Goal: Task Accomplishment & Management: Use online tool/utility

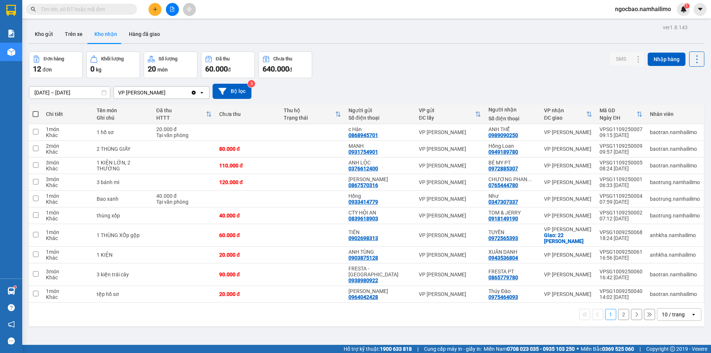
click at [621, 313] on button "2" at bounding box center [623, 314] width 11 height 11
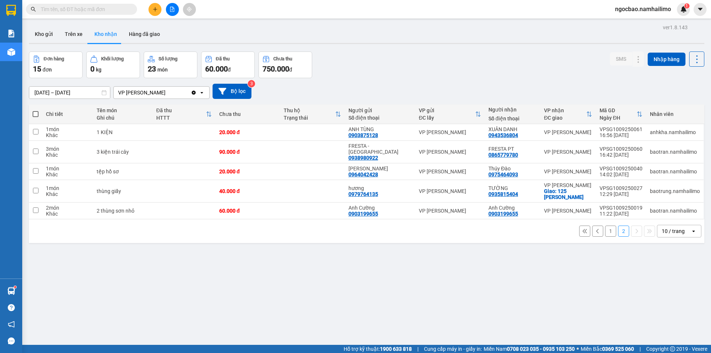
click at [610, 229] on button "1" at bounding box center [610, 231] width 11 height 11
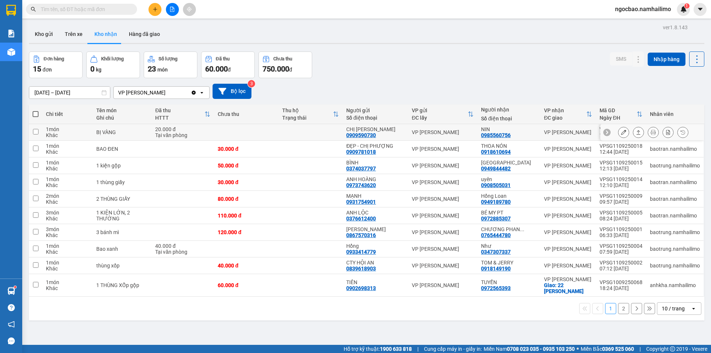
click at [546, 135] on div "VP [PERSON_NAME]" at bounding box center [568, 132] width 48 height 6
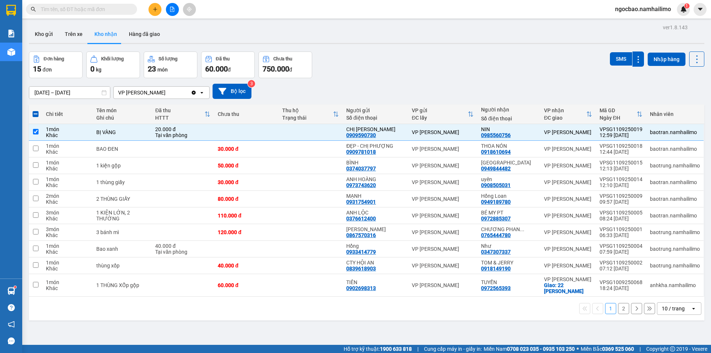
click at [620, 310] on button "2" at bounding box center [623, 308] width 11 height 11
checkbox input "false"
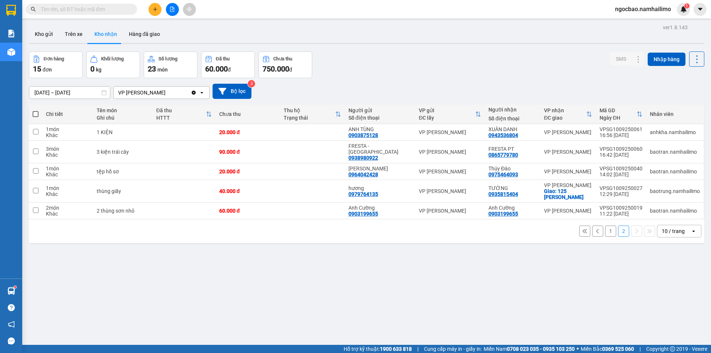
click at [607, 226] on button "1" at bounding box center [610, 231] width 11 height 11
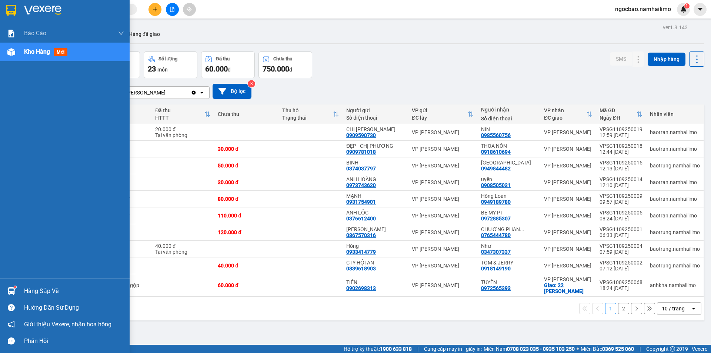
click at [27, 288] on div "Hàng sắp về" at bounding box center [74, 291] width 100 height 11
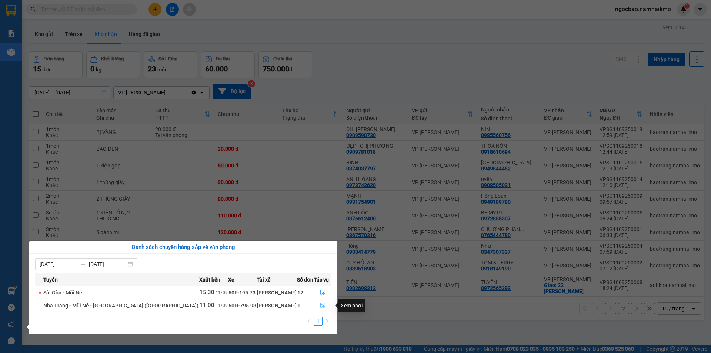
click at [322, 306] on icon "file-done" at bounding box center [322, 305] width 5 height 5
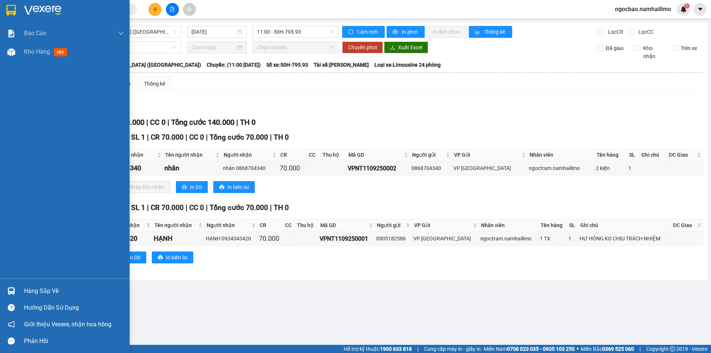
click at [30, 290] on div "Hàng sắp về" at bounding box center [74, 291] width 100 height 11
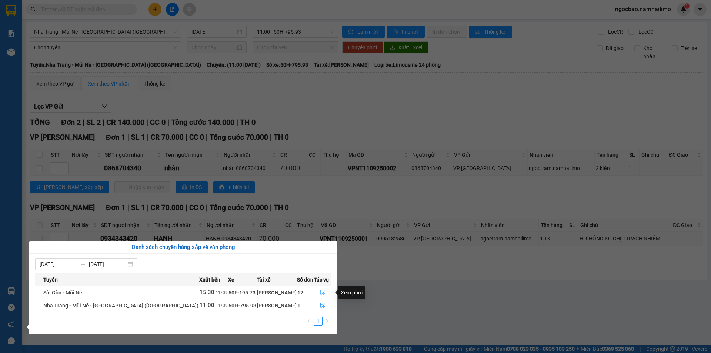
click at [321, 294] on icon "file-done" at bounding box center [322, 292] width 5 height 5
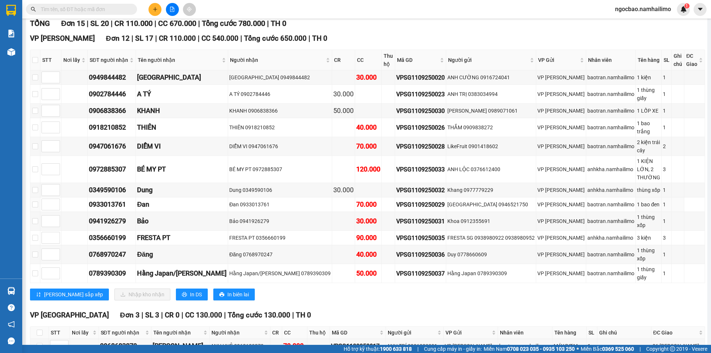
scroll to position [140, 0]
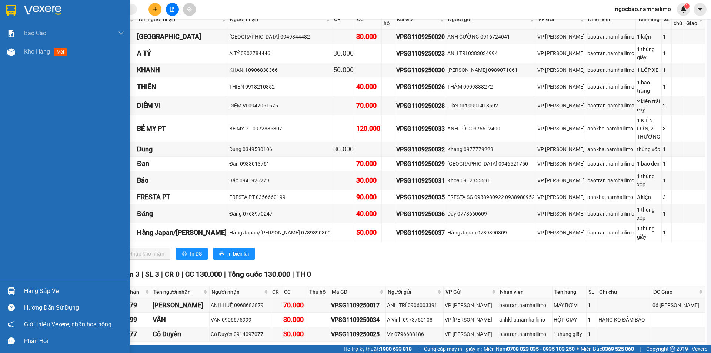
click at [29, 289] on div "Hàng sắp về" at bounding box center [74, 291] width 100 height 11
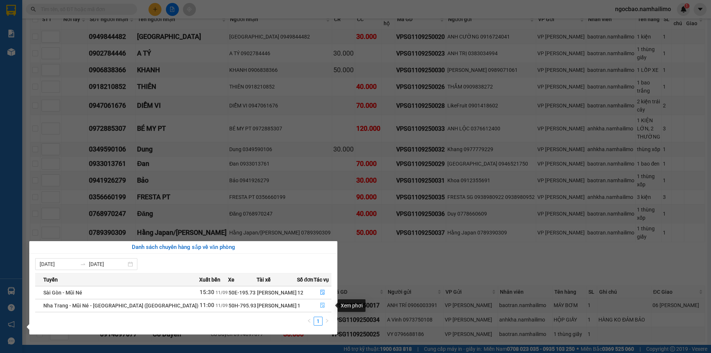
click at [323, 306] on icon "file-done" at bounding box center [322, 305] width 5 height 5
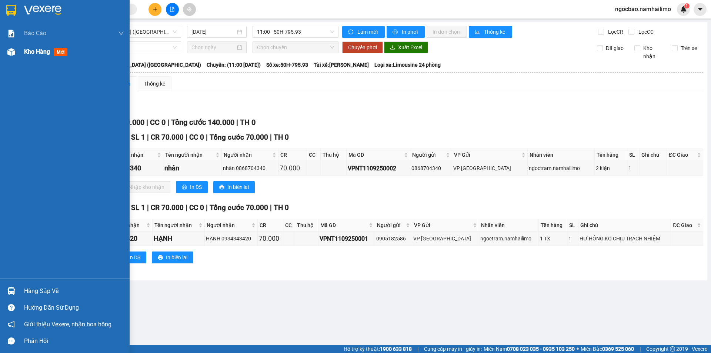
click at [37, 52] on span "Kho hàng" at bounding box center [37, 51] width 26 height 7
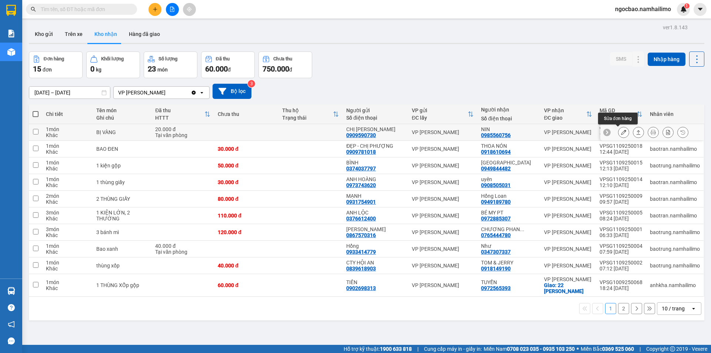
click at [621, 134] on button at bounding box center [624, 132] width 10 height 13
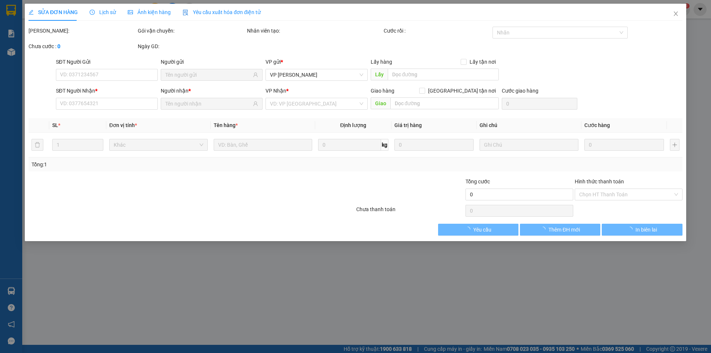
type input "0909590730"
type input "CHỊ [PERSON_NAME]"
type input "0985560756"
type input "NIN"
type input "20.000"
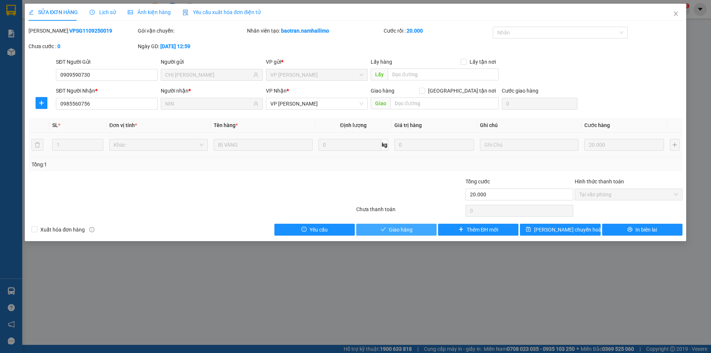
click at [425, 229] on button "Giao hàng" at bounding box center [396, 230] width 80 height 12
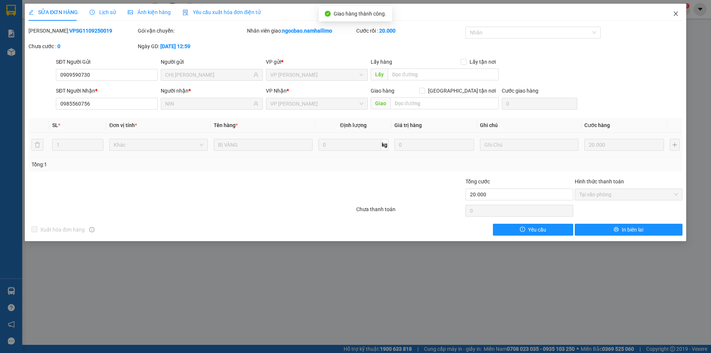
click at [678, 13] on icon "close" at bounding box center [676, 13] width 4 height 4
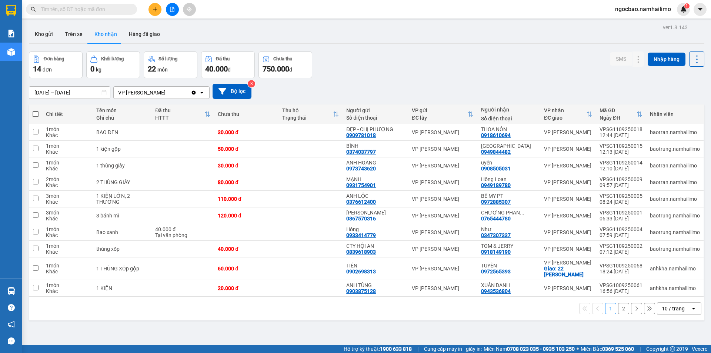
click at [618, 310] on button "2" at bounding box center [623, 308] width 11 height 11
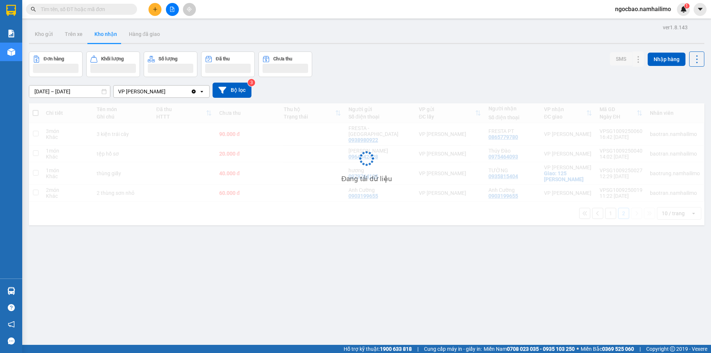
click at [615, 310] on div "ver 1.8.143 Kho gửi Trên xe Kho nhận Hàng đã giao Đơn hàng Khối lượng Số lượng …" at bounding box center [367, 198] width 682 height 353
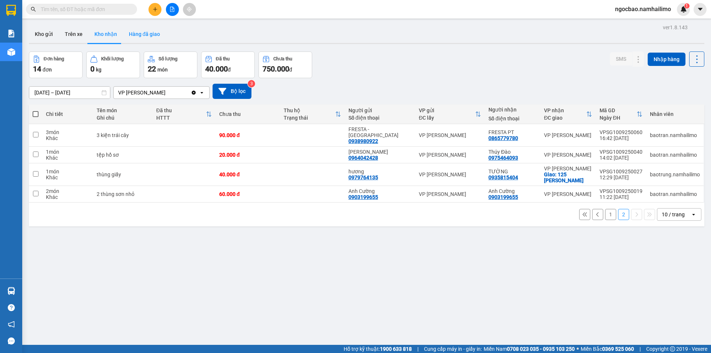
click at [142, 40] on button "Hàng đã giao" at bounding box center [144, 34] width 43 height 18
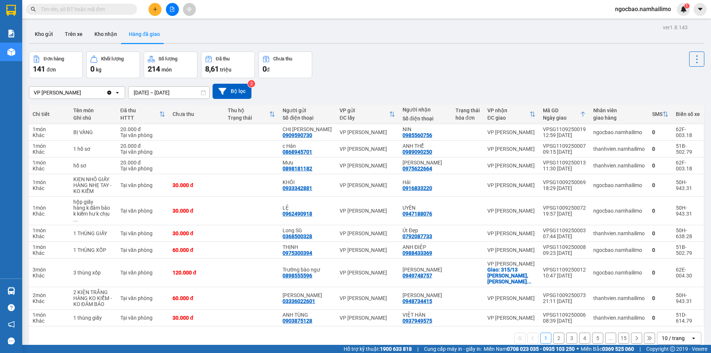
click at [554, 333] on button "2" at bounding box center [558, 338] width 11 height 11
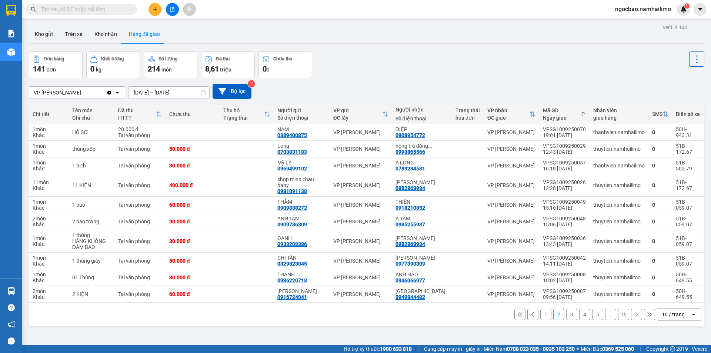
click at [566, 314] on button "3" at bounding box center [571, 314] width 11 height 11
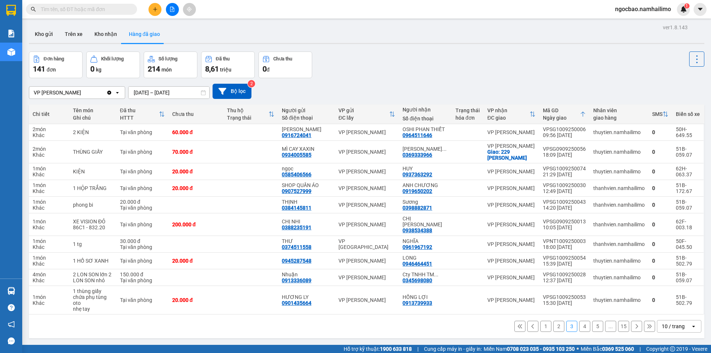
click at [579, 321] on button "4" at bounding box center [584, 326] width 11 height 11
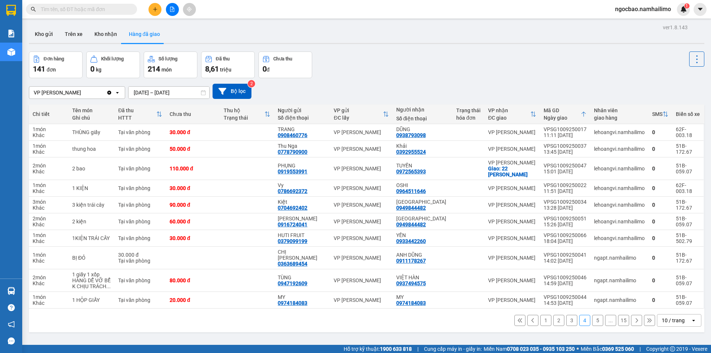
click at [553, 315] on button "2" at bounding box center [558, 320] width 11 height 11
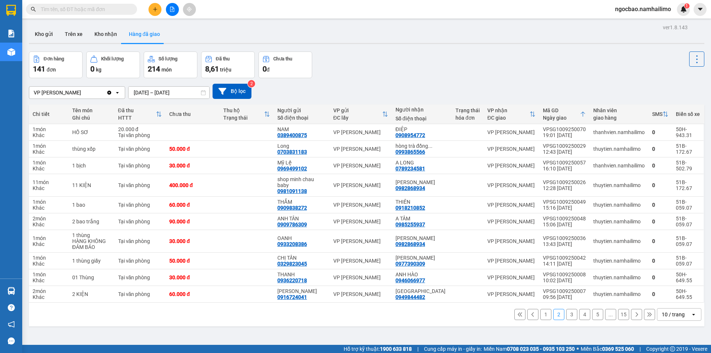
click at [544, 314] on button "1" at bounding box center [545, 314] width 11 height 11
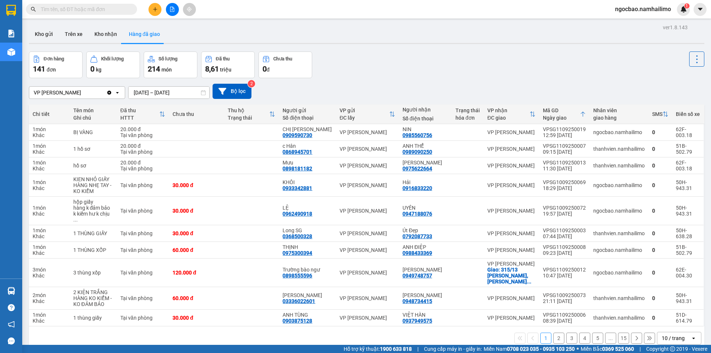
click at [67, 11] on input "text" at bounding box center [84, 9] width 87 height 8
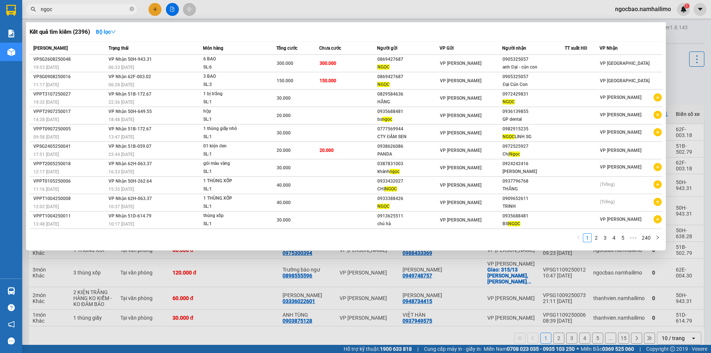
click at [96, 11] on input "ngọc" at bounding box center [84, 9] width 87 height 8
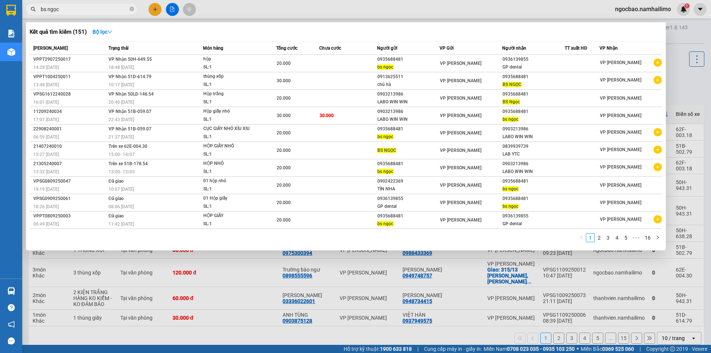
type input "bs ngọc"
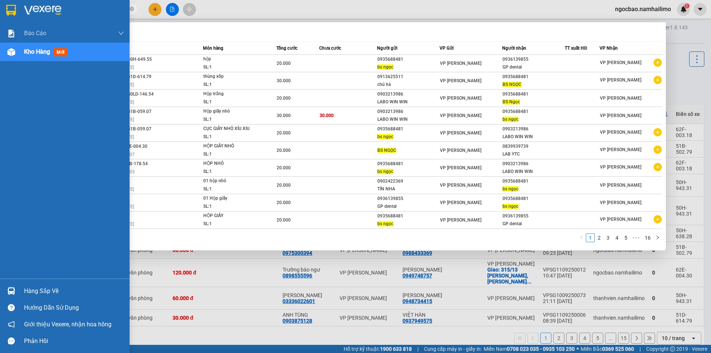
click at [11, 48] on img at bounding box center [11, 52] width 8 height 8
click at [26, 50] on span "Kho hàng" at bounding box center [37, 51] width 26 height 7
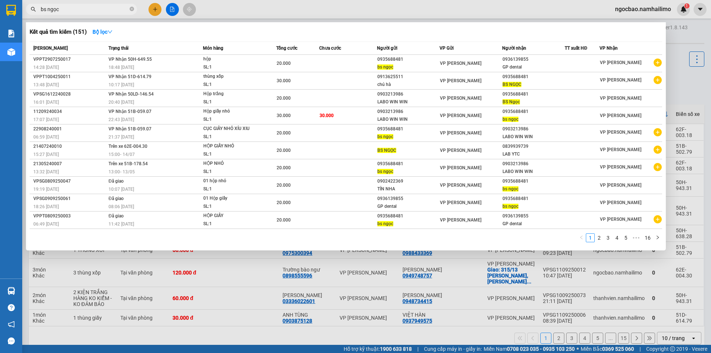
click at [236, 279] on div at bounding box center [355, 176] width 711 height 353
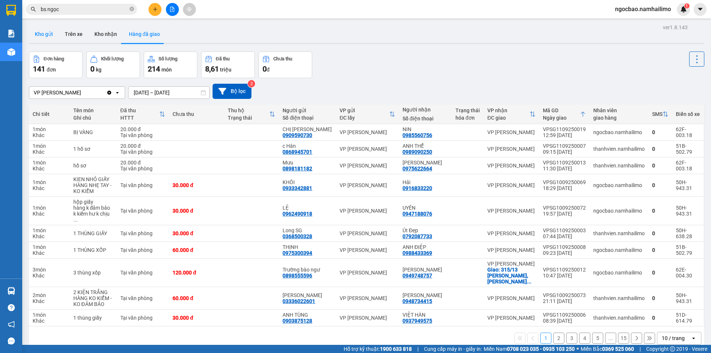
click at [49, 32] on button "Kho gửi" at bounding box center [44, 34] width 30 height 18
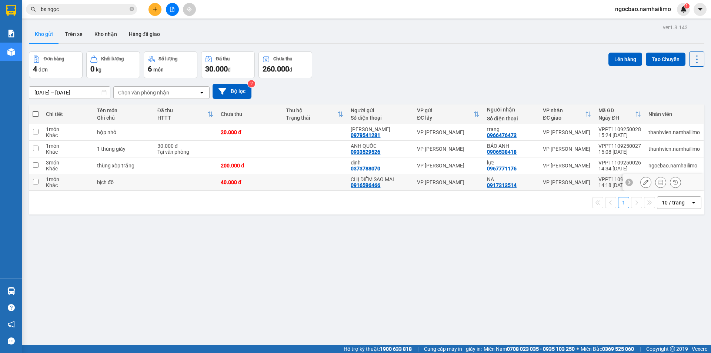
click at [36, 182] on input "checkbox" at bounding box center [36, 182] width 6 height 6
checkbox input "true"
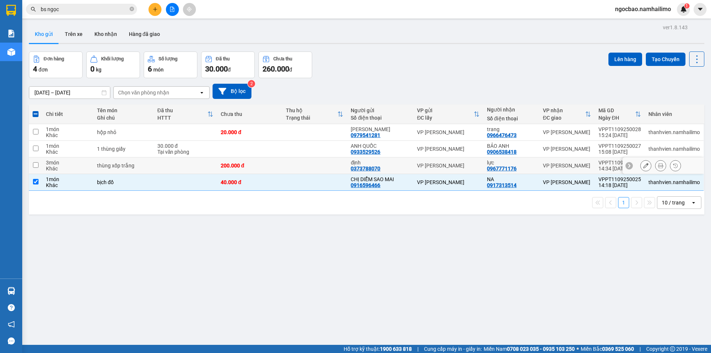
click at [36, 166] on input "checkbox" at bounding box center [36, 165] width 6 height 6
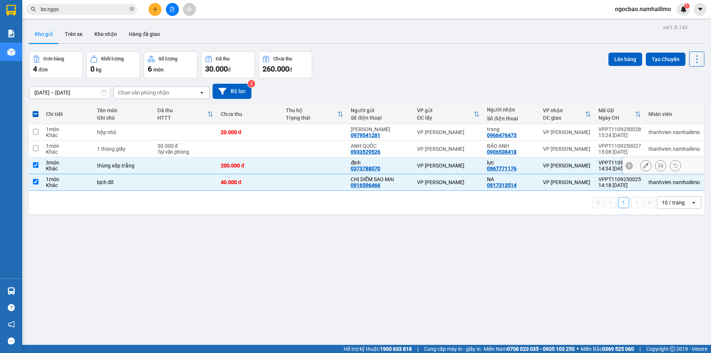
click at [39, 163] on td at bounding box center [35, 165] width 13 height 17
checkbox input "false"
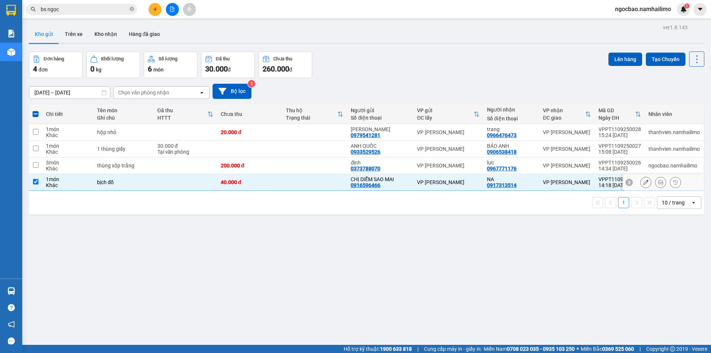
click at [36, 179] on input "checkbox" at bounding box center [36, 182] width 6 height 6
checkbox input "false"
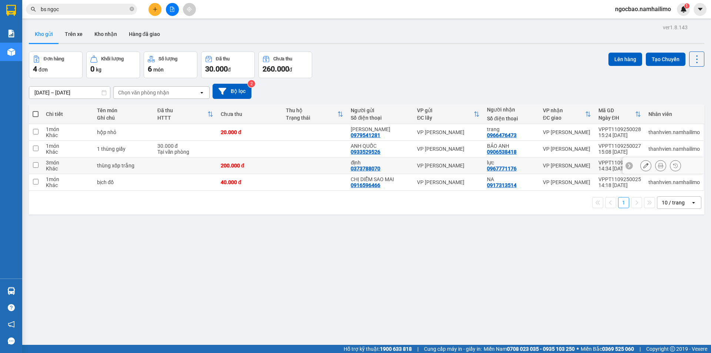
click at [37, 166] on input "checkbox" at bounding box center [36, 165] width 6 height 6
checkbox input "true"
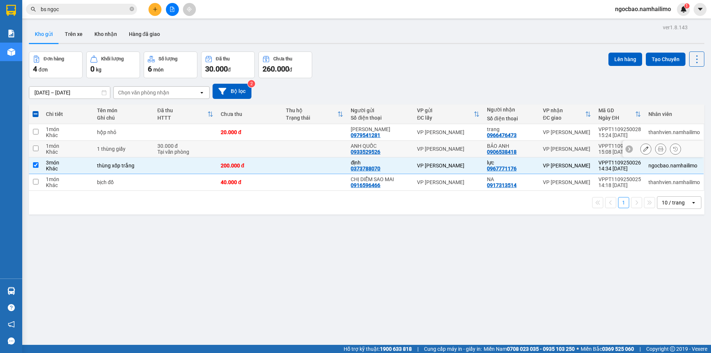
click at [37, 150] on input "checkbox" at bounding box center [36, 149] width 6 height 6
checkbox input "true"
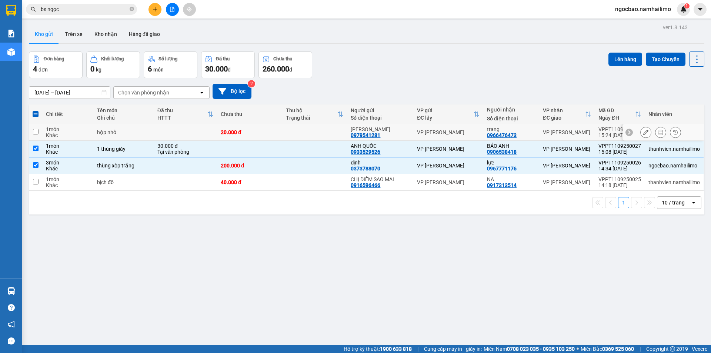
click at [37, 137] on td at bounding box center [35, 132] width 13 height 17
checkbox input "true"
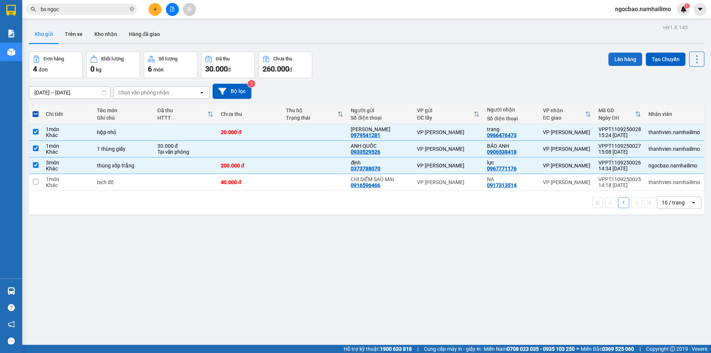
click at [622, 63] on button "Lên hàng" at bounding box center [626, 59] width 34 height 13
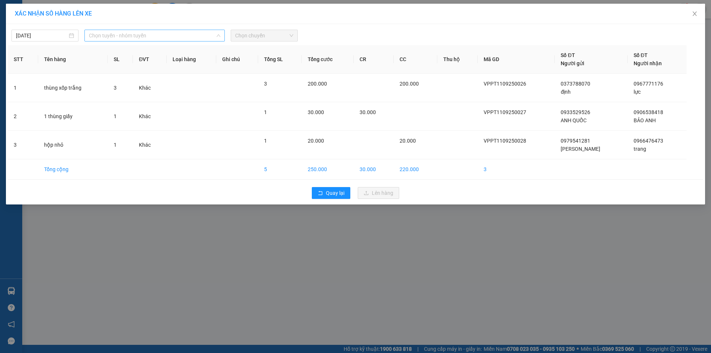
click at [120, 38] on span "Chọn tuyến - nhóm tuyến" at bounding box center [155, 35] width 132 height 11
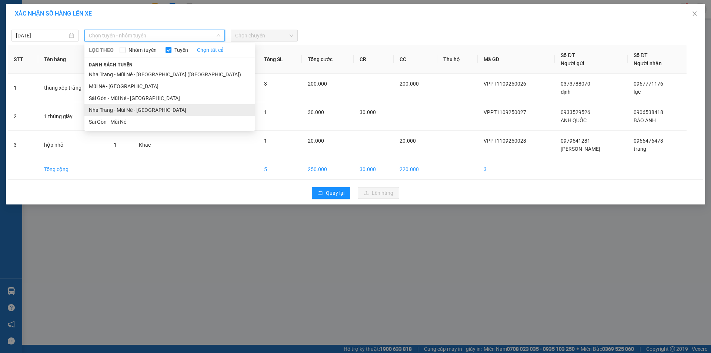
click at [137, 108] on li "Nha Trang - Mũi Né - Sài Gòn" at bounding box center [169, 110] width 170 height 12
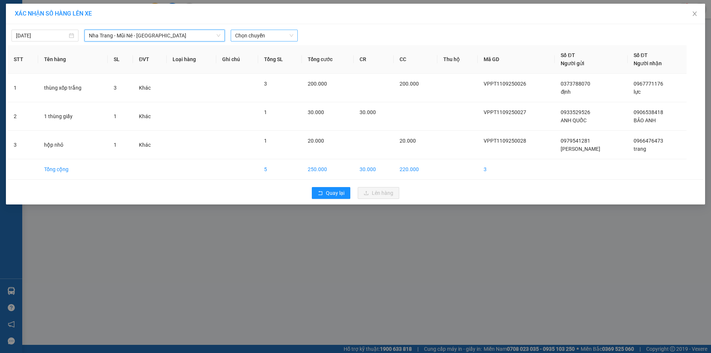
click at [278, 37] on span "Chọn chuyến" at bounding box center [264, 35] width 58 height 11
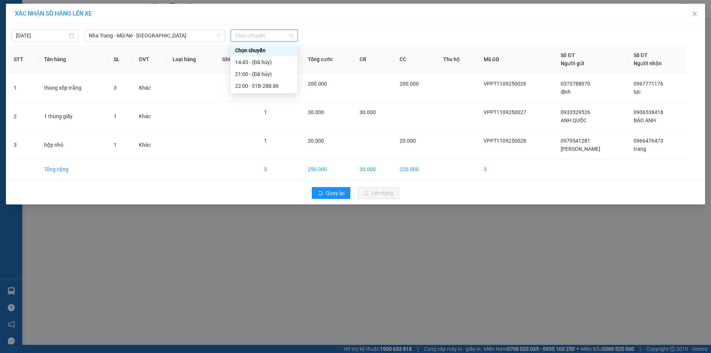
click at [267, 35] on span "Chọn chuyến" at bounding box center [264, 35] width 58 height 11
click at [179, 34] on span "Nha Trang - Mũi Né - Sài Gòn" at bounding box center [155, 35] width 132 height 11
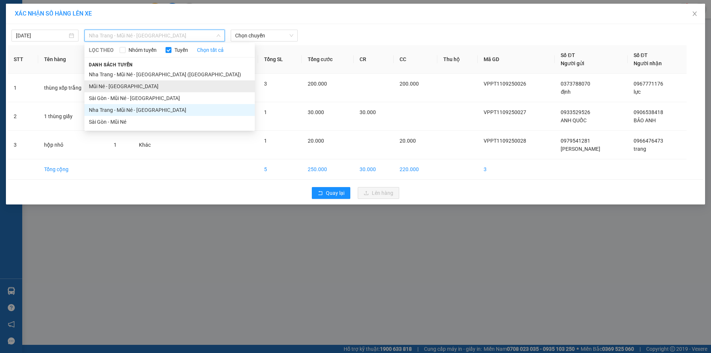
click at [133, 87] on li "Mũi Né - Sài Gòn" at bounding box center [169, 86] width 170 height 12
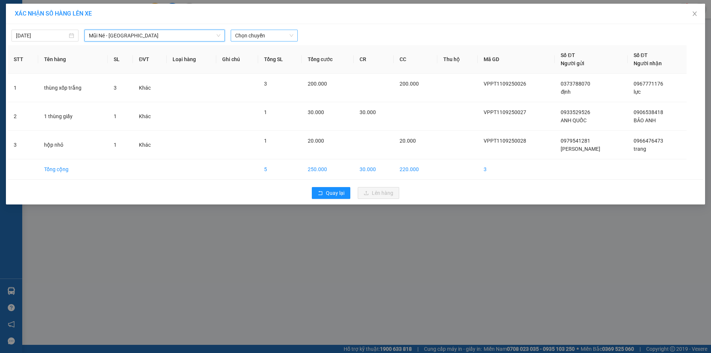
click at [276, 33] on span "Chọn chuyến" at bounding box center [264, 35] width 58 height 11
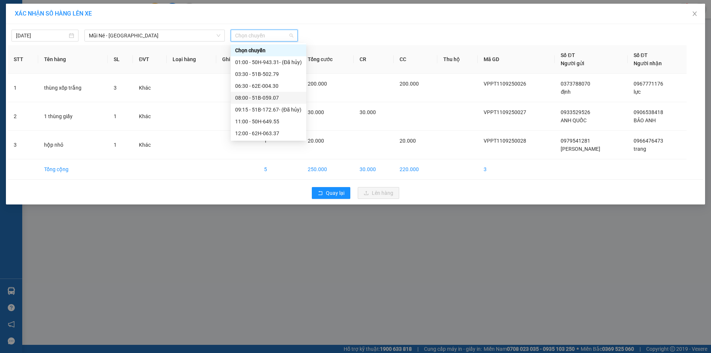
scroll to position [71, 0]
click at [192, 27] on div "11/09/2025 Mũi Né - Sài Gòn LỌC THEO Nhóm tuyến Tuyến Chọn tất cả Danh sách tuy…" at bounding box center [356, 34] width 696 height 16
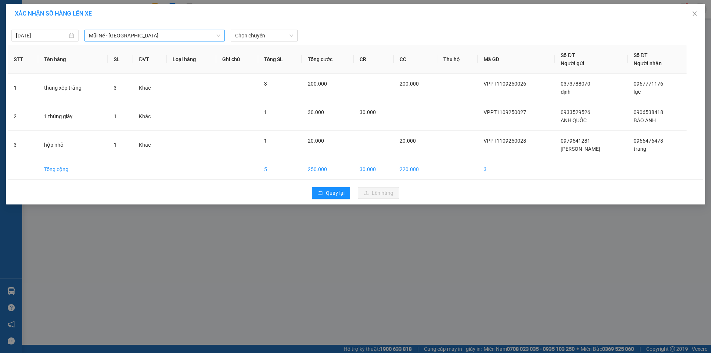
click at [190, 31] on span "Mũi Né - Sài Gòn" at bounding box center [155, 35] width 132 height 11
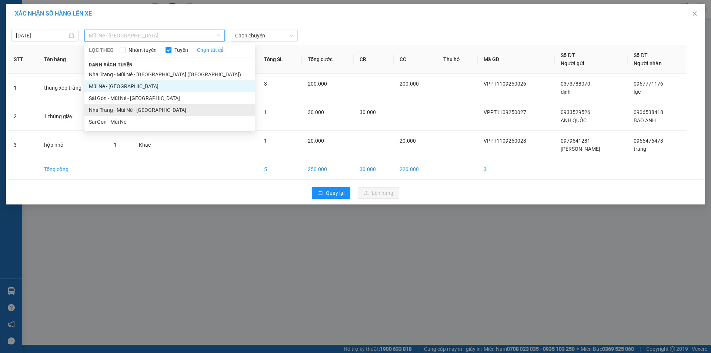
click at [145, 106] on li "Nha Trang - Mũi Né - Sài Gòn" at bounding box center [169, 110] width 170 height 12
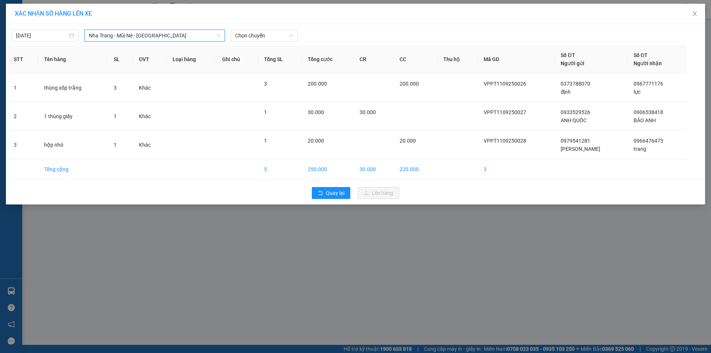
click at [174, 36] on span "Nha Trang - Mũi Né - Sài Gòn" at bounding box center [155, 35] width 132 height 11
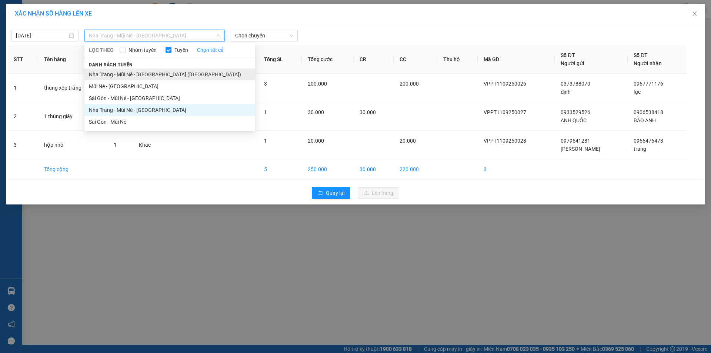
click at [174, 73] on li "Nha Trang - Mũi Né - Sài Gòn (Sáng)" at bounding box center [169, 75] width 170 height 12
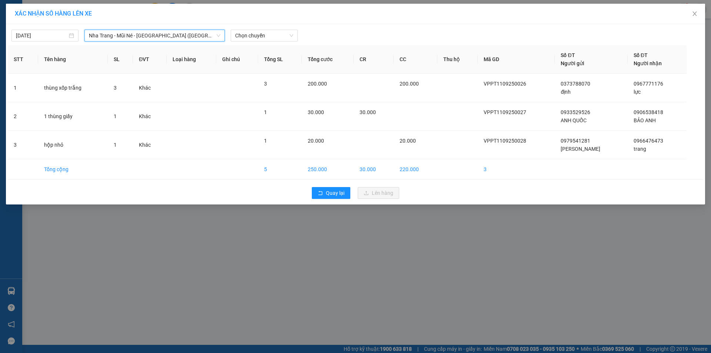
click at [259, 27] on div "11/09/2025 Nha Trang - Mũi Né - Sài Gòn (Sáng) Nha Trang - Mũi Né - Sài Gòn (Sá…" at bounding box center [356, 34] width 696 height 16
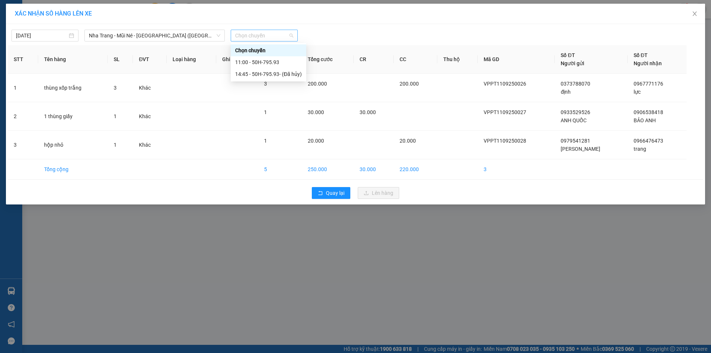
click at [262, 34] on span "Chọn chuyến" at bounding box center [264, 35] width 58 height 11
click at [275, 64] on div "11:00 - 50H-795.93" at bounding box center [268, 62] width 67 height 8
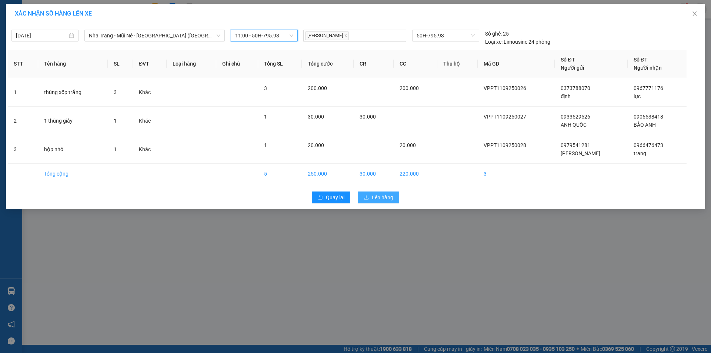
click at [369, 197] on icon "upload" at bounding box center [366, 197] width 5 height 5
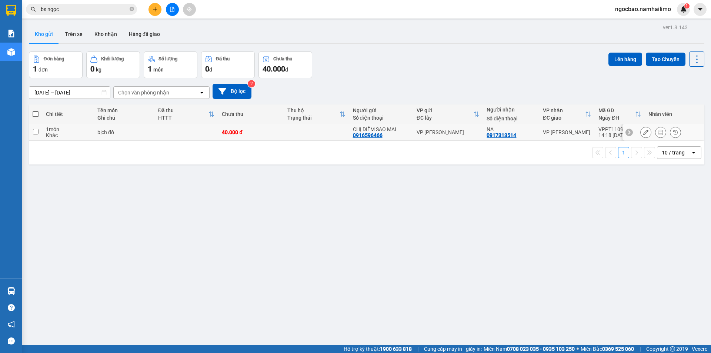
click at [33, 132] on input "checkbox" at bounding box center [36, 132] width 6 height 6
checkbox input "true"
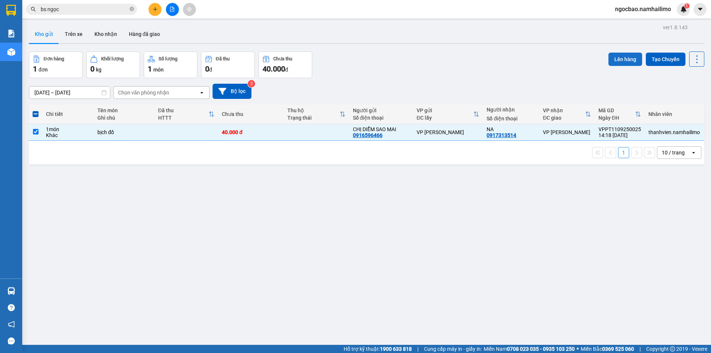
click at [620, 56] on button "Lên hàng" at bounding box center [626, 59] width 34 height 13
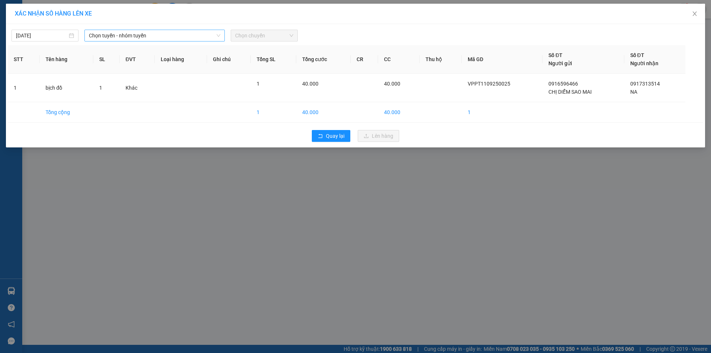
click at [171, 40] on span "Chọn tuyến - nhóm tuyến" at bounding box center [155, 35] width 132 height 11
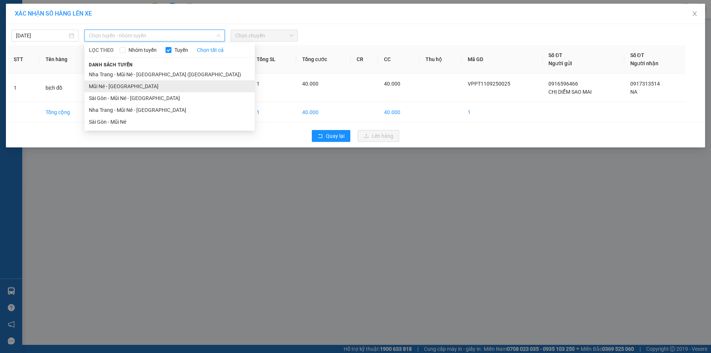
click at [142, 89] on li "Mũi Né - Sài Gòn" at bounding box center [169, 86] width 170 height 12
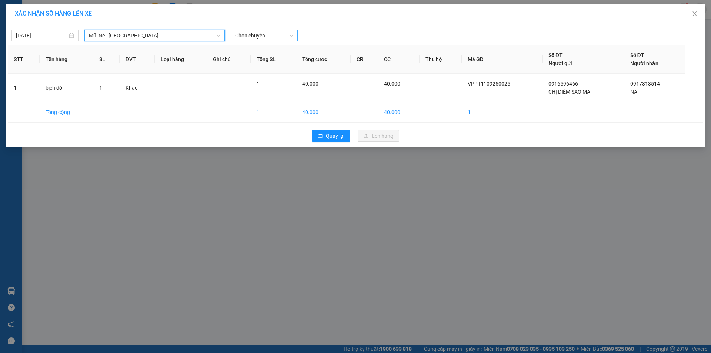
click at [290, 35] on span "Chọn chuyến" at bounding box center [264, 35] width 58 height 11
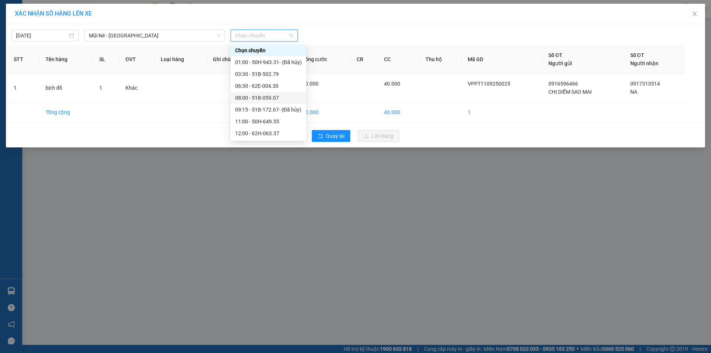
scroll to position [71, 0]
click at [257, 106] on div "16:30 - 62E-004.30" at bounding box center [268, 110] width 67 height 8
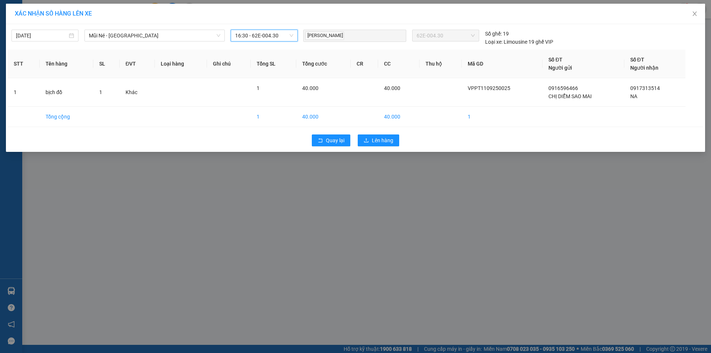
click at [259, 37] on span "16:30 - 62E-004.30" at bounding box center [264, 35] width 58 height 11
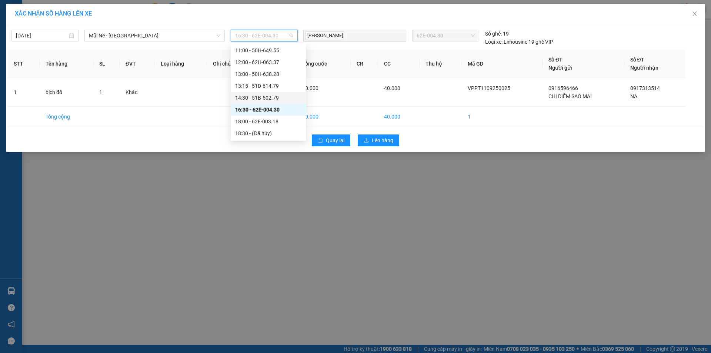
click at [262, 100] on div "14:30 - 51B-502.79" at bounding box center [268, 98] width 67 height 8
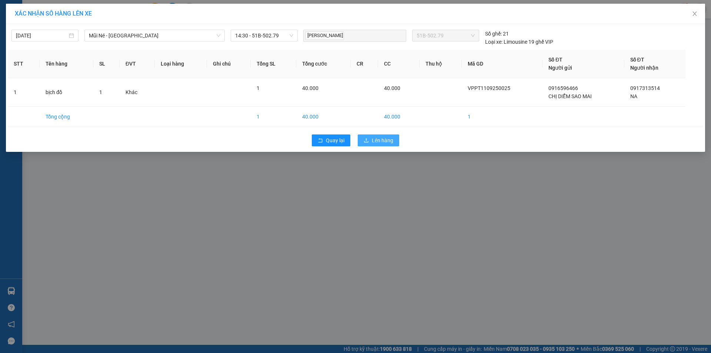
click at [384, 142] on span "Lên hàng" at bounding box center [382, 140] width 21 height 8
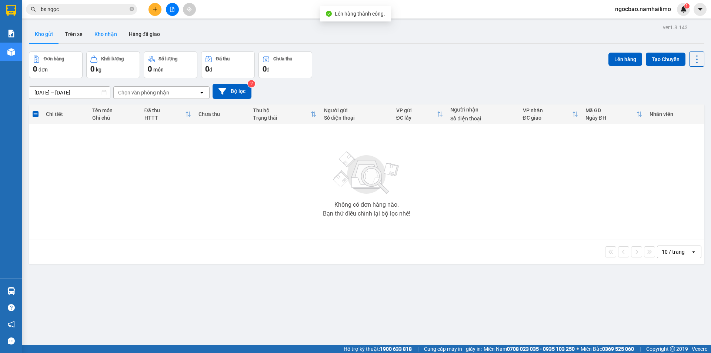
click at [101, 27] on button "Kho nhận" at bounding box center [106, 34] width 34 height 18
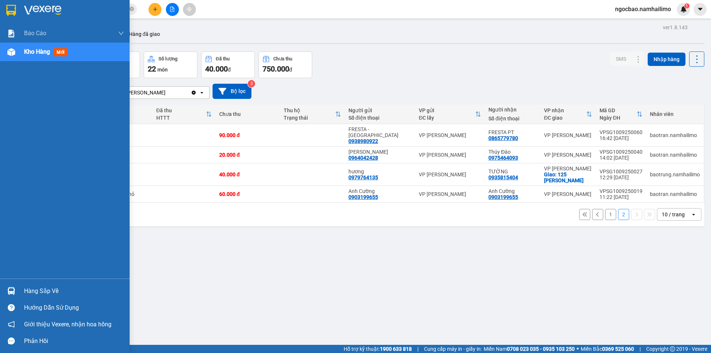
click at [37, 290] on div "Hàng sắp về" at bounding box center [74, 291] width 100 height 11
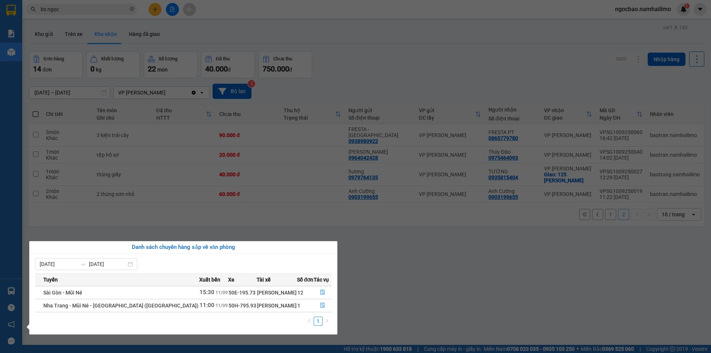
click at [98, 306] on span "Nha Trang - Mũi Né - Sài Gòn (Sáng)" at bounding box center [120, 306] width 155 height 6
click at [321, 306] on icon "file-done" at bounding box center [322, 305] width 4 height 5
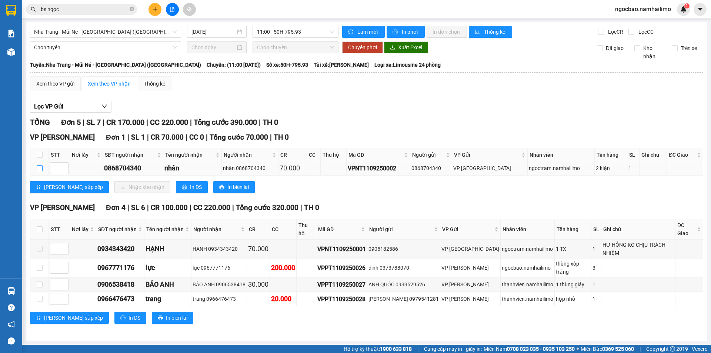
click at [41, 169] on input "checkbox" at bounding box center [40, 168] width 6 height 6
checkbox input "true"
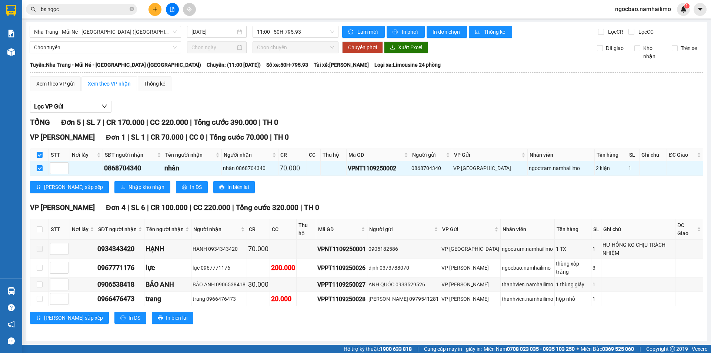
click at [39, 156] on input "checkbox" at bounding box center [40, 155] width 6 height 6
checkbox input "false"
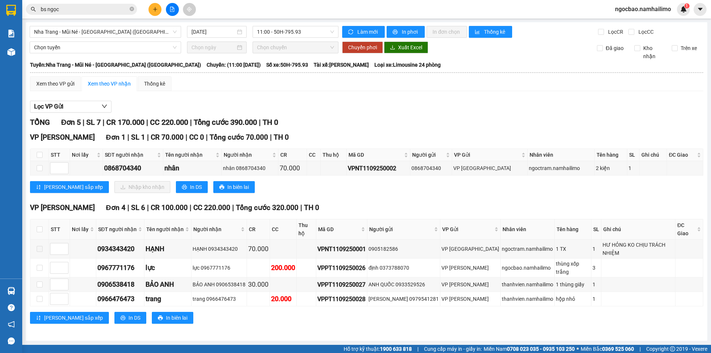
click at [303, 190] on div "Lưu sắp xếp Nhập kho nhận In DS In biên lai" at bounding box center [366, 187] width 673 height 12
click at [39, 154] on input "checkbox" at bounding box center [40, 155] width 6 height 6
checkbox input "true"
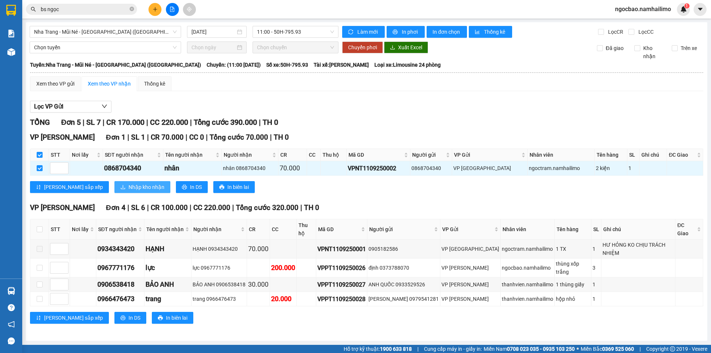
click at [129, 189] on span "Nhập kho nhận" at bounding box center [147, 187] width 36 height 8
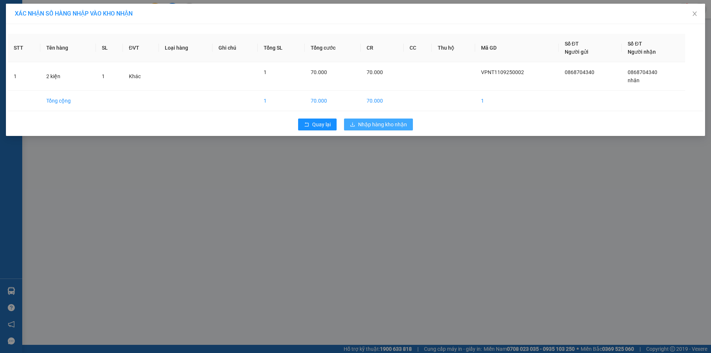
click at [400, 124] on span "Nhập hàng kho nhận" at bounding box center [382, 124] width 49 height 8
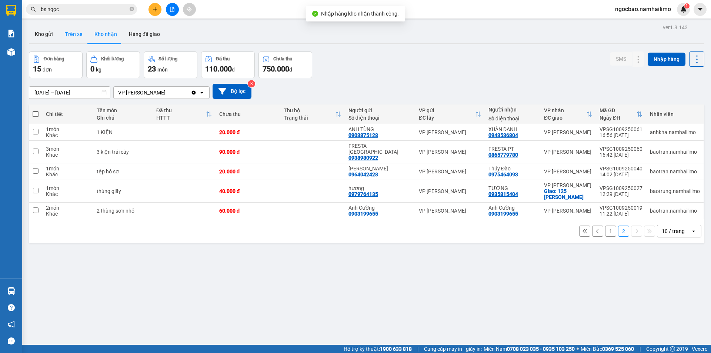
click at [68, 37] on button "Trên xe" at bounding box center [74, 34] width 30 height 18
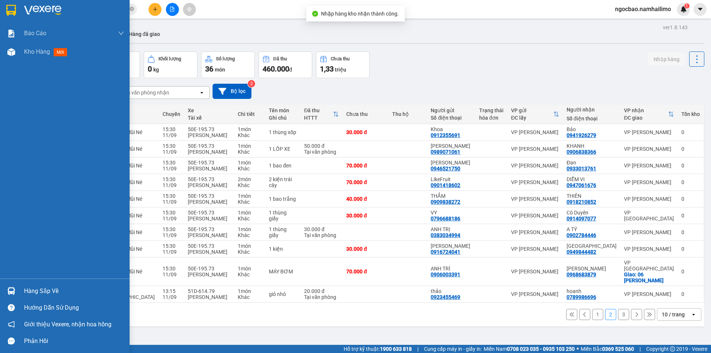
click at [15, 290] on img at bounding box center [11, 291] width 8 height 8
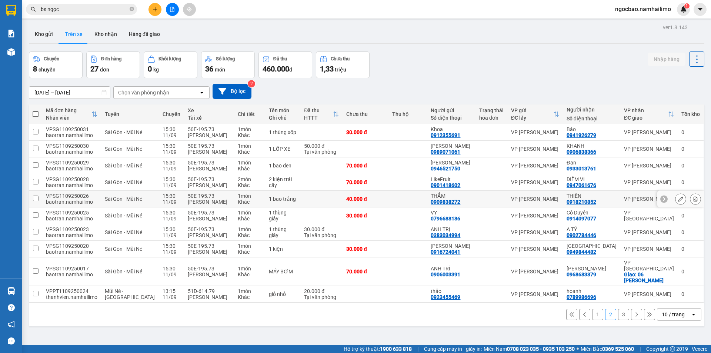
click at [300, 206] on section "Kết quả tìm kiếm ( 151 ) Bộ lọc Mã ĐH Trạng thái Món hàng Tổng cước Chưa cước N…" at bounding box center [355, 176] width 711 height 353
click at [711, 14] on div "ngocbao.namhailimo 1" at bounding box center [660, 9] width 102 height 13
click at [708, 14] on div "ngocbao.namhailimo 1" at bounding box center [660, 9] width 102 height 13
click at [706, 12] on button at bounding box center [700, 9] width 13 height 13
click at [668, 9] on span "ngocbao.namhailimo" at bounding box center [643, 8] width 68 height 9
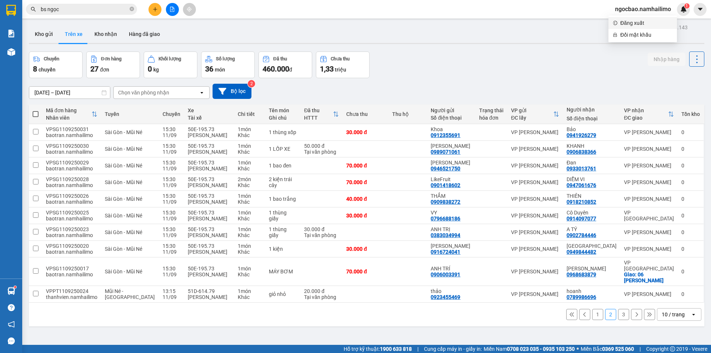
click at [650, 26] on span "Đăng xuất" at bounding box center [646, 23] width 52 height 8
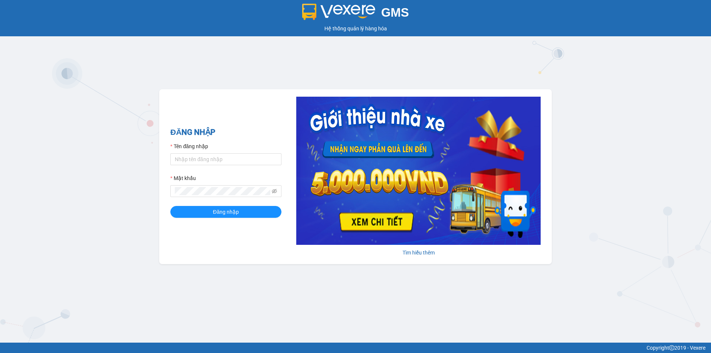
click at [206, 147] on label "Tên đăng nhập" at bounding box center [189, 146] width 38 height 8
click at [206, 153] on input "Tên đăng nhập" at bounding box center [225, 159] width 111 height 12
click at [206, 155] on input "Tên đăng nhập" at bounding box center [225, 159] width 111 height 12
type input "vietdanh.namhailimo"
click at [170, 206] on button "Đăng nhập" at bounding box center [225, 212] width 111 height 12
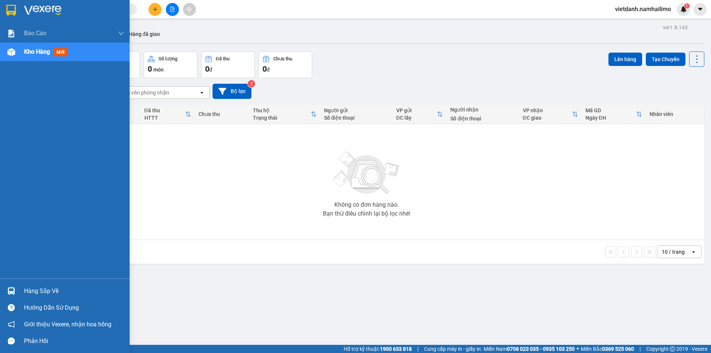
click at [51, 292] on div "Hàng sắp về" at bounding box center [74, 291] width 100 height 11
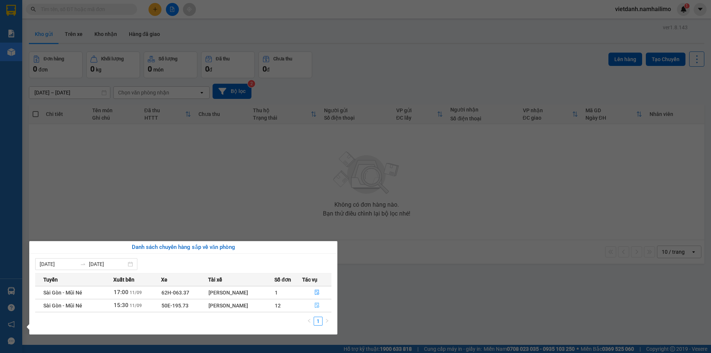
click at [318, 305] on icon "file-done" at bounding box center [316, 305] width 5 height 5
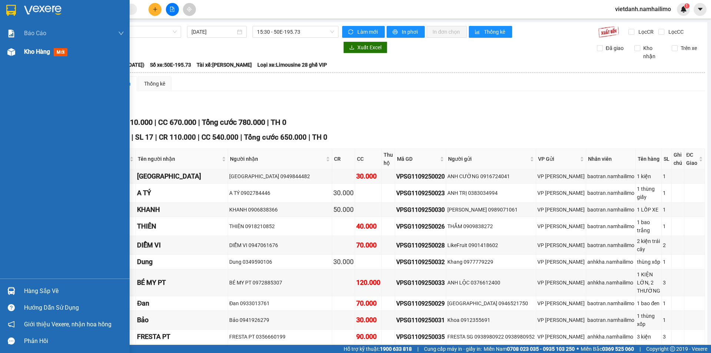
click at [27, 54] on span "Kho hàng" at bounding box center [37, 51] width 26 height 7
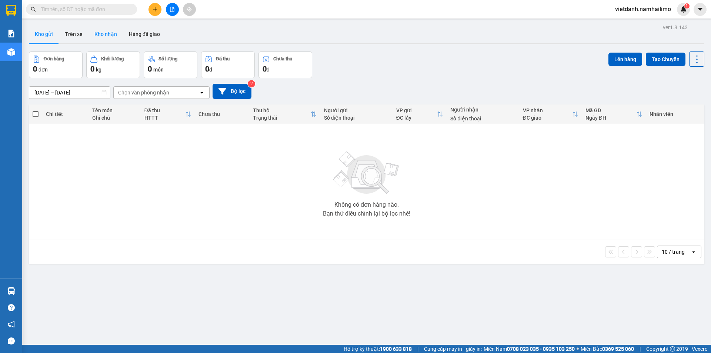
click at [106, 38] on button "Kho nhận" at bounding box center [106, 34] width 34 height 18
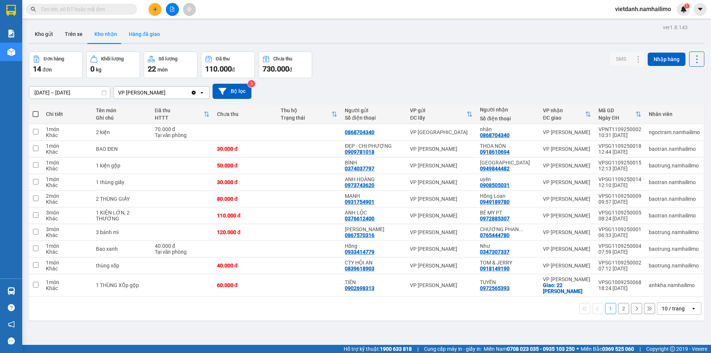
click at [155, 33] on button "Hàng đã giao" at bounding box center [144, 34] width 43 height 18
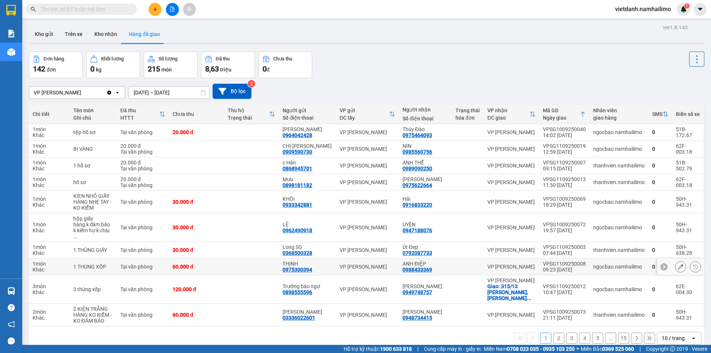
scroll to position [34, 0]
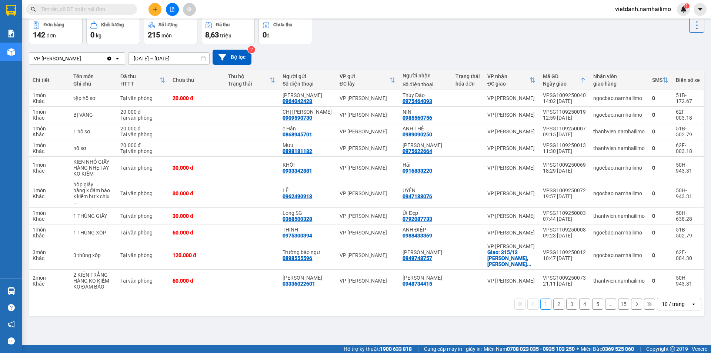
click at [553, 299] on button "2" at bounding box center [558, 304] width 11 height 11
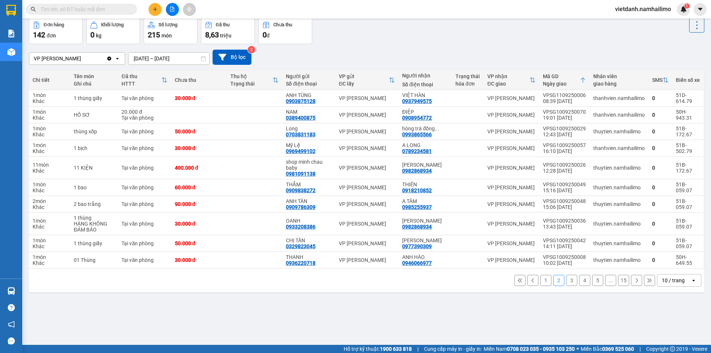
scroll to position [0, 0]
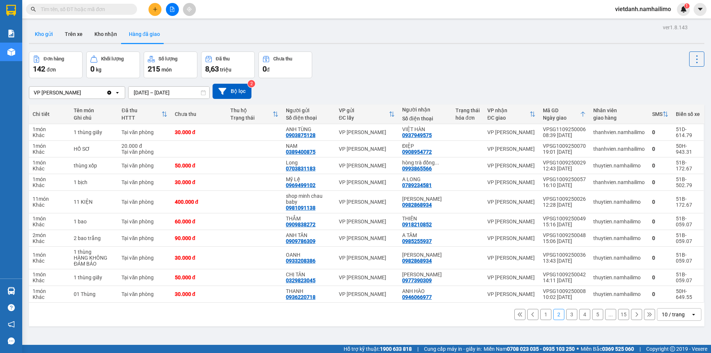
click at [41, 33] on button "Kho gửi" at bounding box center [44, 34] width 30 height 18
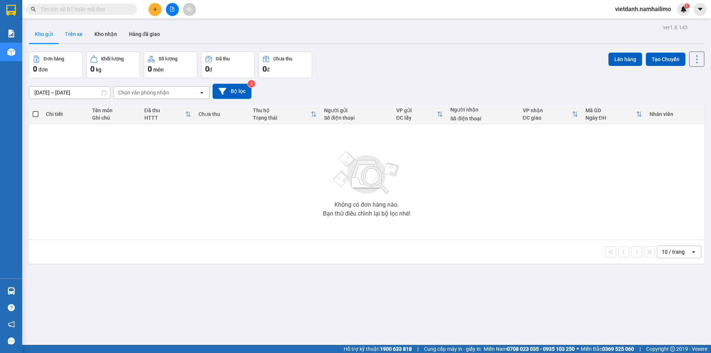
click at [68, 31] on button "Trên xe" at bounding box center [74, 34] width 30 height 18
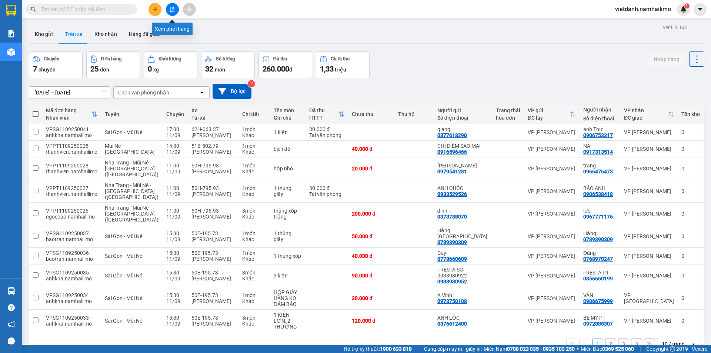
click at [172, 11] on icon "file-add" at bounding box center [172, 9] width 5 height 5
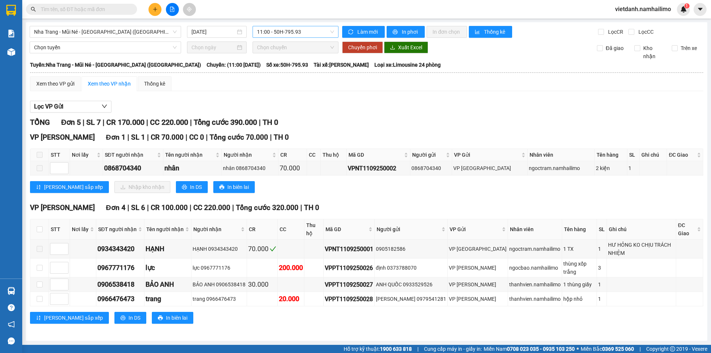
click at [285, 29] on span "11:00 - 50H-795.93" at bounding box center [295, 31] width 77 height 11
click at [282, 60] on div "11:00 - 50H-795.93" at bounding box center [290, 58] width 67 height 8
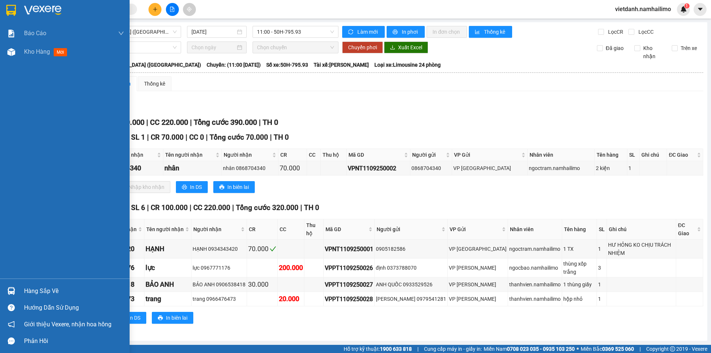
click at [39, 286] on div "Hàng sắp về" at bounding box center [74, 291] width 100 height 11
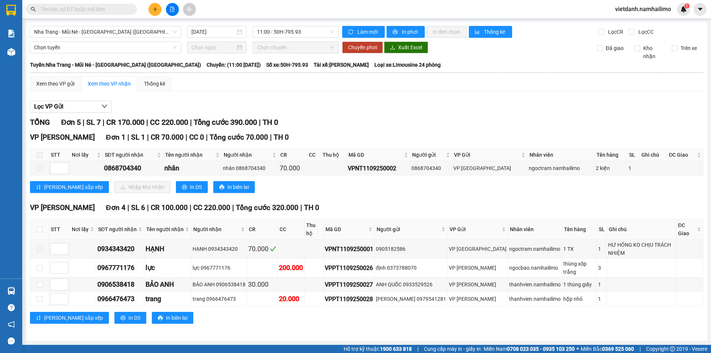
click at [329, 207] on section "Kết quả tìm kiếm ( 0 ) Bộ lọc No Data vietdanh.namhailimo 1 Báo cáo Báo cáo dòn…" at bounding box center [355, 176] width 711 height 353
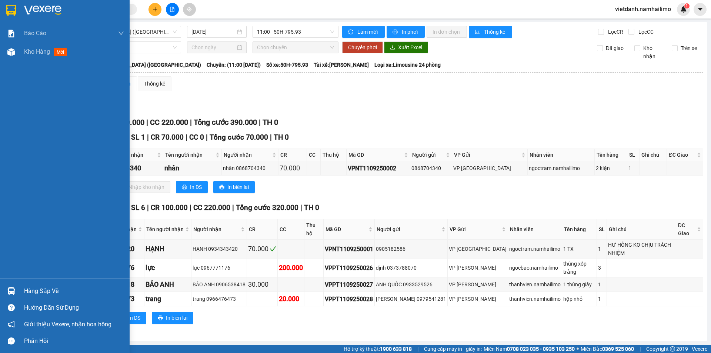
click at [40, 290] on div "Hàng sắp về" at bounding box center [74, 291] width 100 height 11
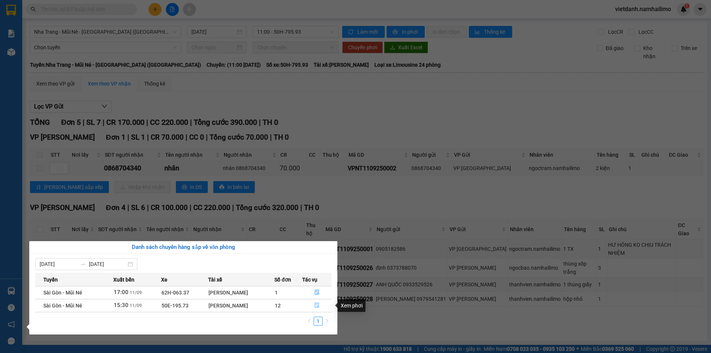
click at [316, 309] on button "button" at bounding box center [317, 306] width 29 height 12
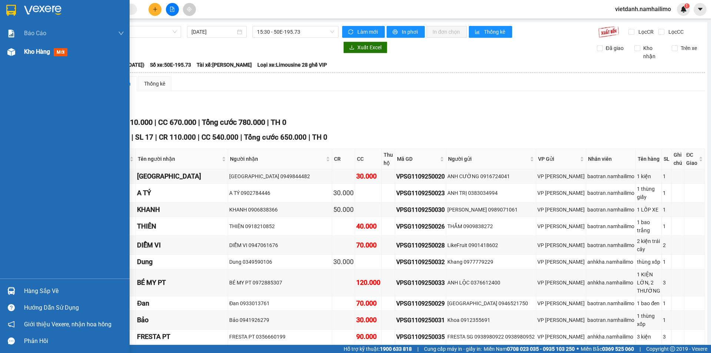
click at [9, 51] on img at bounding box center [11, 52] width 8 height 8
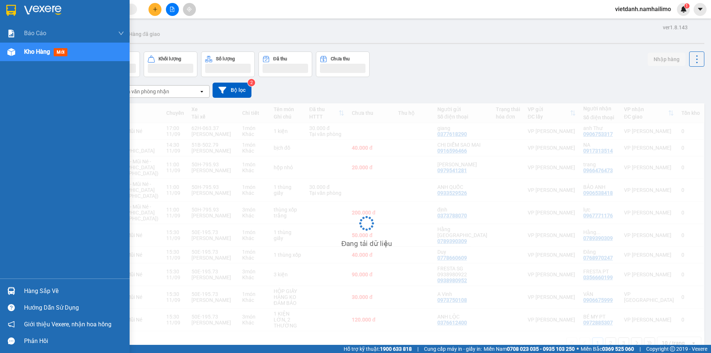
click at [32, 53] on span "Kho hàng" at bounding box center [37, 51] width 26 height 7
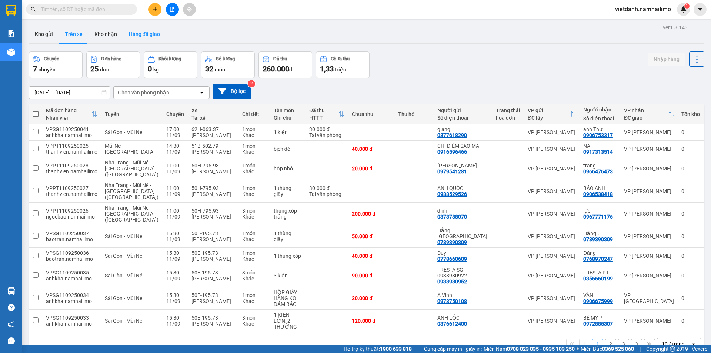
click at [147, 36] on button "Hàng đã giao" at bounding box center [144, 34] width 43 height 18
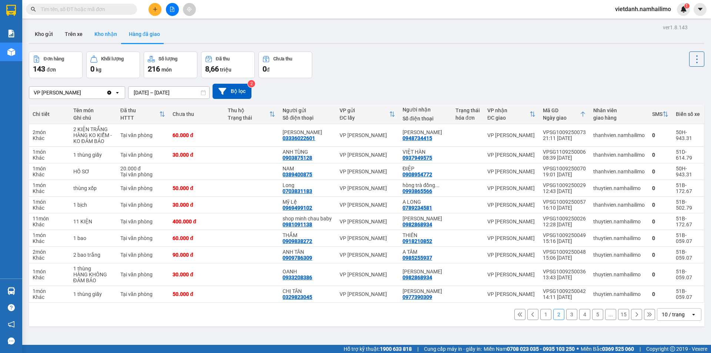
click at [104, 36] on button "Kho nhận" at bounding box center [106, 34] width 34 height 18
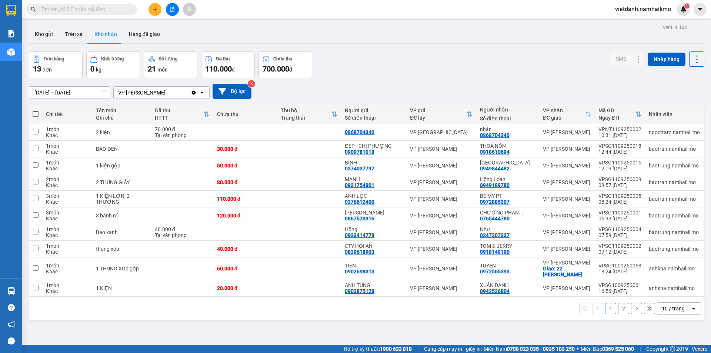
click at [618, 309] on button "2" at bounding box center [623, 308] width 11 height 11
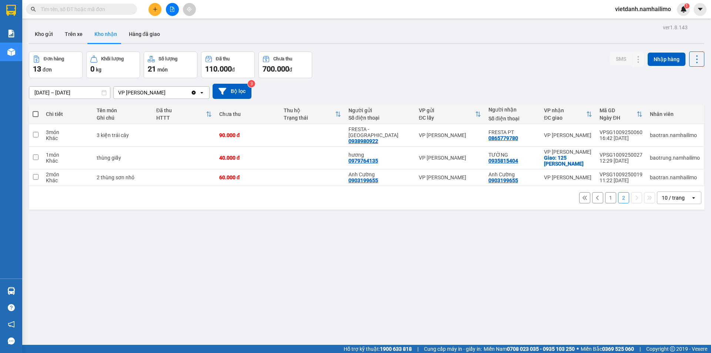
click at [606, 192] on button "1" at bounding box center [610, 197] width 11 height 11
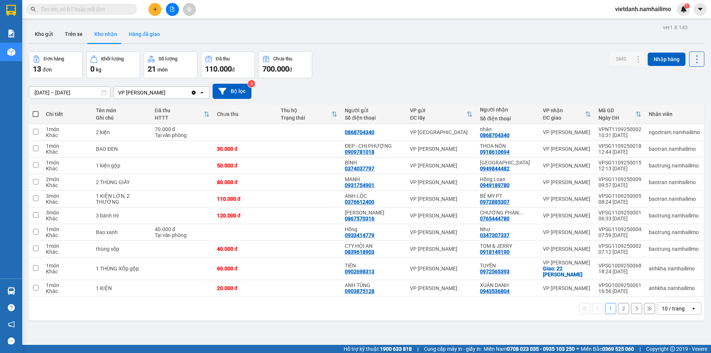
click at [136, 41] on button "Hàng đã giao" at bounding box center [144, 34] width 43 height 18
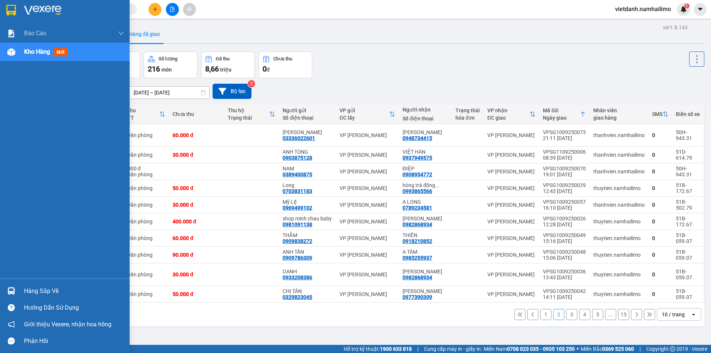
click at [65, 290] on div "Hàng sắp về" at bounding box center [74, 291] width 100 height 11
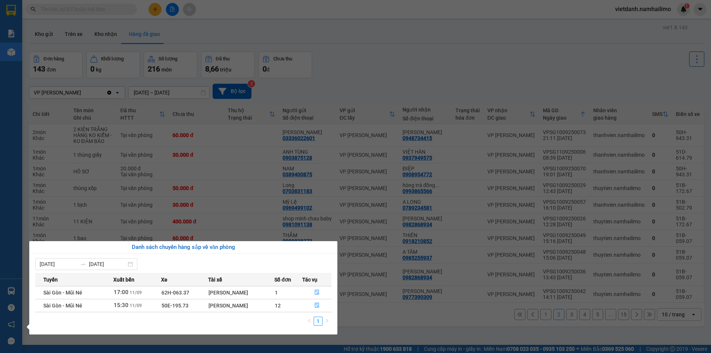
click at [456, 269] on section "Kết quả tìm kiếm ( 0 ) Bộ lọc No Data vietdanh.namhailimo 1 Báo cáo Báo cáo dòn…" at bounding box center [355, 176] width 711 height 353
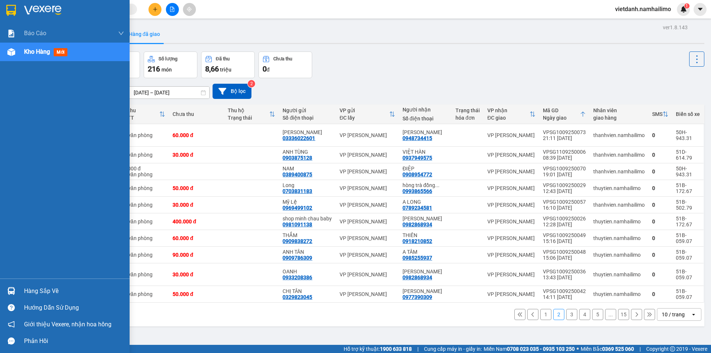
click at [23, 292] on div "Hàng sắp về" at bounding box center [65, 291] width 130 height 17
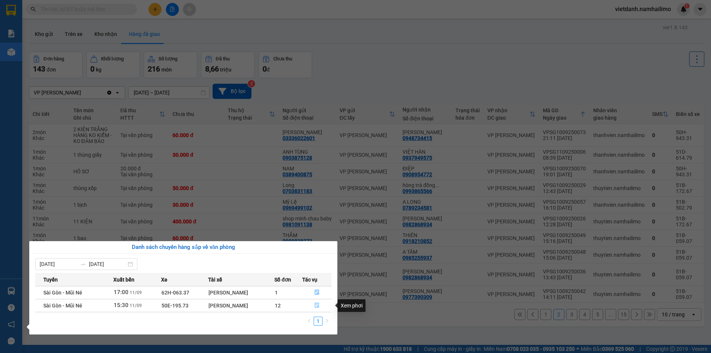
click at [319, 307] on icon "file-done" at bounding box center [317, 305] width 4 height 5
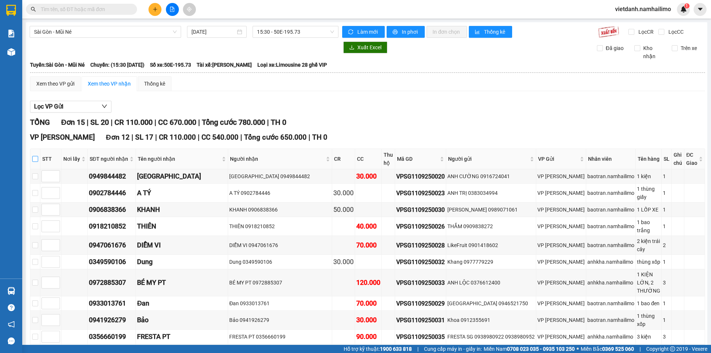
click at [38, 161] on input "checkbox" at bounding box center [35, 159] width 6 height 6
checkbox input "true"
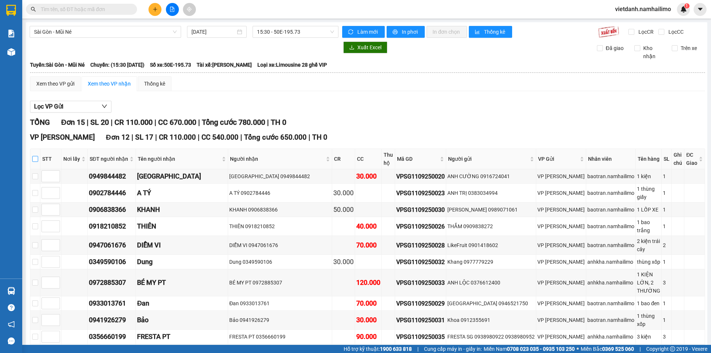
checkbox input "true"
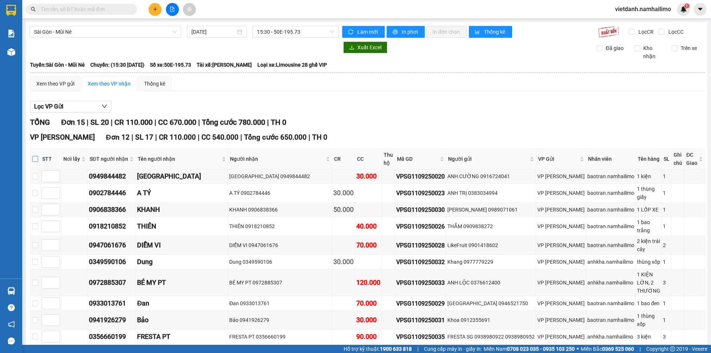
checkbox input "true"
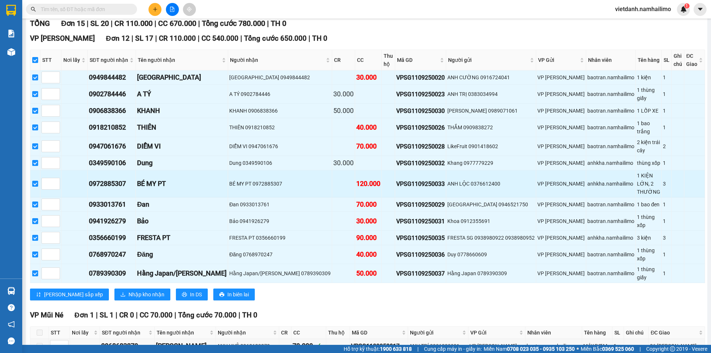
scroll to position [49, 0]
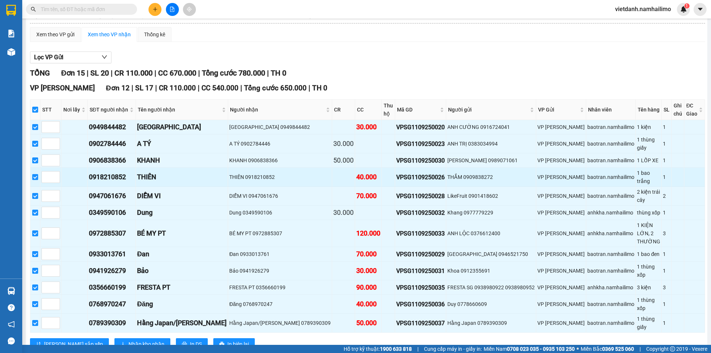
click at [472, 173] on div "THẮM 0909838272" at bounding box center [490, 177] width 87 height 8
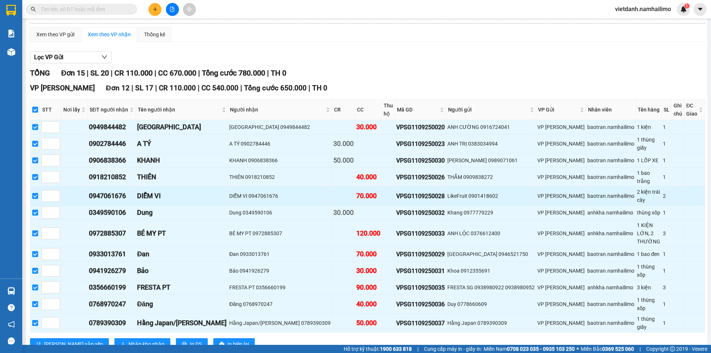
click at [339, 187] on td at bounding box center [343, 196] width 23 height 19
click at [356, 191] on div "70.000" at bounding box center [368, 196] width 24 height 10
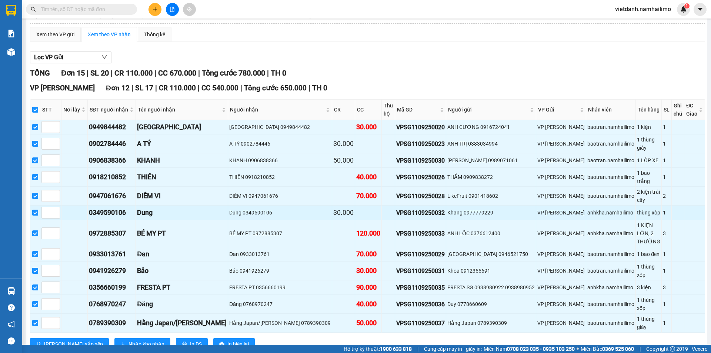
click at [355, 206] on td at bounding box center [368, 213] width 27 height 14
click at [637, 209] on div "thùng xốp" at bounding box center [648, 213] width 23 height 8
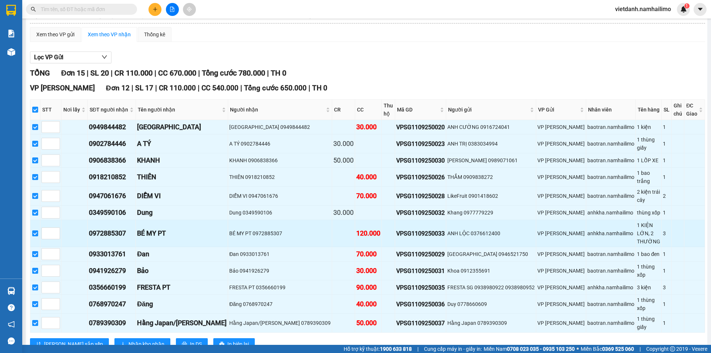
click at [287, 229] on div "BÉ MY PT 0972885307" at bounding box center [279, 233] width 101 height 8
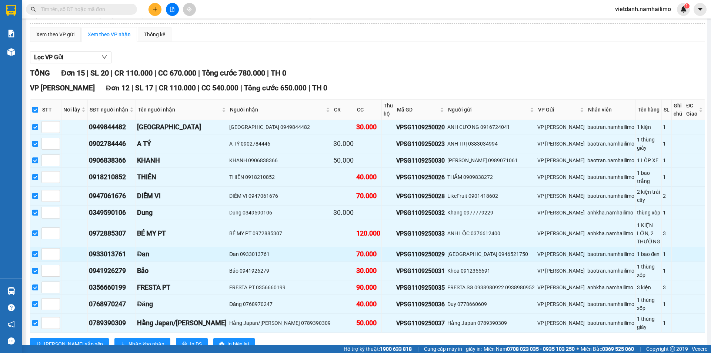
click at [280, 247] on td "Đan 0933013761" at bounding box center [280, 254] width 104 height 14
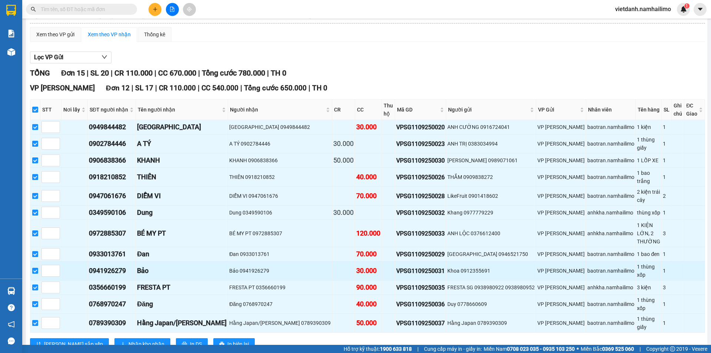
click at [280, 267] on div "Bảo 0941926279" at bounding box center [279, 271] width 101 height 8
click at [642, 263] on div "1 thùng xốp" at bounding box center [648, 271] width 23 height 16
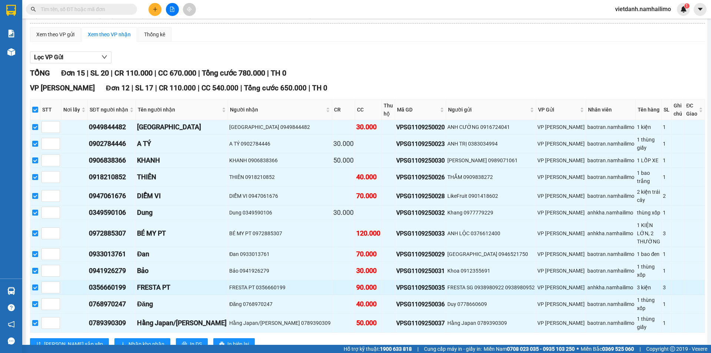
click at [309, 283] on div "FRESTA PT 0356660199" at bounding box center [279, 287] width 101 height 8
click at [294, 300] on div "Đăng 0768970247" at bounding box center [279, 304] width 101 height 8
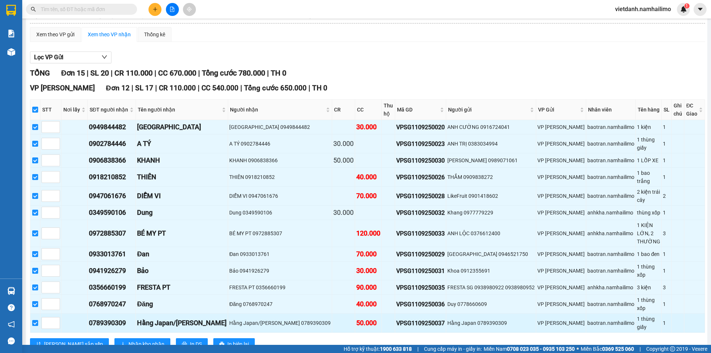
click at [286, 319] on div "Hằng Japan/Minh Nguyệt 0789390309" at bounding box center [279, 323] width 101 height 8
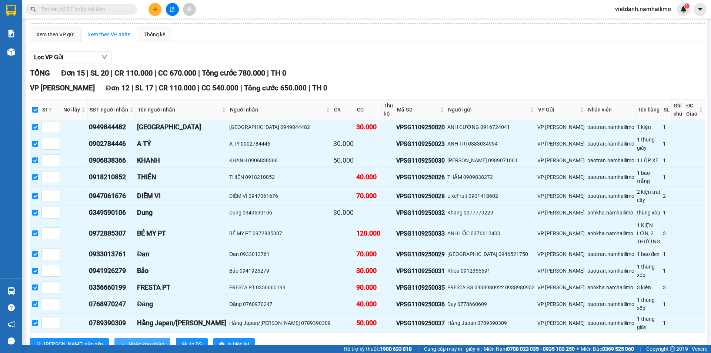
click at [129, 340] on span "Nhập kho nhận" at bounding box center [147, 344] width 36 height 8
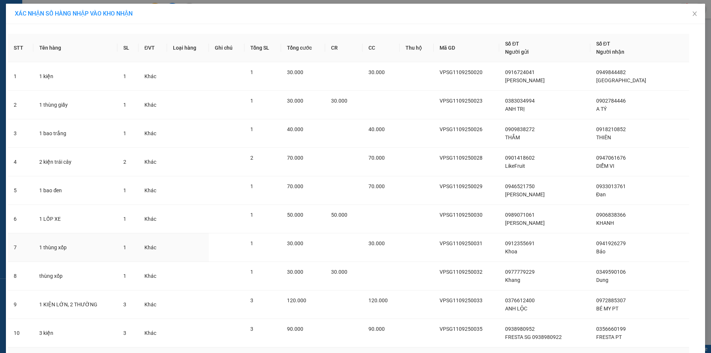
scroll to position [106, 0]
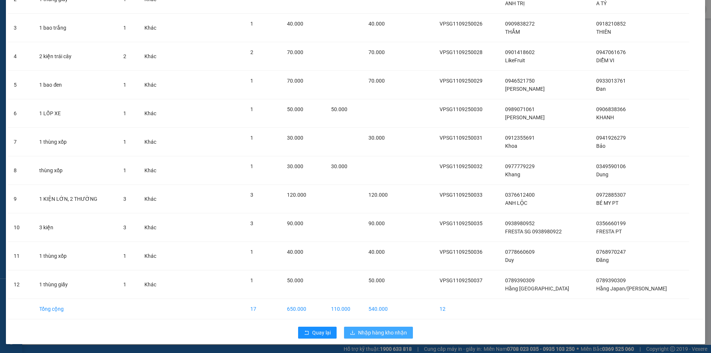
click at [372, 332] on span "Nhập hàng kho nhận" at bounding box center [382, 333] width 49 height 8
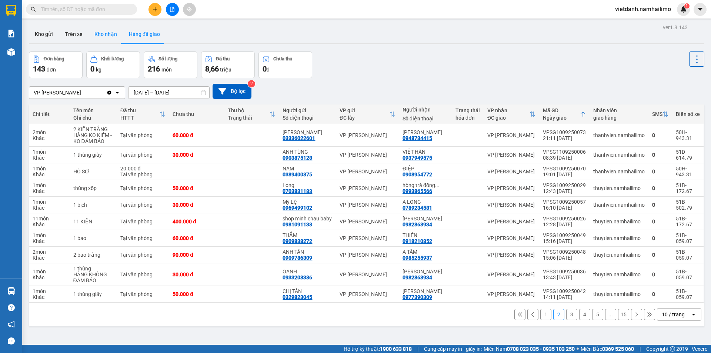
click at [100, 35] on button "Kho nhận" at bounding box center [106, 34] width 34 height 18
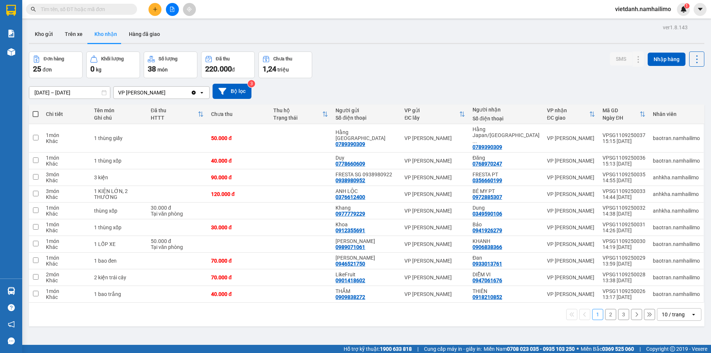
click at [308, 331] on div "ver 1.8.143 Kho gửi Trên xe Kho nhận Hàng đã giao Đơn hàng 25 đơn Khối lượng 0 …" at bounding box center [367, 198] width 682 height 353
click at [257, 336] on div "ver 1.8.143 Kho gửi Trên xe Kho nhận Hàng đã giao Đơn hàng 25 đơn Khối lượng 0 …" at bounding box center [367, 198] width 682 height 353
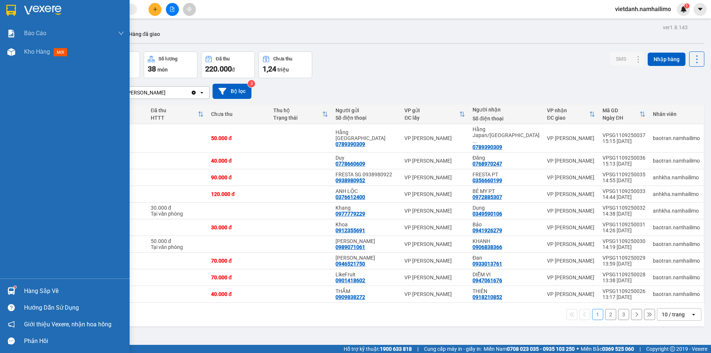
click at [30, 292] on div "Hàng sắp về" at bounding box center [74, 291] width 100 height 11
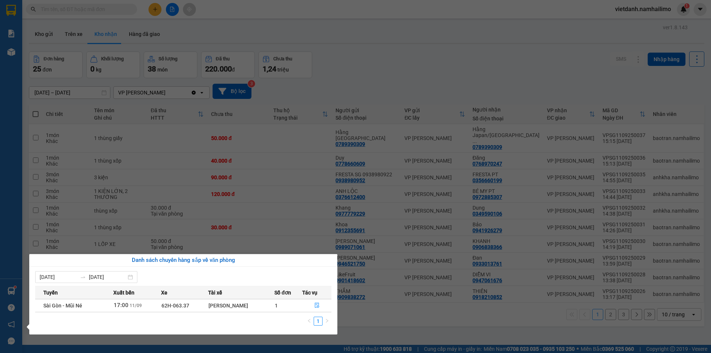
drag, startPoint x: 342, startPoint y: 205, endPoint x: 260, endPoint y: 132, distance: 109.6
click at [342, 205] on section "Kết quả tìm kiếm ( 0 ) Bộ lọc No Data vietdanh.namhailimo 1 Báo cáo Báo cáo dòn…" at bounding box center [355, 176] width 711 height 353
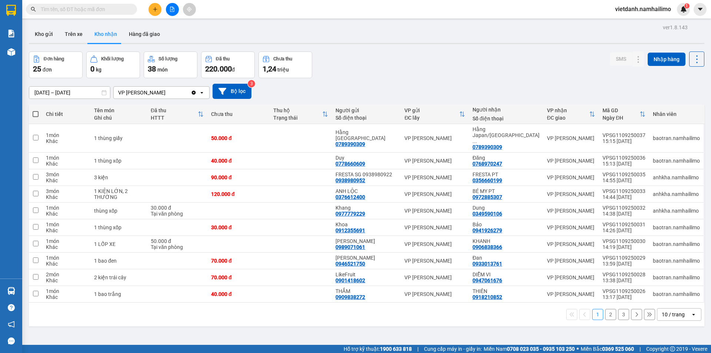
click at [174, 11] on icon "file-add" at bounding box center [172, 9] width 4 height 5
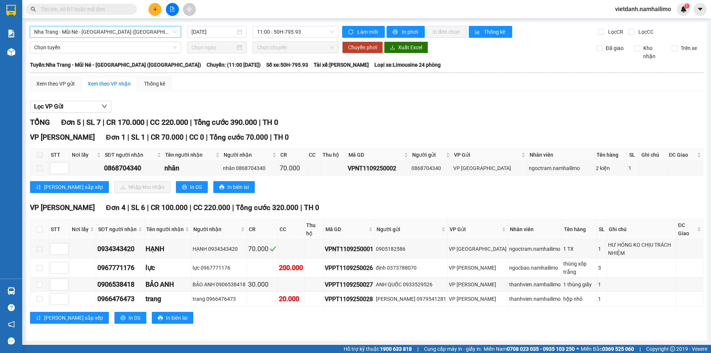
click at [103, 37] on span "Nha Trang - Mũi Né - Sài Gòn (Sáng)" at bounding box center [105, 31] width 143 height 11
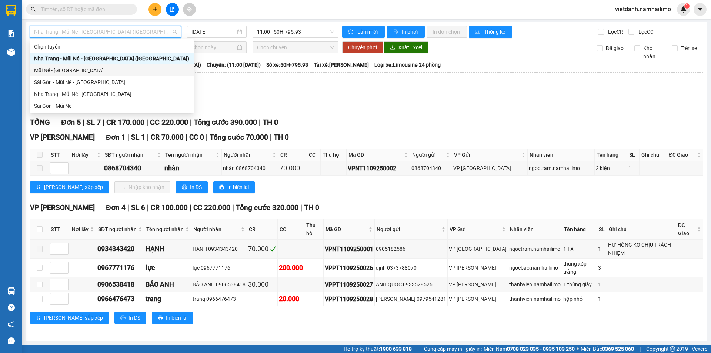
click at [70, 71] on div "Mũi Né - Sài Gòn" at bounding box center [111, 70] width 155 height 8
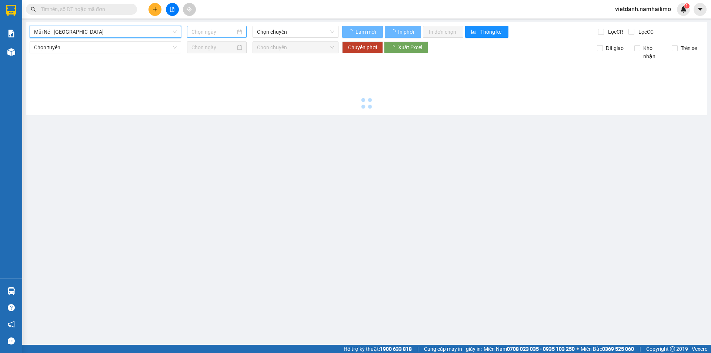
type input "[DATE]"
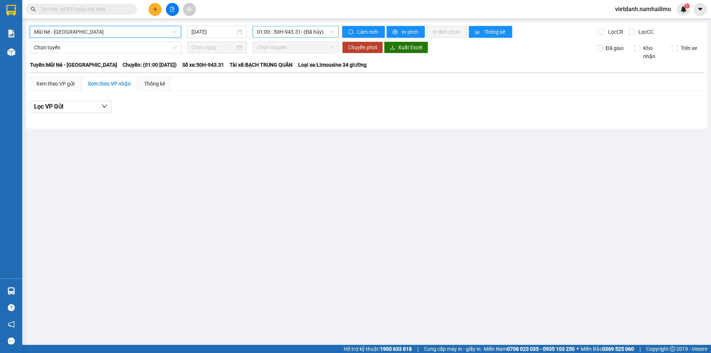
click at [277, 29] on span "01:00 - 50H-943.31 - (Đã hủy)" at bounding box center [295, 31] width 77 height 11
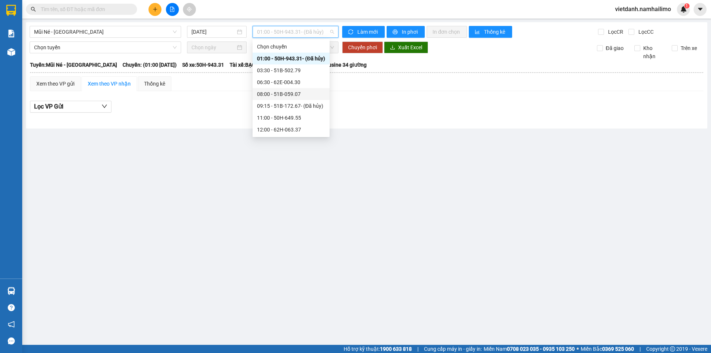
scroll to position [71, 0]
click at [303, 96] on div "14:30 - 51B-502.79" at bounding box center [291, 94] width 68 height 8
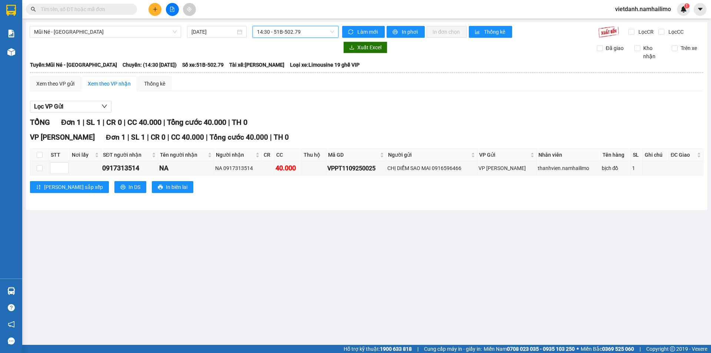
click at [285, 42] on div at bounding box center [184, 47] width 309 height 12
click at [287, 35] on span "14:30 - 51B-502.79" at bounding box center [295, 31] width 77 height 11
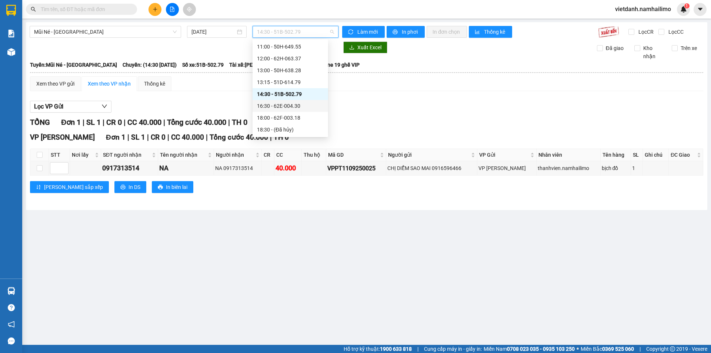
click at [286, 107] on div "16:30 - 62E-004.30" at bounding box center [290, 106] width 67 height 8
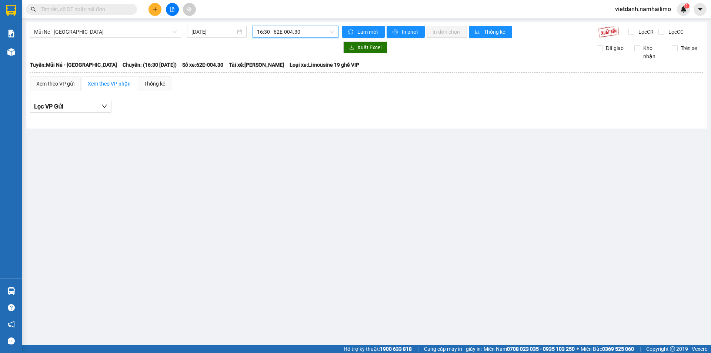
click at [295, 31] on span "16:30 - 62E-004.30" at bounding box center [295, 31] width 77 height 11
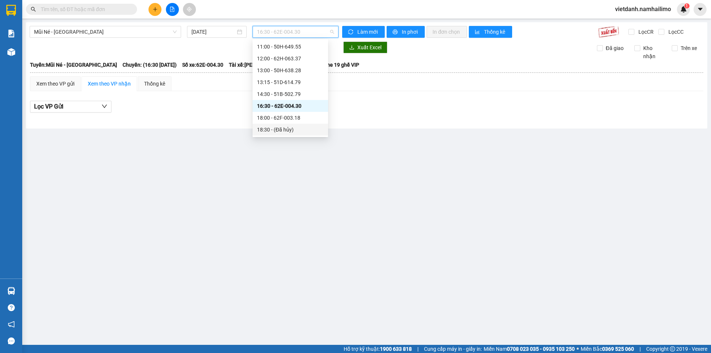
click at [234, 200] on main "Mũi Né - Sài Gòn 11/09/2025 16:30 - 62E-004.30 Làm mới In phơi In đơn chọn Thốn…" at bounding box center [355, 172] width 711 height 345
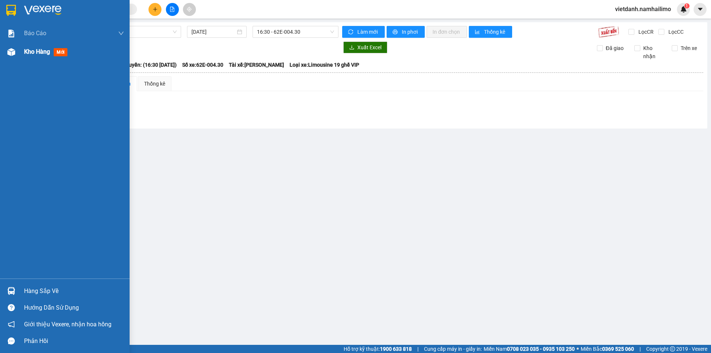
click at [59, 55] on span "mới" at bounding box center [61, 52] width 14 height 8
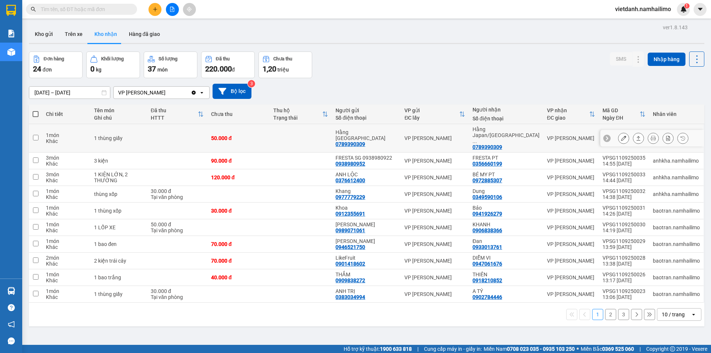
click at [397, 129] on div "Hằng [GEOGRAPHIC_DATA]" at bounding box center [366, 135] width 61 height 12
checkbox input "true"
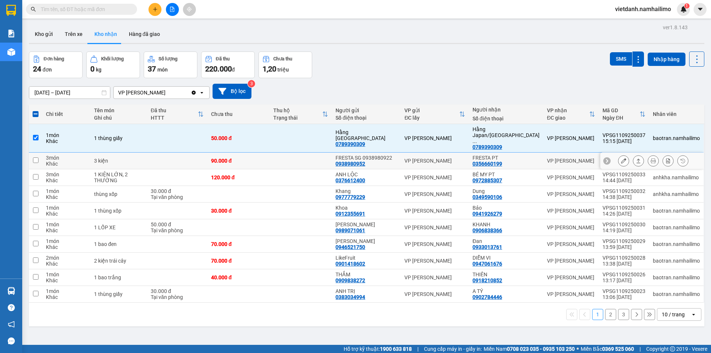
click at [397, 155] on div "FRESTA SG 0938980922 0938980952" at bounding box center [366, 161] width 61 height 12
checkbox input "true"
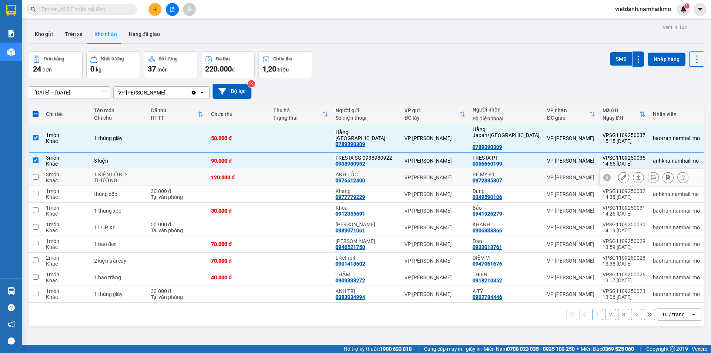
click at [397, 172] on div "ANH LỘC 0376612400" at bounding box center [366, 178] width 61 height 12
checkbox input "true"
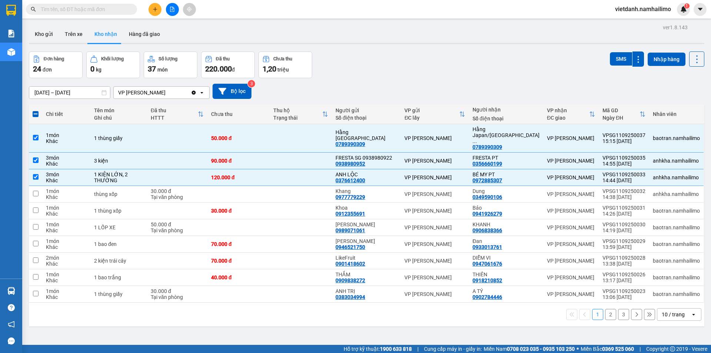
click at [38, 113] on span at bounding box center [36, 114] width 6 height 6
click at [36, 110] on input "checkbox" at bounding box center [36, 110] width 0 height 0
checkbox input "true"
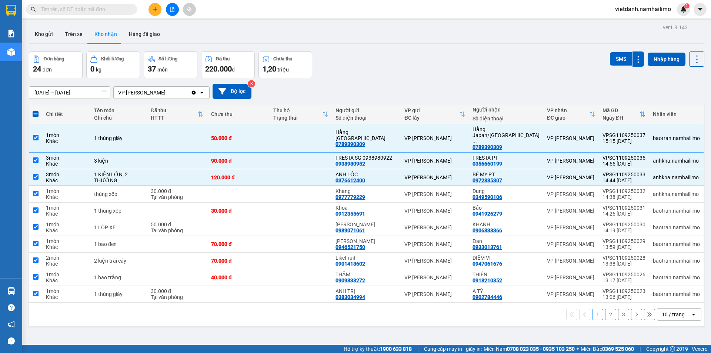
checkbox input "true"
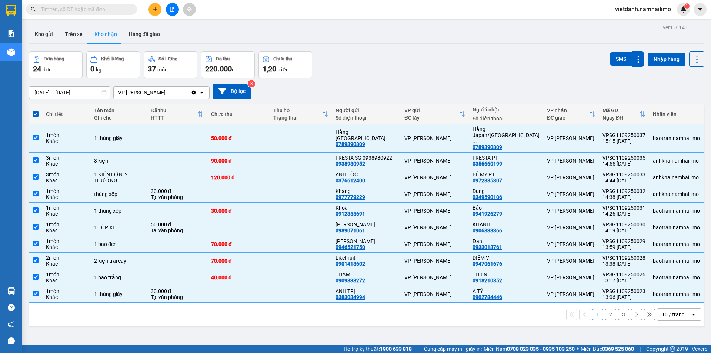
click at [38, 113] on span at bounding box center [36, 114] width 6 height 6
click at [36, 110] on input "checkbox" at bounding box center [36, 110] width 0 height 0
checkbox input "false"
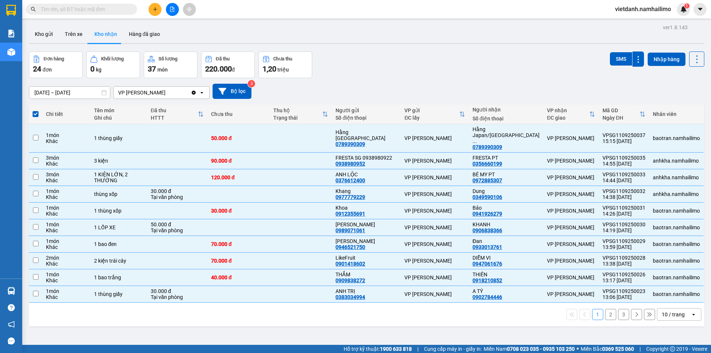
checkbox input "false"
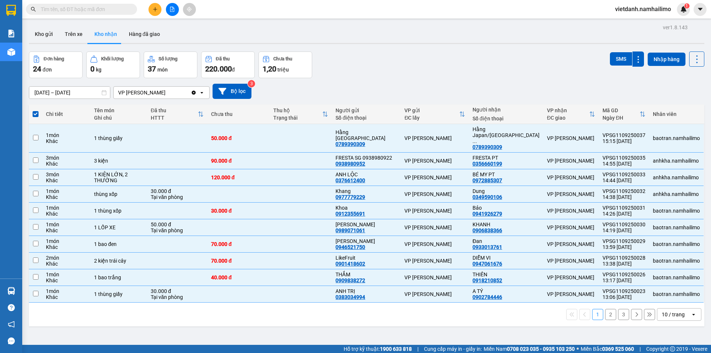
checkbox input "false"
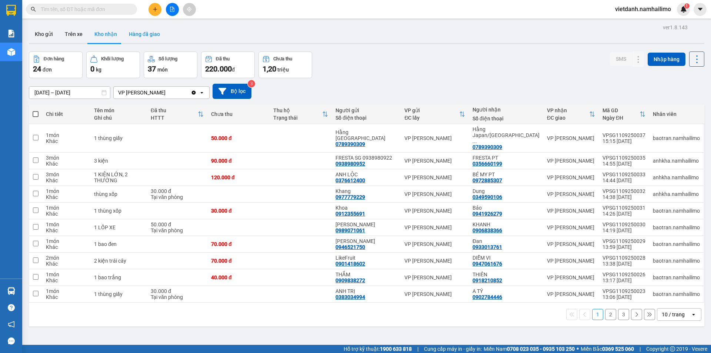
click at [145, 32] on button "Hàng đã giao" at bounding box center [144, 34] width 43 height 18
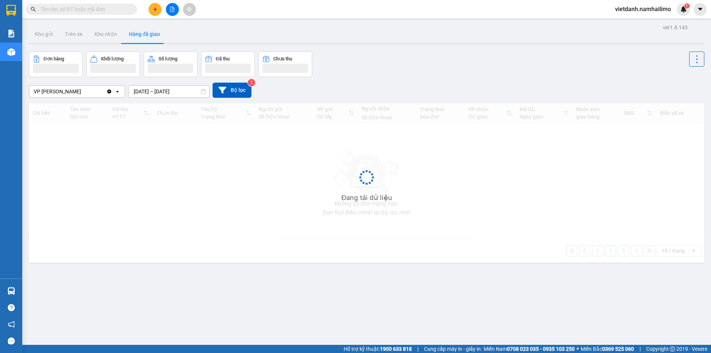
click at [176, 13] on button at bounding box center [172, 9] width 13 height 13
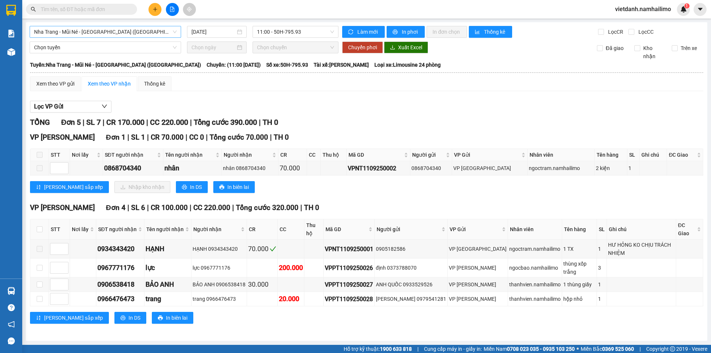
click at [143, 33] on span "Nha Trang - Mũi Né - Sài Gòn (Sáng)" at bounding box center [105, 31] width 143 height 11
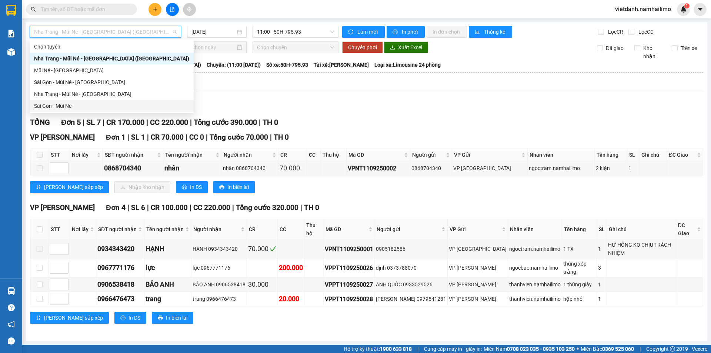
click at [87, 106] on div "Sài Gòn - Mũi Né" at bounding box center [111, 106] width 155 height 8
type input "[DATE]"
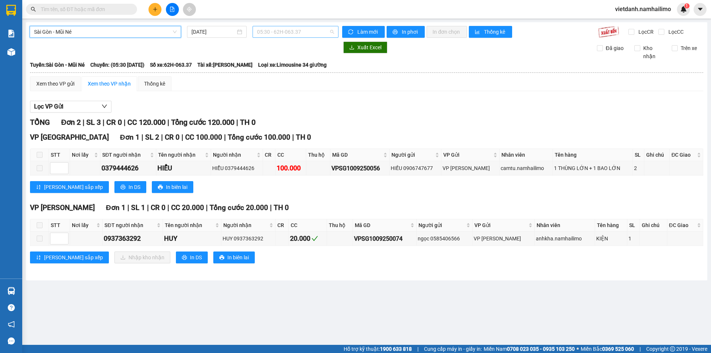
click at [285, 35] on span "05:30 - 62H-063.37" at bounding box center [295, 31] width 77 height 11
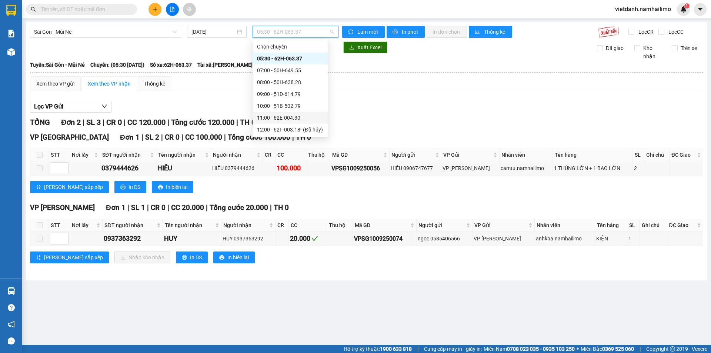
scroll to position [83, 0]
click at [294, 85] on div "15:30 - 50E-195.73" at bounding box center [290, 82] width 66 height 8
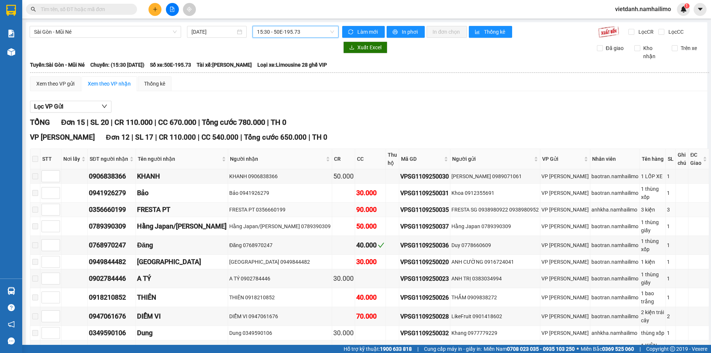
scroll to position [49, 0]
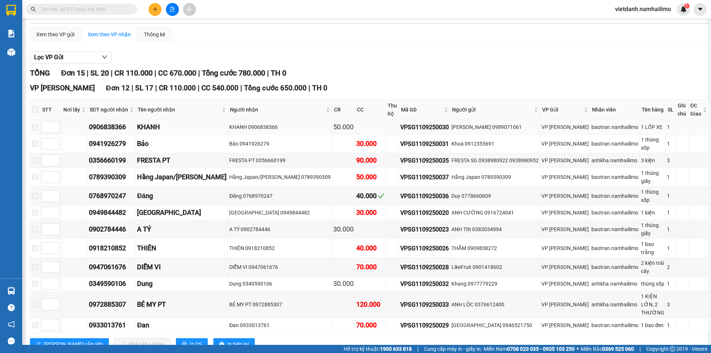
click at [260, 125] on div "KHANH 0906838366" at bounding box center [279, 127] width 101 height 8
click at [551, 131] on div "VP [PERSON_NAME]" at bounding box center [565, 127] width 47 height 8
click at [446, 60] on div "Lọc VP Gửi" at bounding box center [369, 57] width 679 height 12
click at [116, 127] on div "0906838366" at bounding box center [112, 127] width 46 height 10
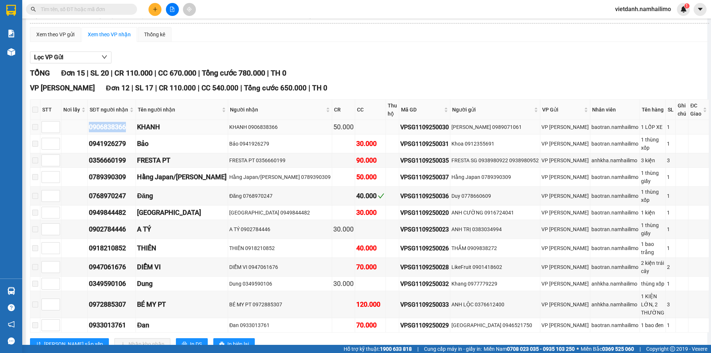
click at [116, 127] on div "0906838366" at bounding box center [112, 127] width 46 height 10
click at [124, 142] on div "0941926279" at bounding box center [112, 144] width 46 height 10
click at [169, 172] on div "Hằng Japan/Minh Nguyệt" at bounding box center [182, 177] width 90 height 10
click at [171, 191] on div "Đăng" at bounding box center [182, 196] width 90 height 10
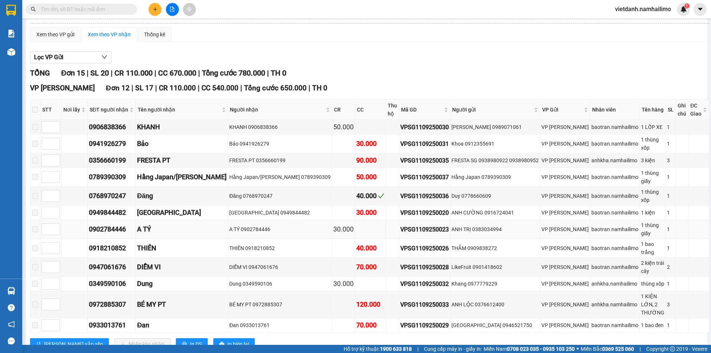
click at [157, 224] on div "A TÝ" at bounding box center [182, 229] width 90 height 10
click at [128, 224] on div "0902784446" at bounding box center [112, 229] width 46 height 10
click at [126, 243] on div "0918210852" at bounding box center [112, 248] width 46 height 10
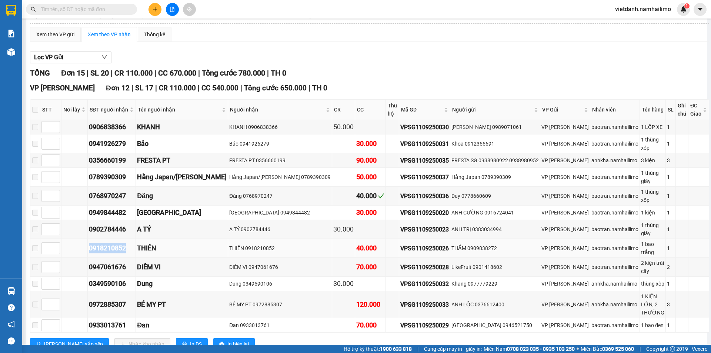
click at [126, 243] on div "0918210852" at bounding box center [112, 248] width 46 height 10
click at [125, 262] on div "0947061676" at bounding box center [112, 267] width 46 height 10
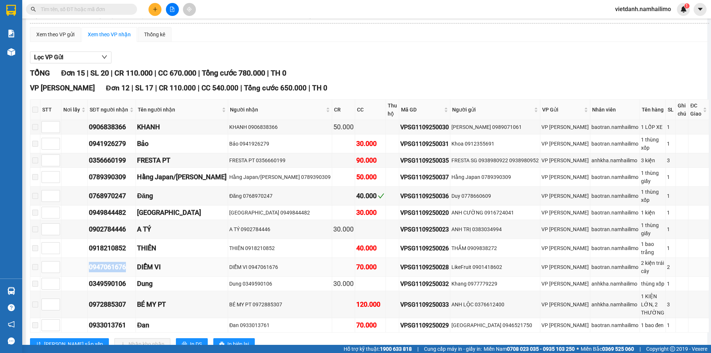
click at [125, 262] on div "0947061676" at bounding box center [112, 267] width 46 height 10
click at [127, 279] on div "0349590106" at bounding box center [112, 284] width 46 height 10
click at [132, 262] on div "0947061676" at bounding box center [112, 267] width 46 height 10
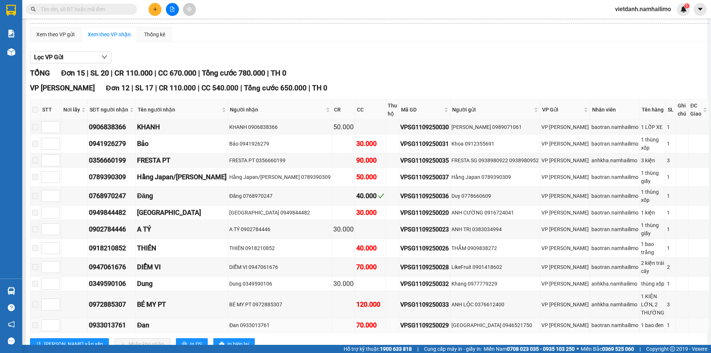
click at [109, 320] on div "0933013761" at bounding box center [112, 325] width 46 height 10
click at [131, 262] on div "0947061676" at bounding box center [112, 267] width 46 height 10
click at [158, 11] on button at bounding box center [155, 9] width 13 height 13
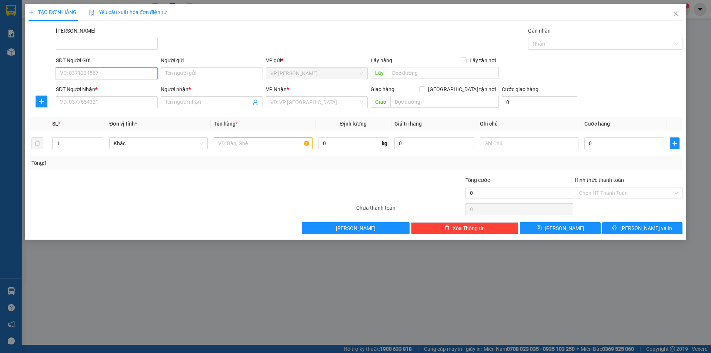
click at [104, 76] on input "SĐT Người Gửi" at bounding box center [107, 73] width 102 height 12
click at [185, 74] on input "Người gửi" at bounding box center [212, 73] width 102 height 12
type input "Bằng"
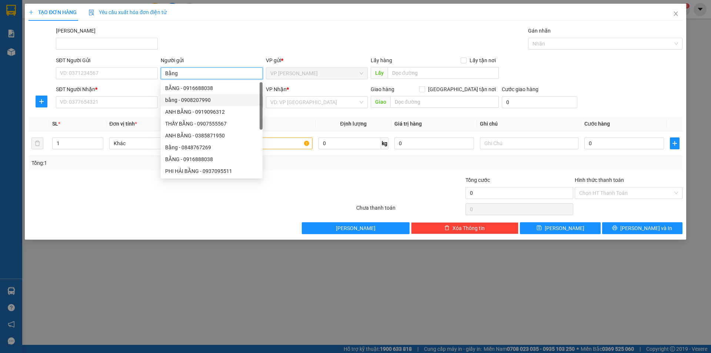
click at [199, 103] on div "bằng - 0908207990" at bounding box center [211, 100] width 93 height 8
type input "0908207990"
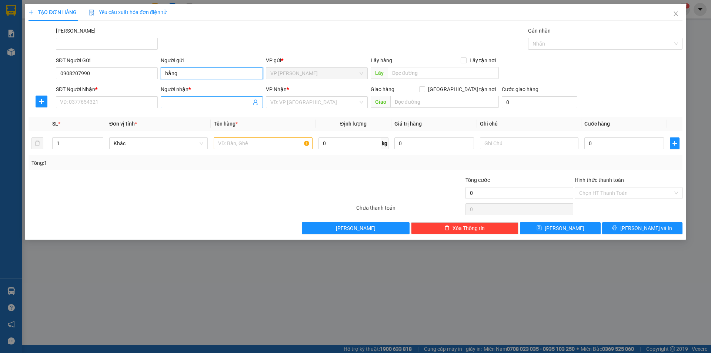
type input "bằng"
click at [176, 101] on input "Người nhận *" at bounding box center [208, 102] width 86 height 8
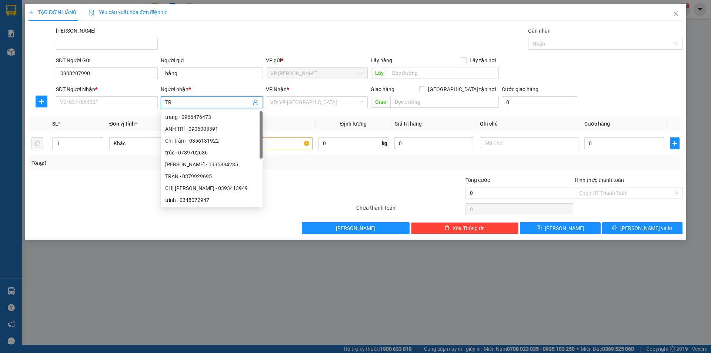
type input "T"
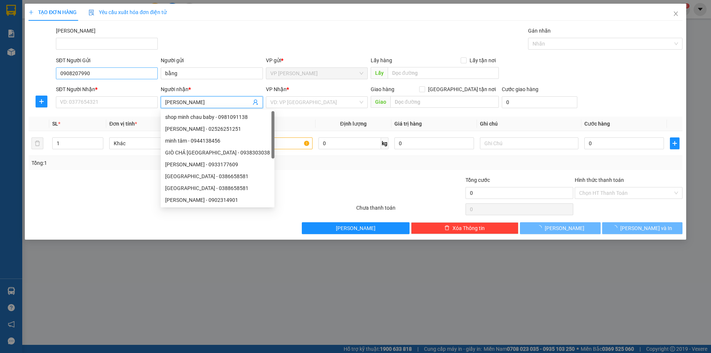
type input "Minh Thúy"
click at [122, 73] on input "0908207990" at bounding box center [107, 73] width 102 height 12
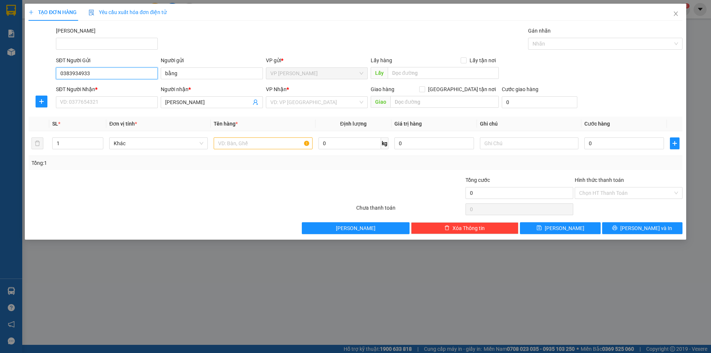
click at [65, 74] on input "0383934933" at bounding box center [107, 73] width 102 height 12
click at [69, 74] on input "0383934933" at bounding box center [107, 73] width 102 height 12
click at [81, 73] on input "0383934933" at bounding box center [107, 73] width 102 height 12
type input "0383934933"
click at [94, 96] on div "SĐT Người Nhận *" at bounding box center [107, 90] width 102 height 11
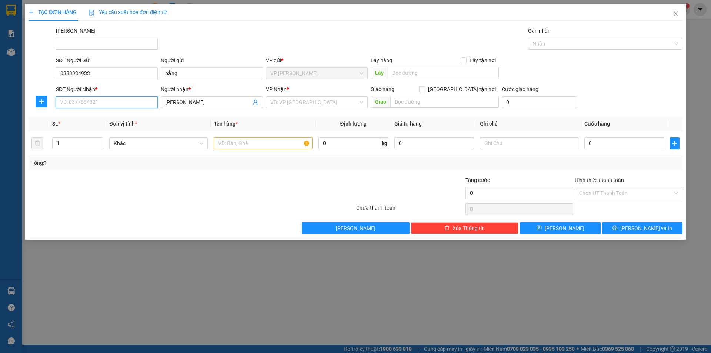
click at [96, 99] on input "SĐT Người Nhận *" at bounding box center [107, 102] width 102 height 12
click at [109, 116] on div "0848202312 - MINH THÚY" at bounding box center [106, 117] width 93 height 8
type input "0848202312"
type input "[PERSON_NAME]"
type input "50.000"
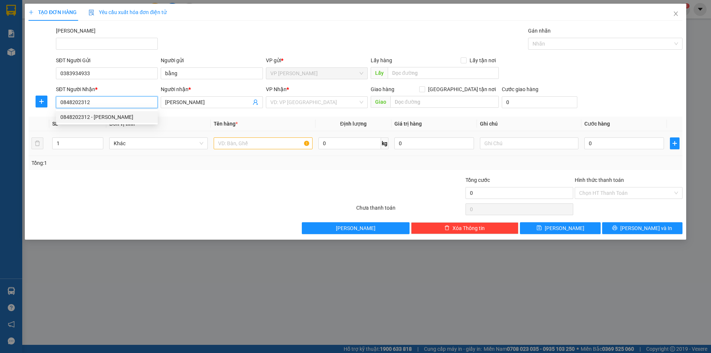
type input "50.000"
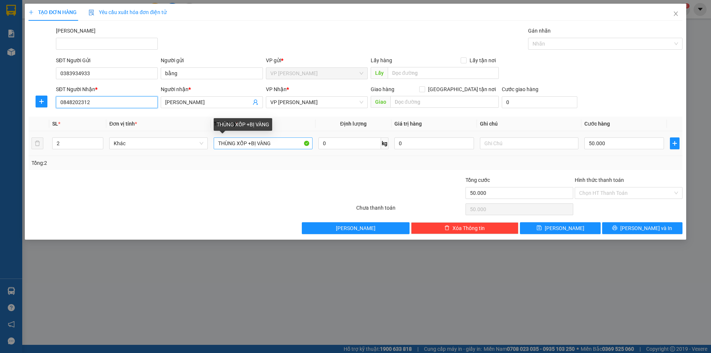
type input "0848202312"
click at [278, 146] on input "THÙNG XỐP +BỊ VÀNG" at bounding box center [263, 143] width 99 height 12
drag, startPoint x: 249, startPoint y: 143, endPoint x: 288, endPoint y: 143, distance: 38.9
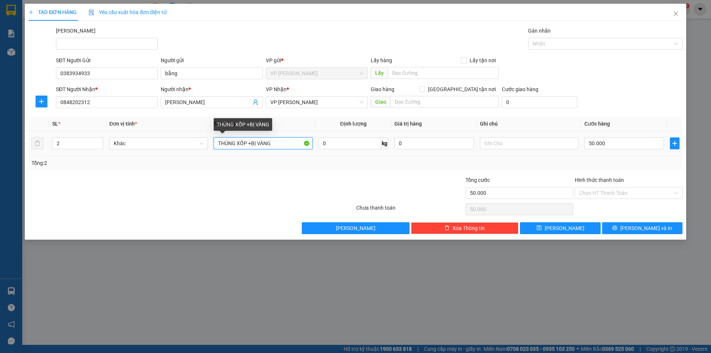
click at [288, 143] on input "THÙNG XỐP +BỊ VÀNG" at bounding box center [263, 143] width 99 height 12
type input "THÙNG XỐP"
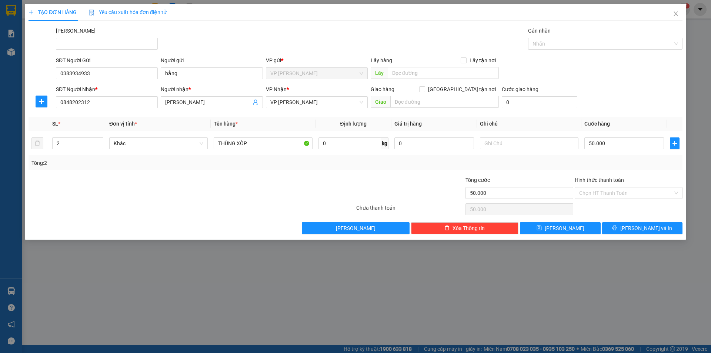
click at [299, 189] on div at bounding box center [300, 189] width 109 height 26
click at [616, 145] on input "50.000" at bounding box center [625, 143] width 80 height 12
type input "3"
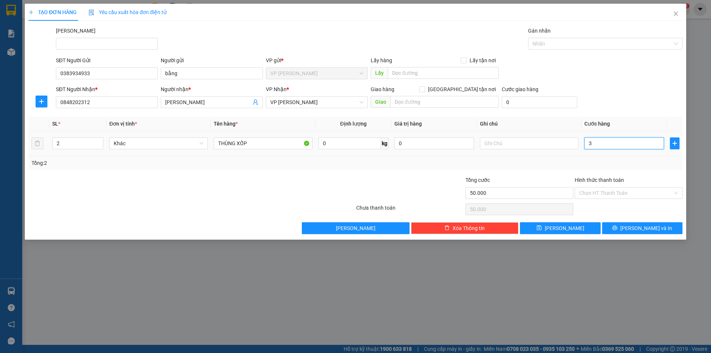
type input "3"
type input "30"
type input "300"
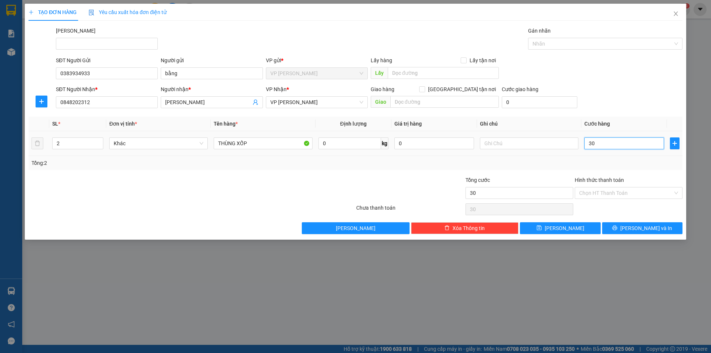
type input "300"
type input "3.000"
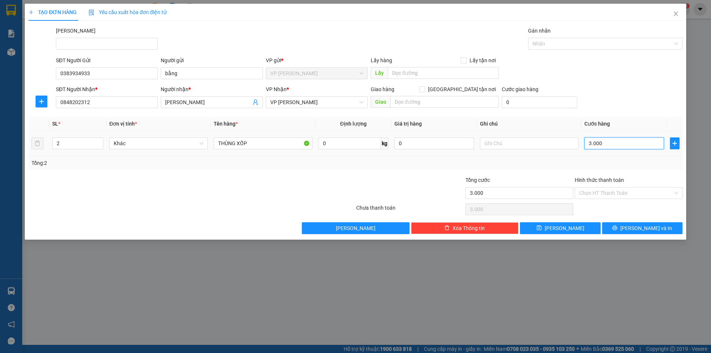
type input "30.000"
click at [616, 145] on input "30.000" at bounding box center [625, 143] width 80 height 12
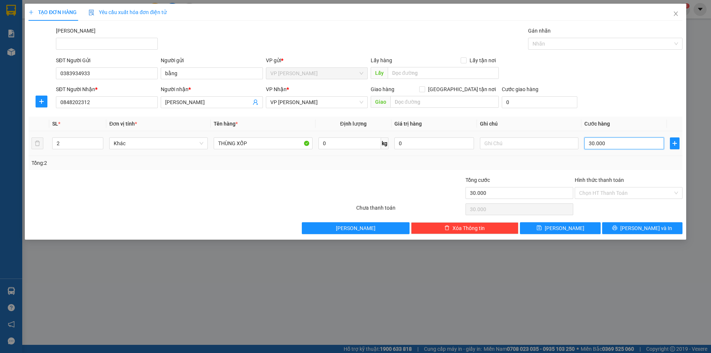
type input "0"
click at [346, 189] on div at bounding box center [300, 189] width 109 height 26
click at [625, 146] on input "0" at bounding box center [625, 143] width 80 height 12
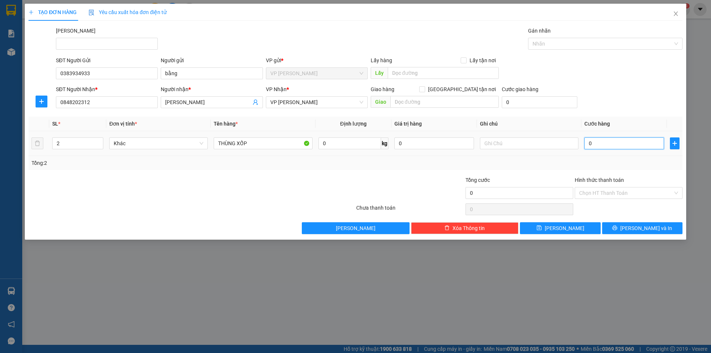
type input "3"
type input "30"
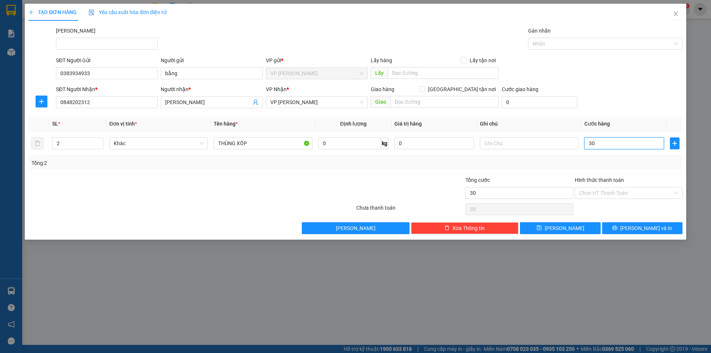
type input "30"
type input "30.000"
click at [408, 179] on div at bounding box center [410, 189] width 109 height 26
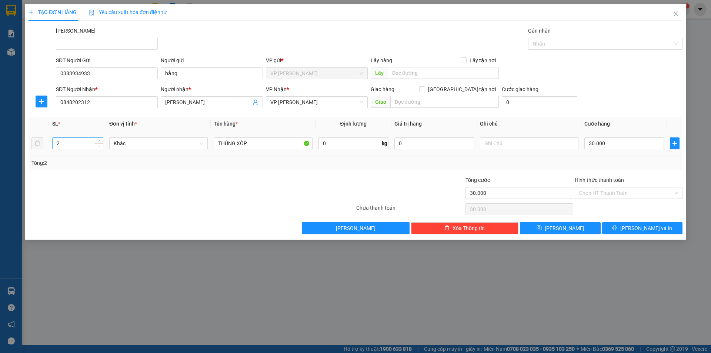
click at [90, 142] on input "2" at bounding box center [78, 143] width 50 height 11
click at [88, 146] on input "21" at bounding box center [78, 143] width 50 height 11
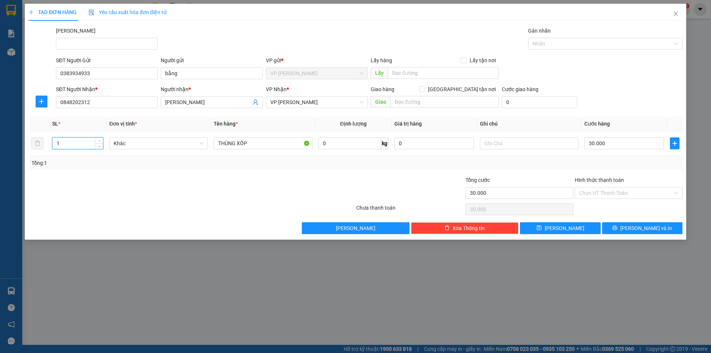
type input "1"
click at [127, 200] on div at bounding box center [137, 189] width 219 height 26
click at [643, 229] on span "[PERSON_NAME] và In" at bounding box center [646, 228] width 52 height 8
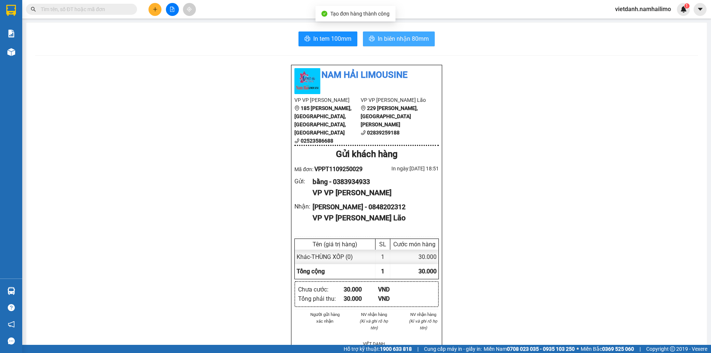
click at [407, 44] on button "In biên nhận 80mm" at bounding box center [399, 38] width 72 height 15
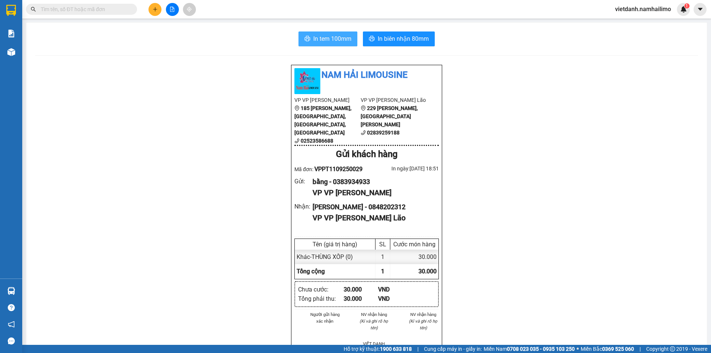
click at [339, 40] on span "In tem 100mm" at bounding box center [332, 38] width 38 height 9
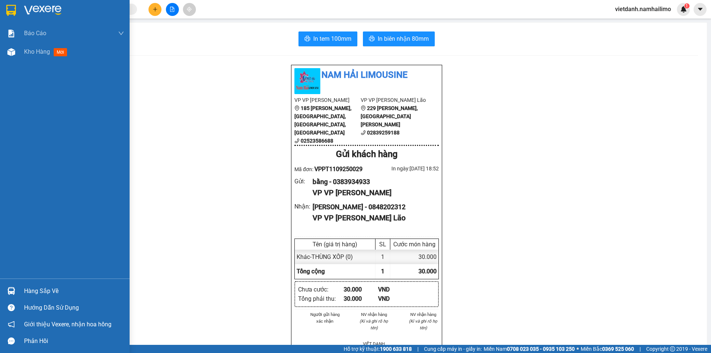
click at [6, 246] on div "Báo cáo Báo cáo dòng tiền (trạm) Doanh số tạo đơn theo VP gửi (trạm) Kho hàng m…" at bounding box center [65, 151] width 130 height 254
click at [24, 56] on div "Kho hàng mới" at bounding box center [65, 52] width 130 height 19
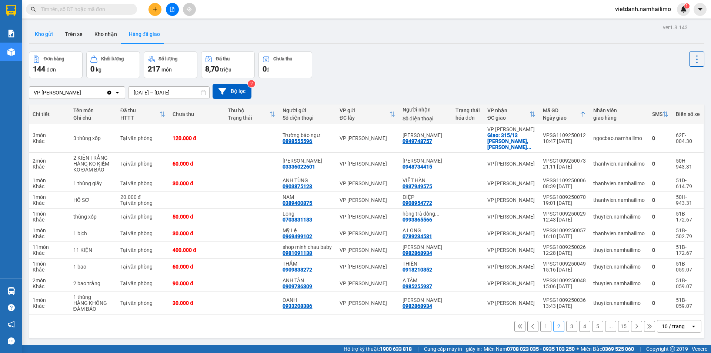
click at [47, 32] on button "Kho gửi" at bounding box center [44, 34] width 30 height 18
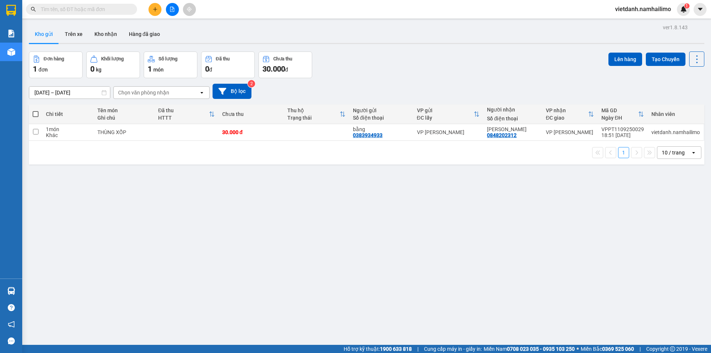
click at [104, 11] on input "text" at bounding box center [84, 9] width 87 height 8
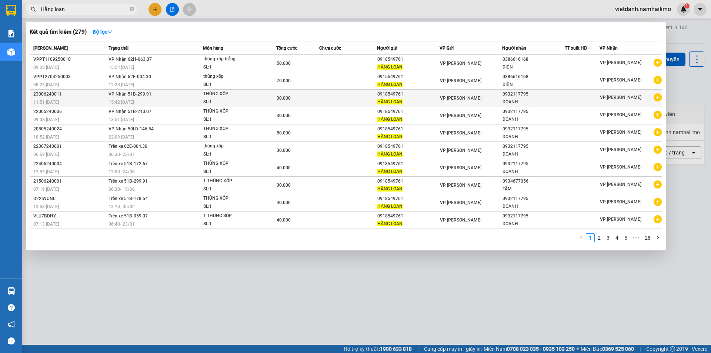
type input "Hằng loan"
click at [656, 97] on icon "plus-circle" at bounding box center [658, 97] width 8 height 8
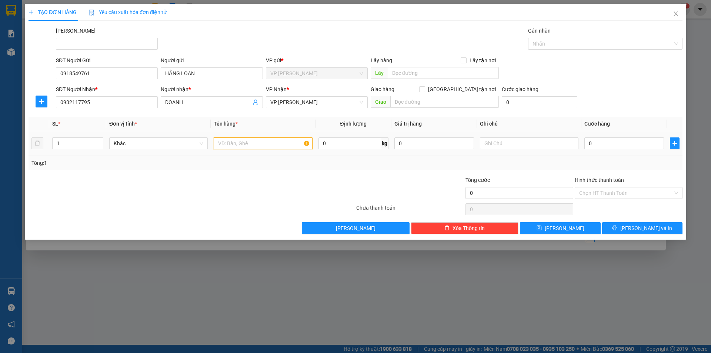
click at [229, 142] on input "text" at bounding box center [263, 143] width 99 height 12
type input "thùng xốp"
click at [628, 141] on input "0" at bounding box center [625, 143] width 80 height 12
type input "6"
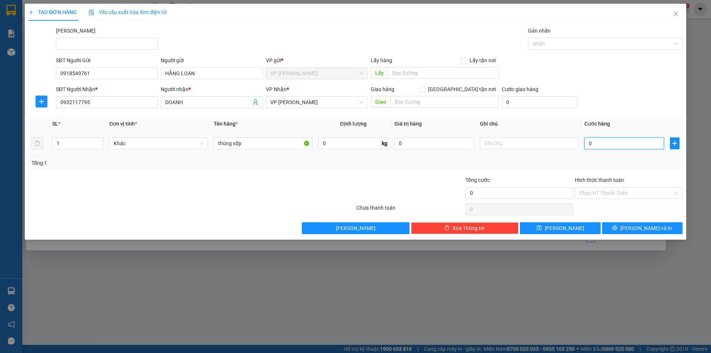
type input "6"
type input "60"
type input "60.000"
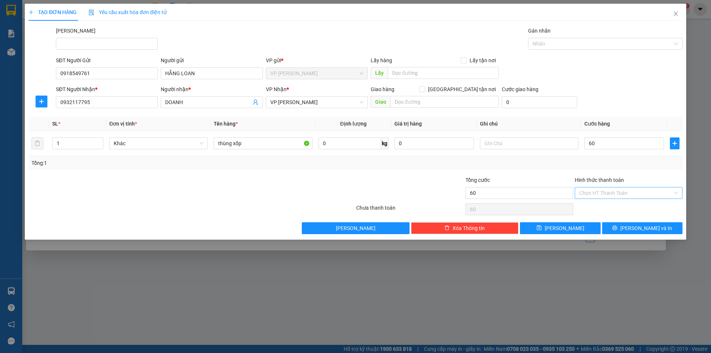
type input "60.000"
click at [638, 194] on input "Hình thức thanh toán" at bounding box center [626, 192] width 94 height 11
click at [621, 209] on div "Tại văn phòng" at bounding box center [628, 208] width 99 height 8
type input "0"
click at [644, 226] on span "[PERSON_NAME] và In" at bounding box center [646, 228] width 52 height 8
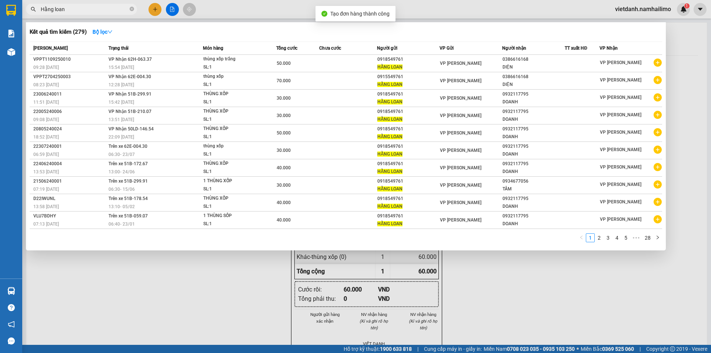
click at [692, 60] on div at bounding box center [355, 176] width 711 height 353
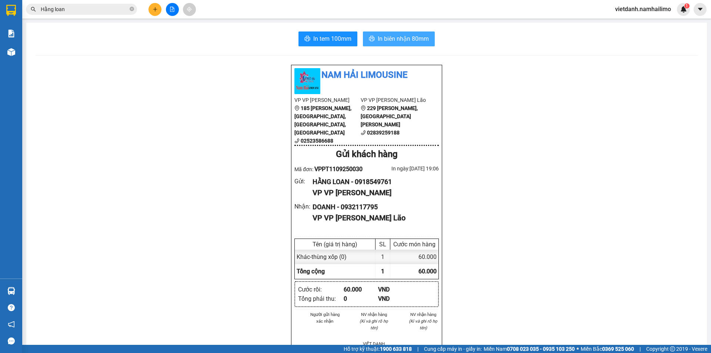
click at [403, 38] on span "In biên nhận 80mm" at bounding box center [403, 38] width 51 height 9
click at [325, 35] on span "In tem 100mm" at bounding box center [332, 38] width 38 height 9
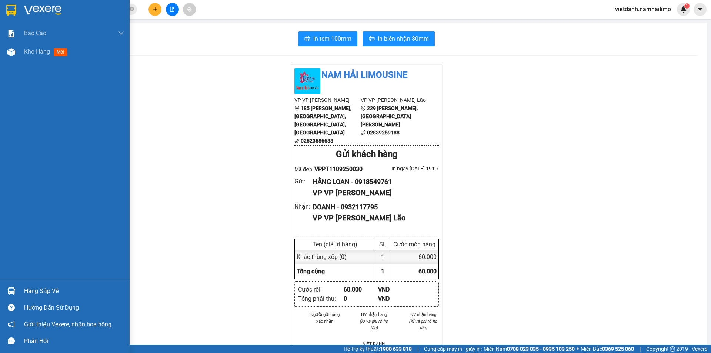
click at [26, 86] on div "Báo cáo Báo cáo dòng tiền (trạm) Doanh số tạo đơn theo VP gửi (trạm) Kho hàng m…" at bounding box center [65, 151] width 130 height 254
click at [36, 59] on div "Kho hàng mới" at bounding box center [74, 52] width 100 height 19
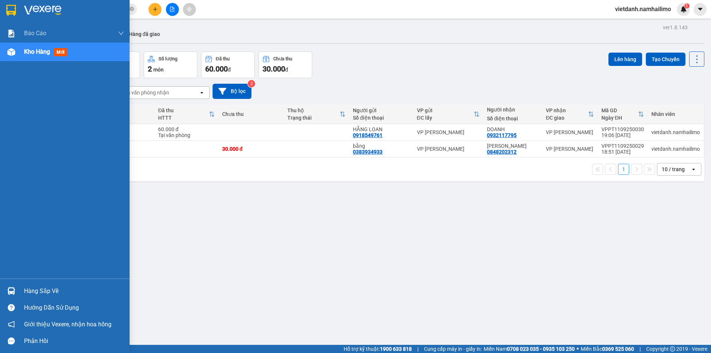
click at [17, 294] on div at bounding box center [11, 290] width 13 height 13
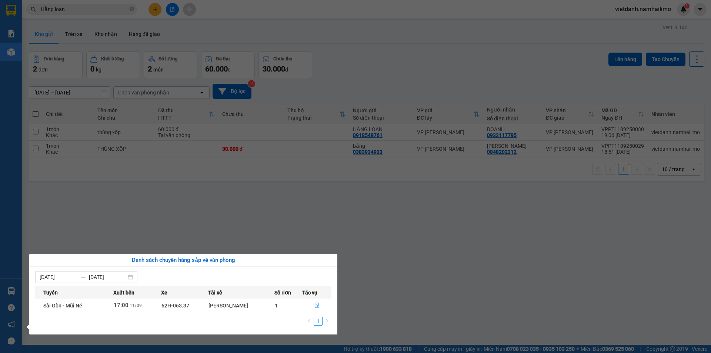
click at [438, 279] on section "Kết quả tìm kiếm ( 279 ) Bộ lọc Mã ĐH Trạng thái Món hàng Tổng cước Chưa cước N…" at bounding box center [355, 176] width 711 height 353
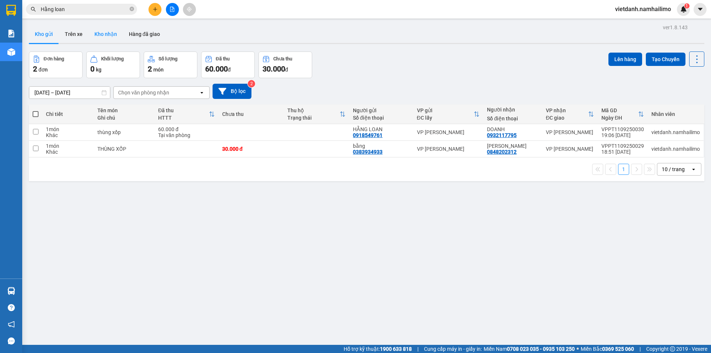
click at [90, 33] on button "Kho nhận" at bounding box center [106, 34] width 34 height 18
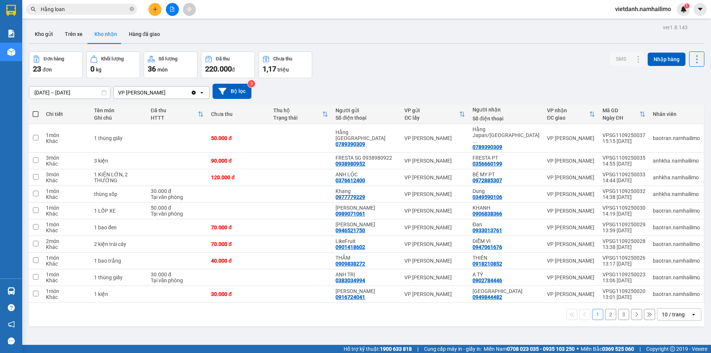
click at [607, 309] on button "2" at bounding box center [610, 314] width 11 height 11
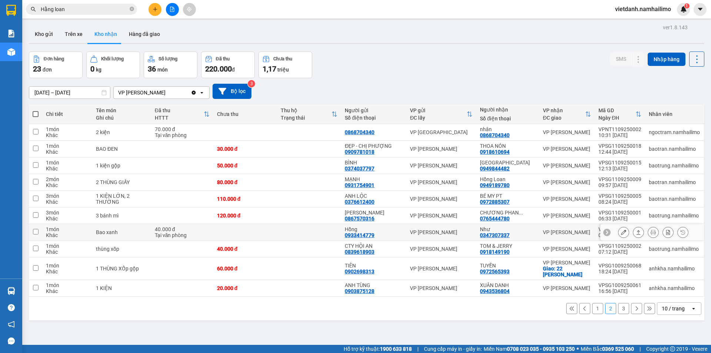
click at [272, 234] on td at bounding box center [245, 232] width 64 height 17
checkbox input "true"
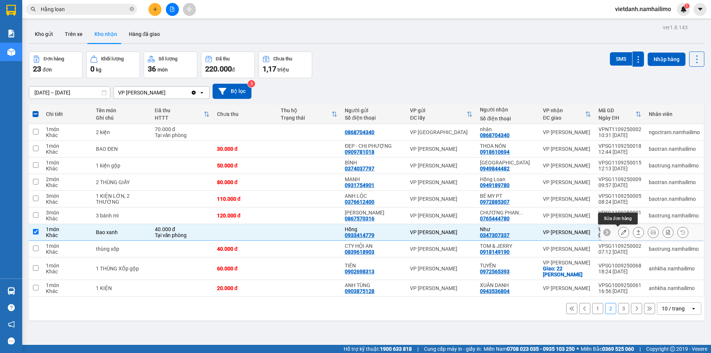
click at [621, 233] on icon at bounding box center [623, 232] width 5 height 5
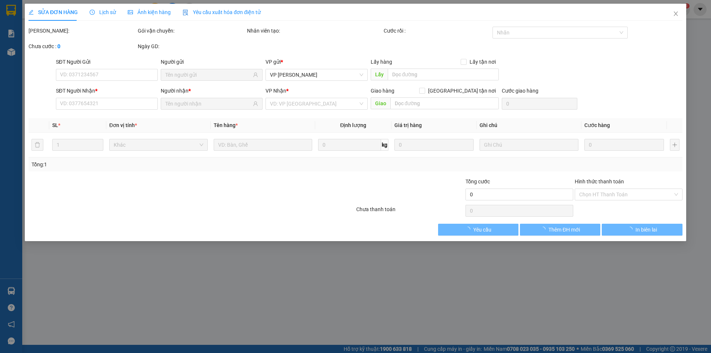
type input "0933414779"
type input "Hồng"
type input "0347307337"
type input "Như"
type input "40.000"
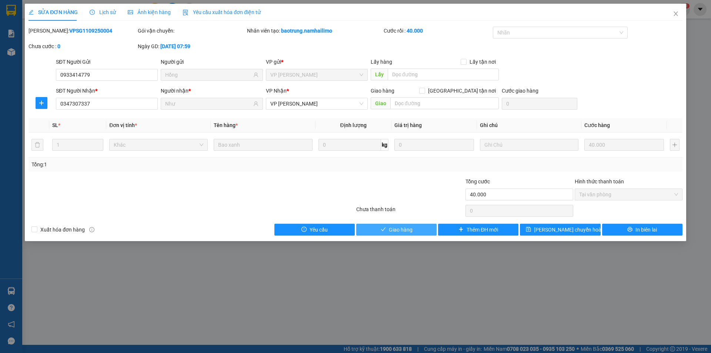
click at [386, 232] on icon "check" at bounding box center [383, 229] width 5 height 5
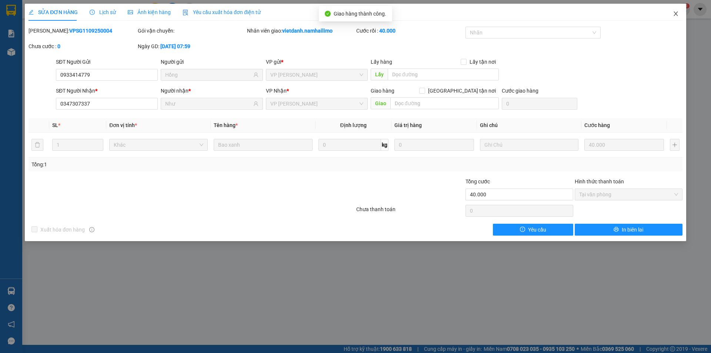
click at [677, 20] on span "Close" at bounding box center [676, 14] width 21 height 21
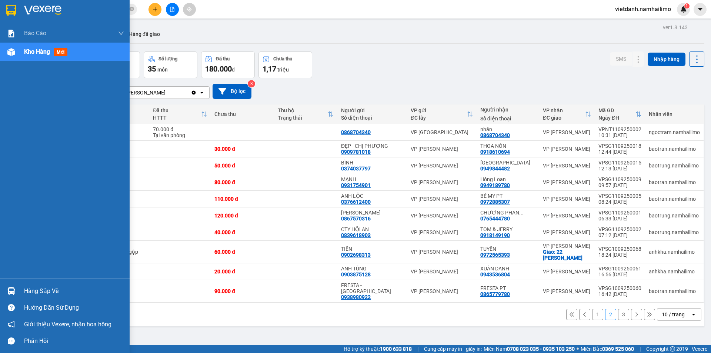
click at [62, 286] on div "Hàng sắp về" at bounding box center [74, 291] width 100 height 11
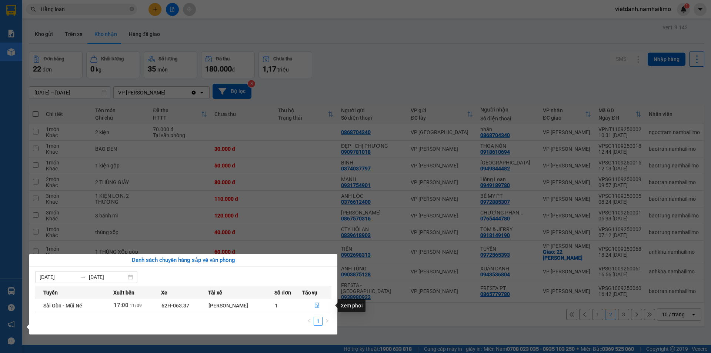
click at [343, 223] on section "Kết quả tìm kiếm ( 279 ) Bộ lọc Mã ĐH Trạng thái Món hàng Tổng cước Chưa cước N…" at bounding box center [355, 176] width 711 height 353
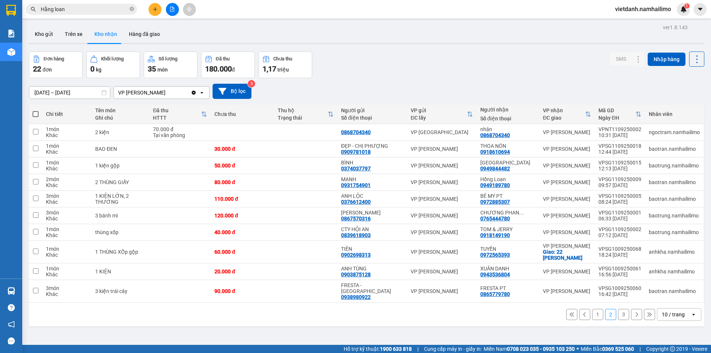
click at [99, 7] on input "Hằng loan" at bounding box center [84, 9] width 87 height 8
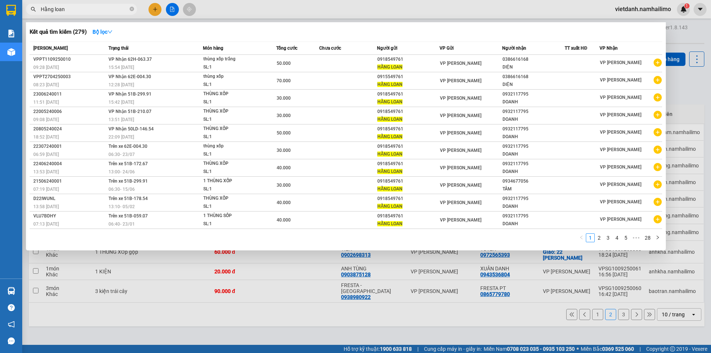
click at [99, 7] on input "Hằng loan" at bounding box center [84, 9] width 87 height 8
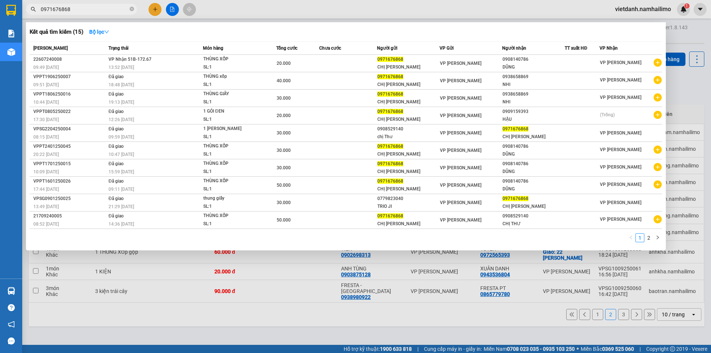
type input "0971676868"
click at [363, 330] on div at bounding box center [355, 176] width 711 height 353
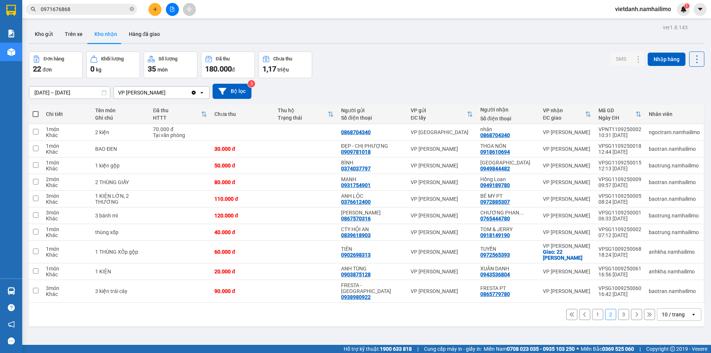
click at [596, 311] on button "1" at bounding box center [597, 314] width 11 height 11
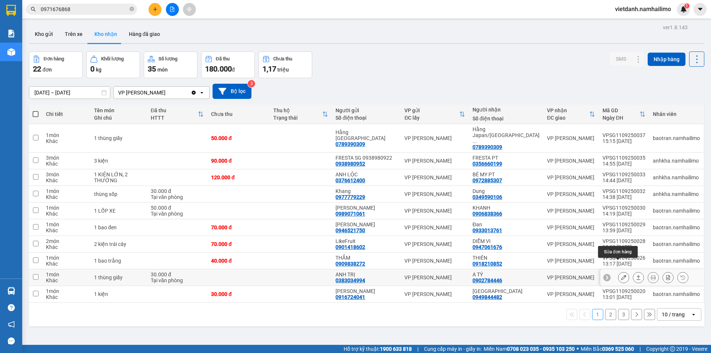
click at [621, 275] on icon at bounding box center [623, 277] width 5 height 5
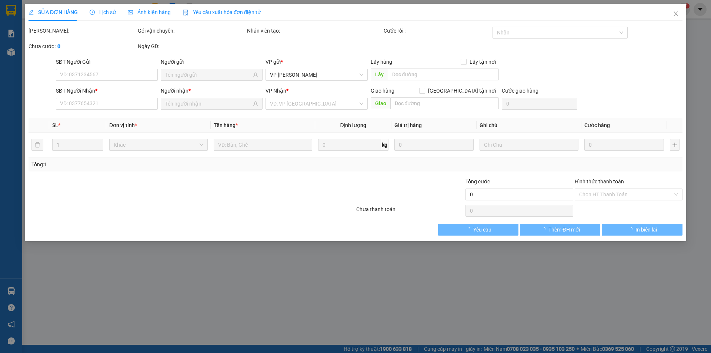
type input "0383034994"
type input "ANH TRỊ"
type input "0902784446"
type input "A TÝ"
type input "30.000"
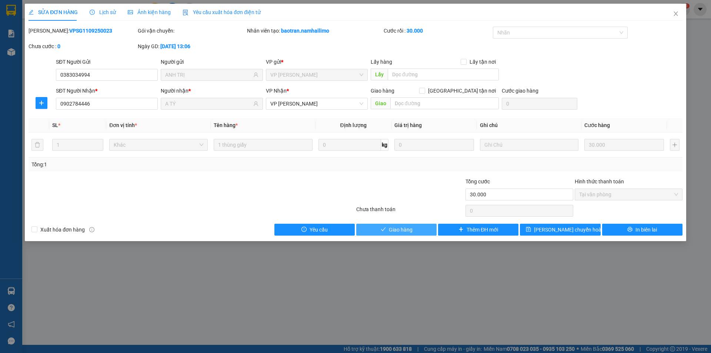
click at [404, 231] on span "Giao hàng" at bounding box center [401, 230] width 24 height 8
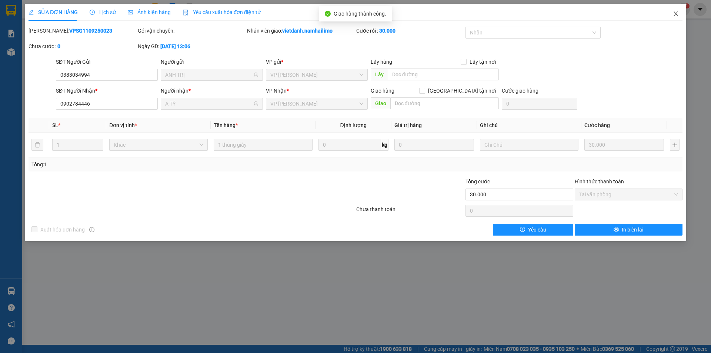
click at [675, 18] on span "Close" at bounding box center [676, 14] width 21 height 21
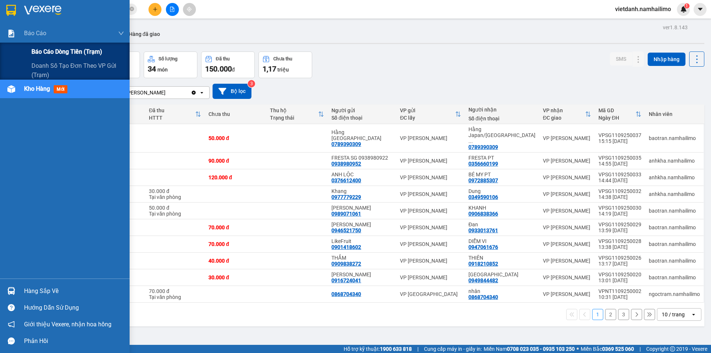
click at [65, 54] on span "Báo cáo dòng tiền (trạm)" at bounding box center [66, 51] width 71 height 9
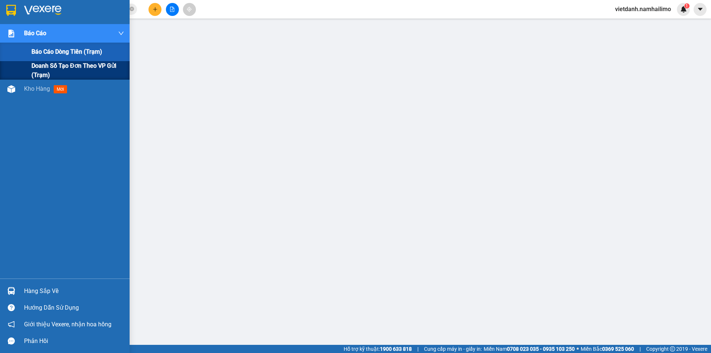
click at [56, 71] on span "Doanh số tạo đơn theo VP gửi (trạm)" at bounding box center [77, 70] width 93 height 19
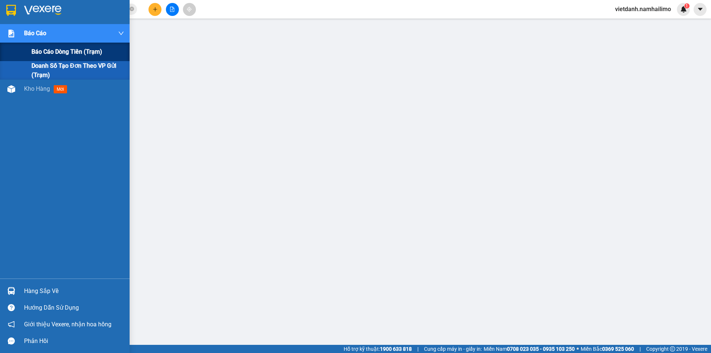
click at [46, 52] on span "Báo cáo dòng tiền (trạm)" at bounding box center [66, 51] width 71 height 9
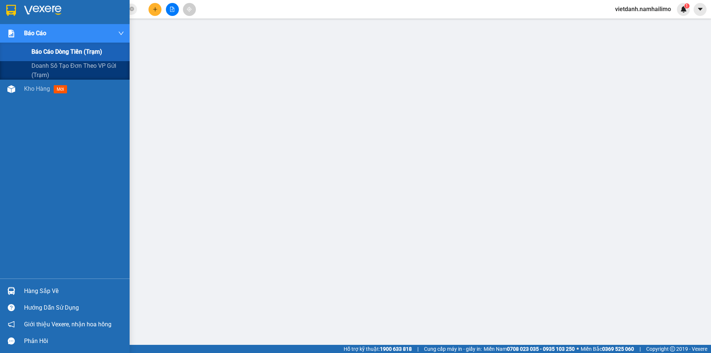
click at [17, 30] on div at bounding box center [11, 33] width 13 height 13
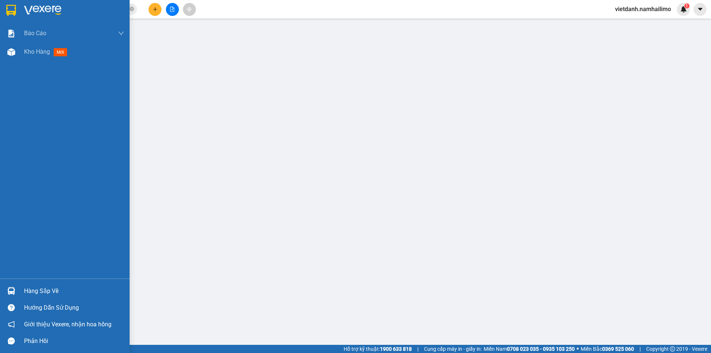
click at [52, 83] on div "Báo cáo Báo cáo dòng tiền (trạm) Doanh số tạo đơn theo VP gửi (trạm) Kho hàng m…" at bounding box center [65, 151] width 130 height 254
click at [60, 57] on div "Kho hàng mới" at bounding box center [74, 52] width 100 height 19
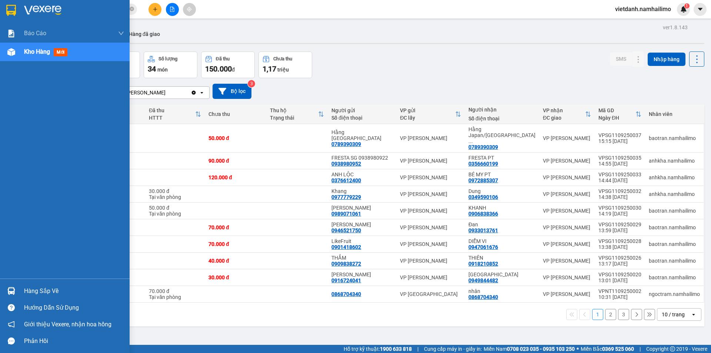
click at [33, 294] on div "Hàng sắp về" at bounding box center [74, 291] width 100 height 11
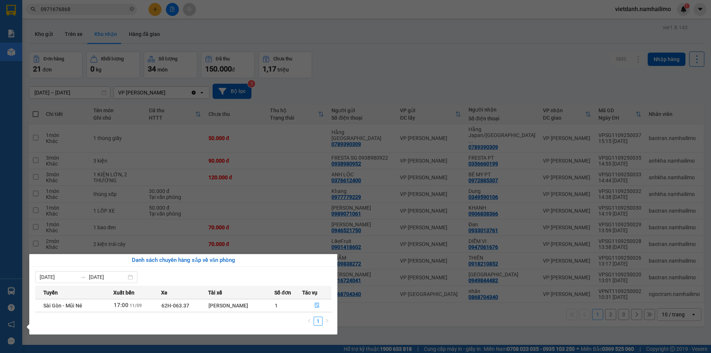
click at [266, 212] on section "Kết quả tìm kiếm ( 15 ) Bộ lọc Mã ĐH Trạng thái Món hàng Tổng cước Chưa cước Ng…" at bounding box center [355, 176] width 711 height 353
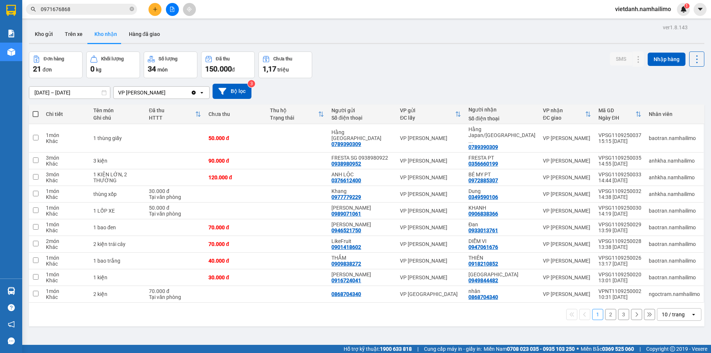
click at [99, 11] on input "0971676868" at bounding box center [84, 9] width 87 height 8
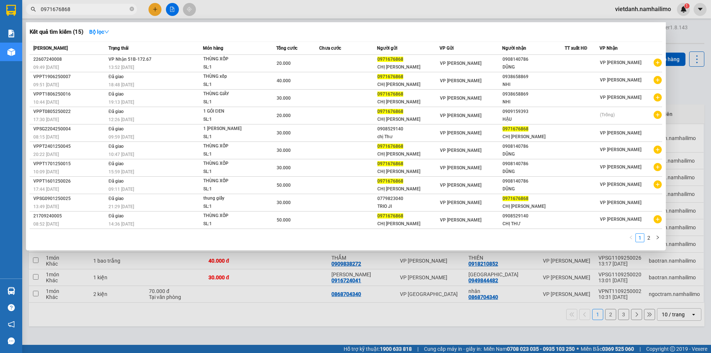
click at [99, 11] on input "0971676868" at bounding box center [84, 9] width 87 height 8
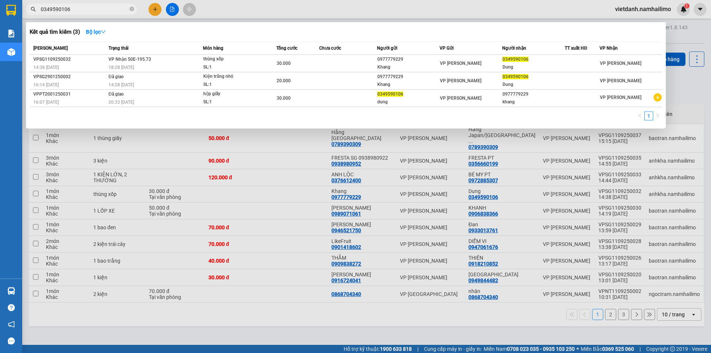
type input "0349590106"
click at [302, 205] on div at bounding box center [355, 176] width 711 height 353
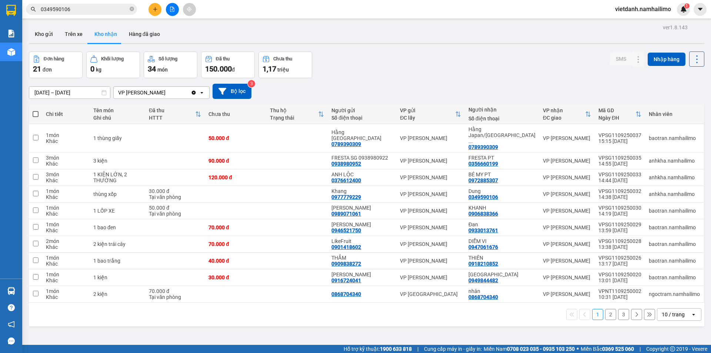
click at [607, 309] on button "2" at bounding box center [610, 314] width 11 height 11
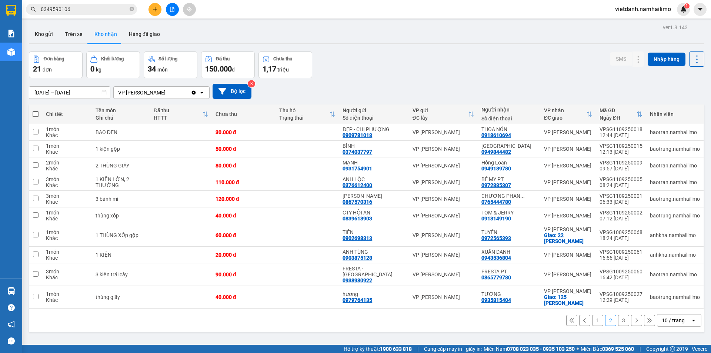
click at [592, 317] on button "1" at bounding box center [597, 320] width 11 height 11
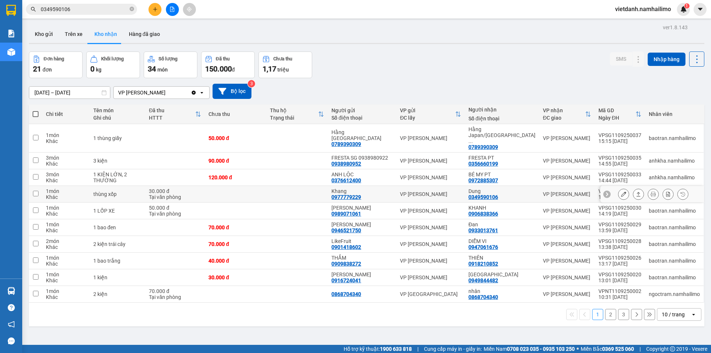
click at [514, 188] on div "Dung" at bounding box center [502, 191] width 67 height 6
checkbox input "true"
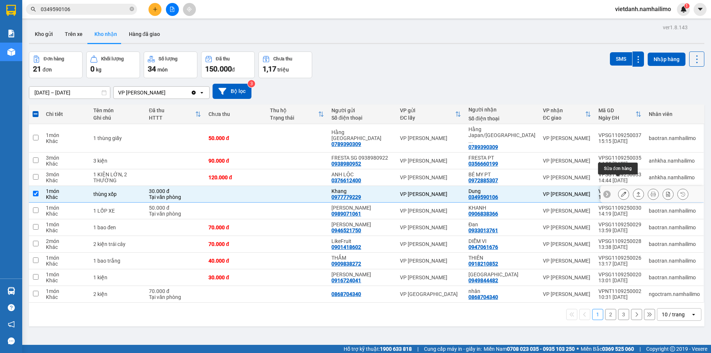
click at [621, 192] on icon at bounding box center [623, 194] width 5 height 5
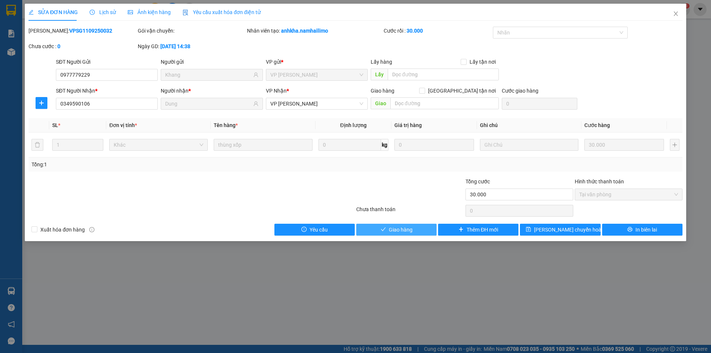
click at [396, 230] on span "Giao hàng" at bounding box center [401, 230] width 24 height 8
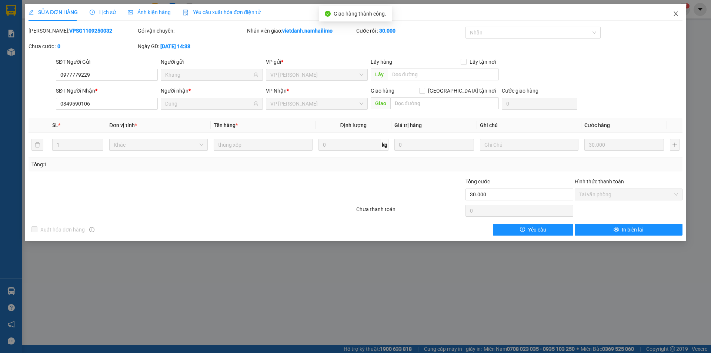
click at [678, 13] on icon "close" at bounding box center [676, 14] width 6 height 6
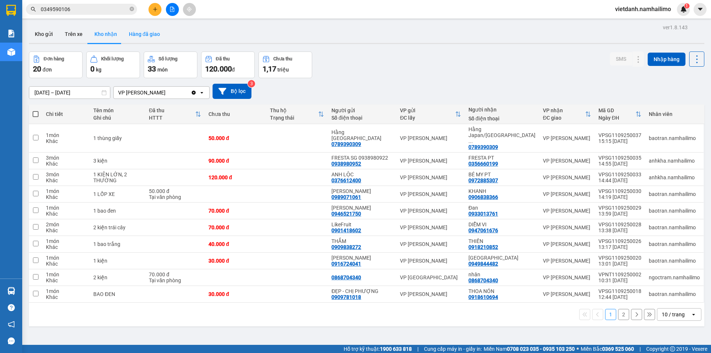
click at [151, 31] on button "Hàng đã giao" at bounding box center [144, 34] width 43 height 18
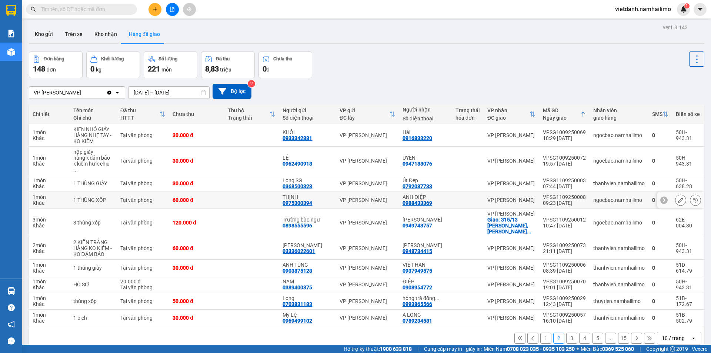
scroll to position [34, 0]
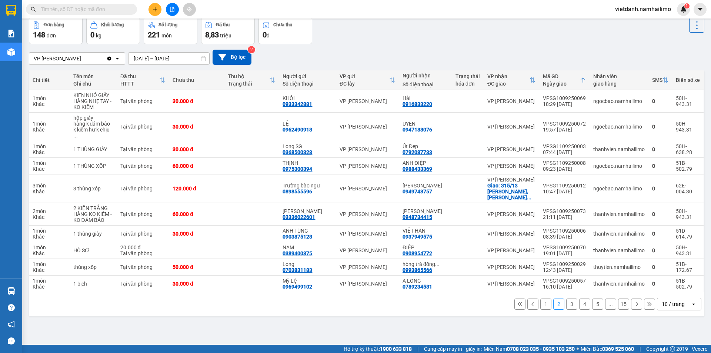
click at [544, 299] on button "1" at bounding box center [545, 304] width 11 height 11
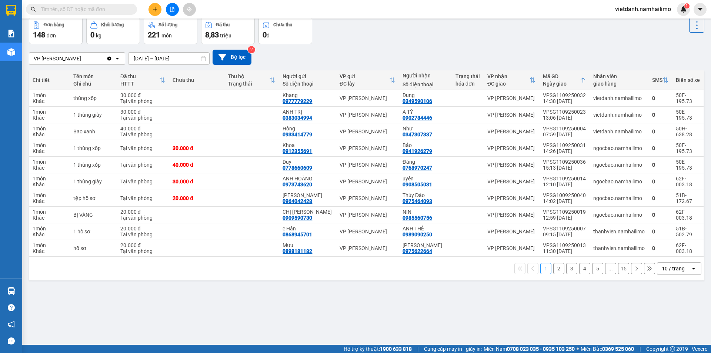
scroll to position [0, 0]
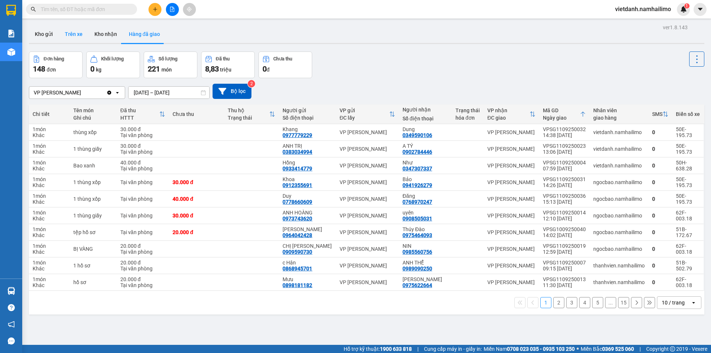
click at [69, 38] on button "Trên xe" at bounding box center [74, 34] width 30 height 18
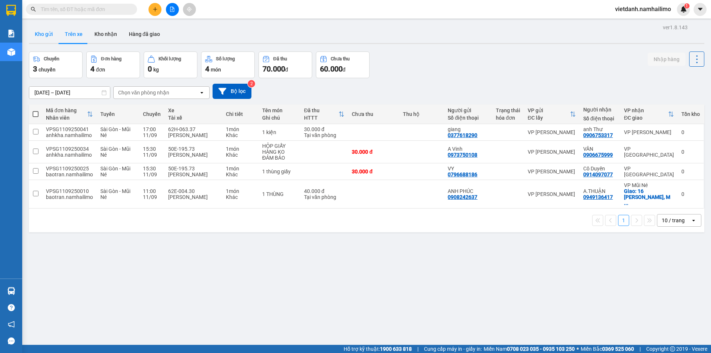
click at [41, 38] on button "Kho gửi" at bounding box center [44, 34] width 30 height 18
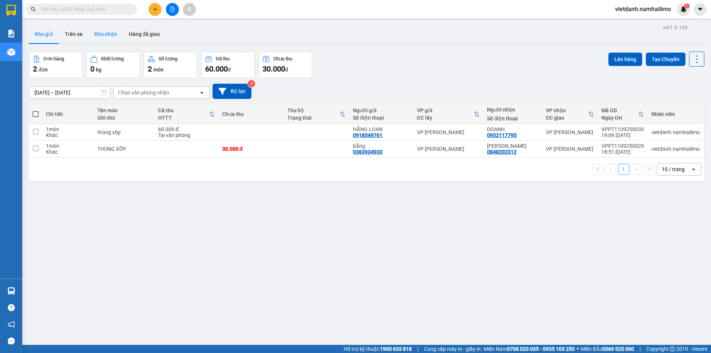
click at [97, 39] on button "Kho nhận" at bounding box center [106, 34] width 34 height 18
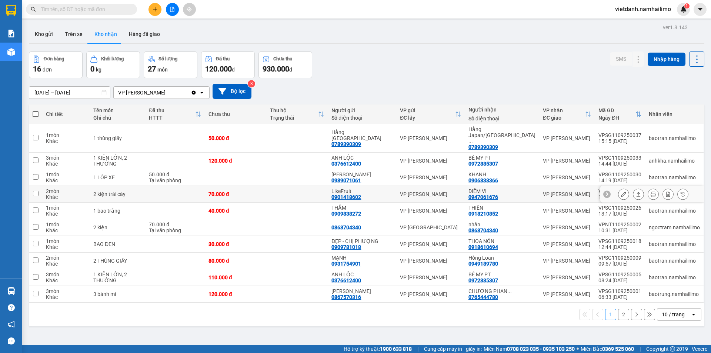
click at [525, 188] on div "DIỄM VI 0947061676" at bounding box center [502, 194] width 67 height 12
checkbox input "true"
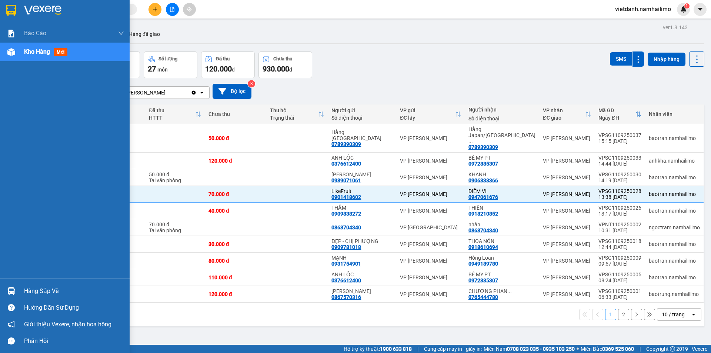
click at [20, 286] on div "Hàng sắp về" at bounding box center [65, 291] width 130 height 17
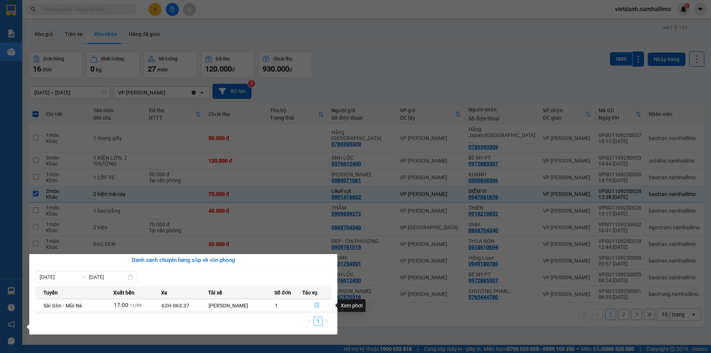
click at [317, 305] on icon "file-done" at bounding box center [316, 305] width 5 height 5
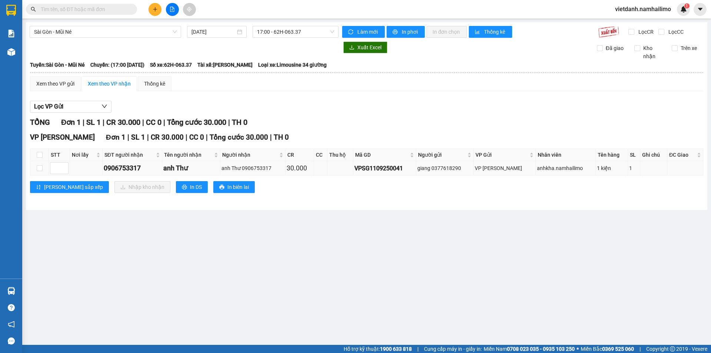
click at [125, 163] on div "0906753317" at bounding box center [132, 168] width 57 height 10
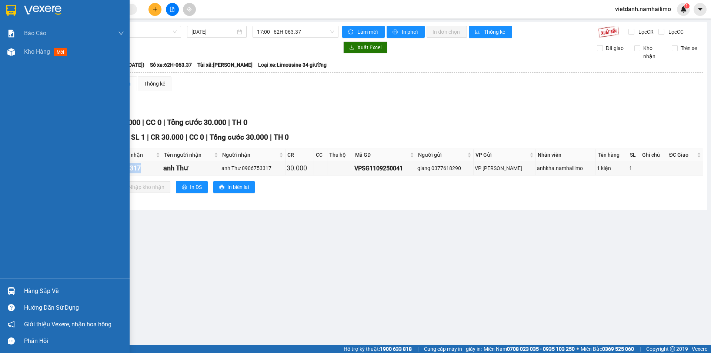
click at [31, 292] on div "Hàng sắp về" at bounding box center [74, 291] width 100 height 11
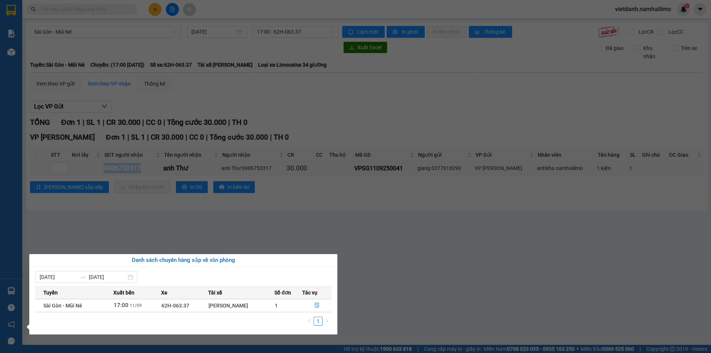
click at [346, 226] on section "Kết quả tìm kiếm ( 0 ) Bộ lọc No Data vietdanh.namhailimo 1 Báo cáo Báo cáo dòn…" at bounding box center [355, 176] width 711 height 353
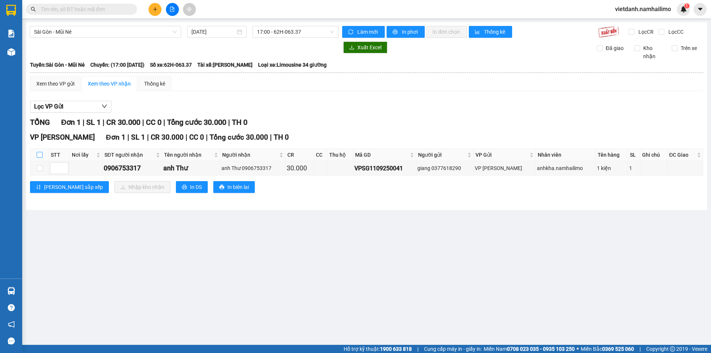
click at [39, 154] on input "checkbox" at bounding box center [40, 155] width 6 height 6
checkbox input "true"
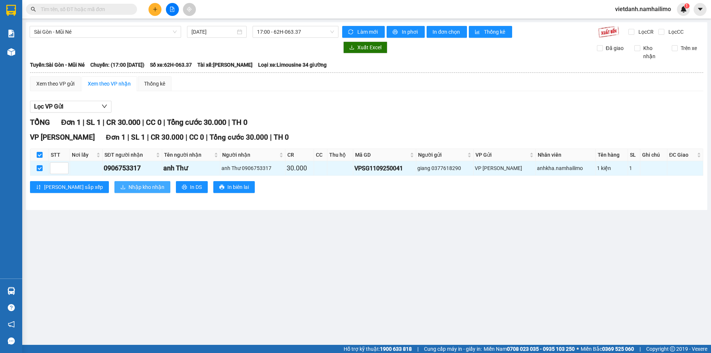
click at [129, 189] on span "Nhập kho nhận" at bounding box center [147, 187] width 36 height 8
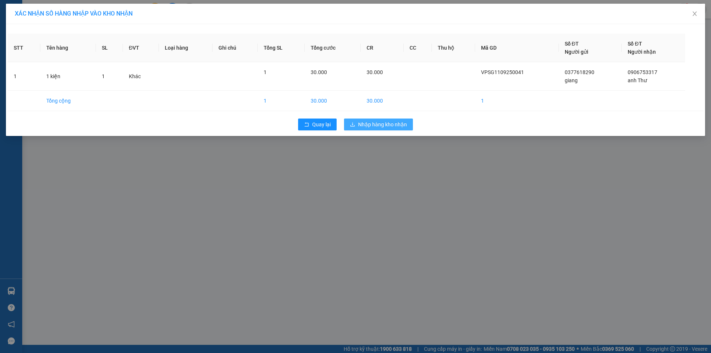
click at [396, 129] on button "Nhập hàng kho nhận" at bounding box center [378, 125] width 69 height 12
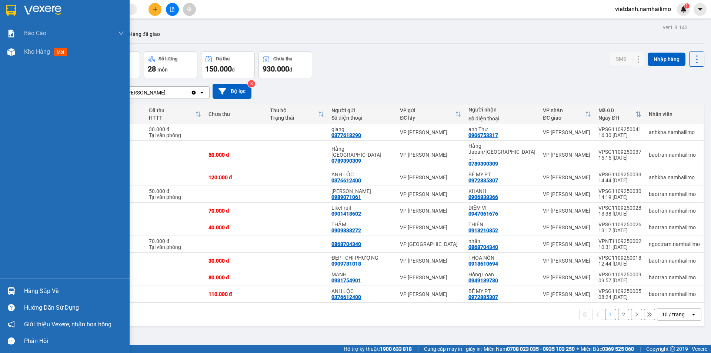
click at [24, 284] on div "Hàng sắp về" at bounding box center [65, 291] width 130 height 17
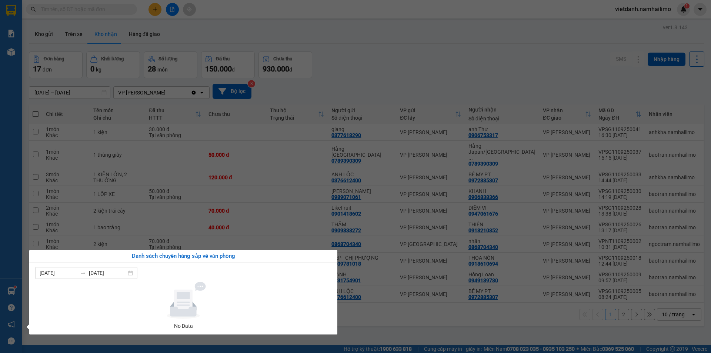
click at [299, 205] on section "Kết quả tìm kiếm ( 0 ) Bộ lọc No Data vietdanh.namhailimo 1 Báo cáo Báo cáo dòn…" at bounding box center [355, 176] width 711 height 353
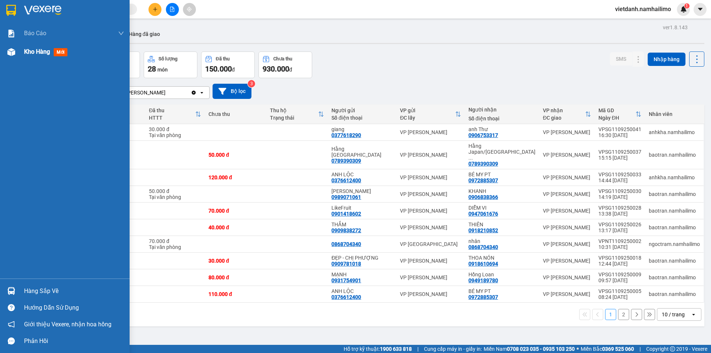
click at [46, 51] on span "Kho hàng" at bounding box center [37, 51] width 26 height 7
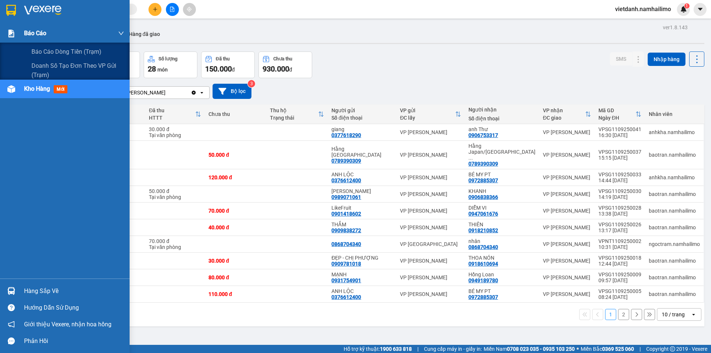
click at [46, 34] on span "Báo cáo" at bounding box center [35, 33] width 22 height 9
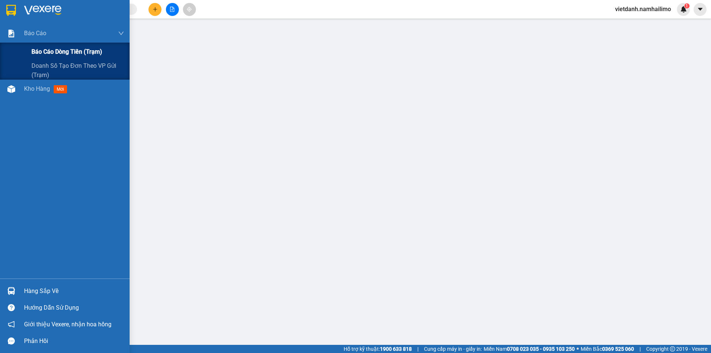
click at [66, 54] on span "Báo cáo dòng tiền (trạm)" at bounding box center [66, 51] width 71 height 9
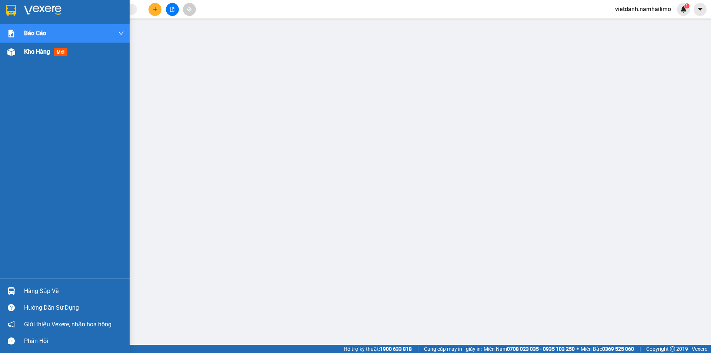
click at [63, 54] on span "mới" at bounding box center [61, 52] width 14 height 8
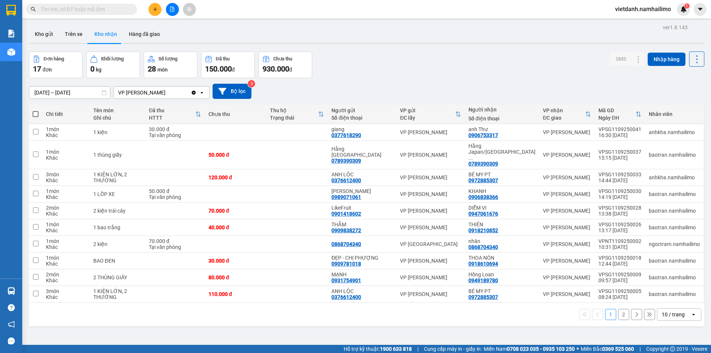
click at [104, 11] on input "text" at bounding box center [84, 9] width 87 height 8
click at [449, 328] on div "ver 1.8.143 Kho gửi Trên xe Kho nhận Hàng đã giao Đơn hàng 17 đơn Khối lượng 0 …" at bounding box center [367, 198] width 682 height 353
click at [536, 236] on td "nhân 0868704340" at bounding box center [502, 244] width 74 height 17
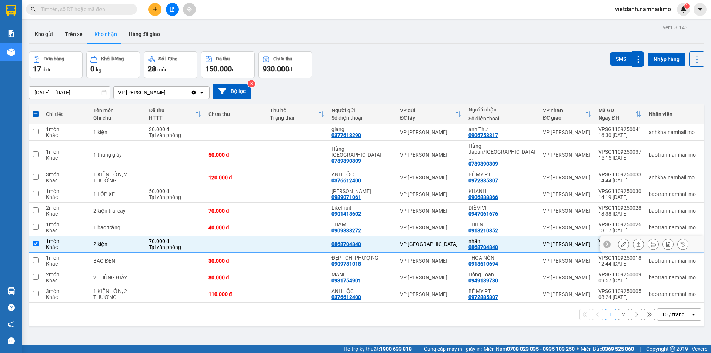
click at [556, 241] on div "VP [PERSON_NAME]" at bounding box center [567, 244] width 48 height 6
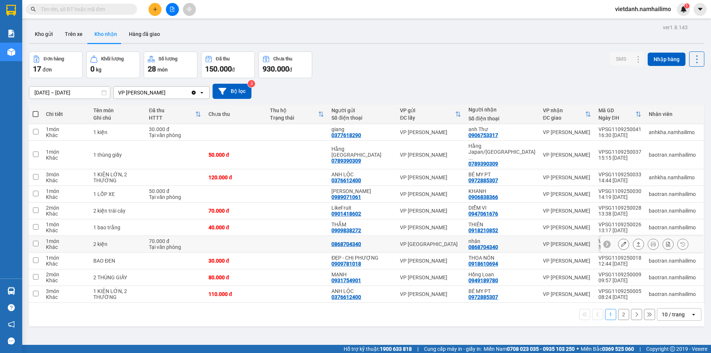
click at [556, 241] on div "VP [PERSON_NAME]" at bounding box center [567, 244] width 48 height 6
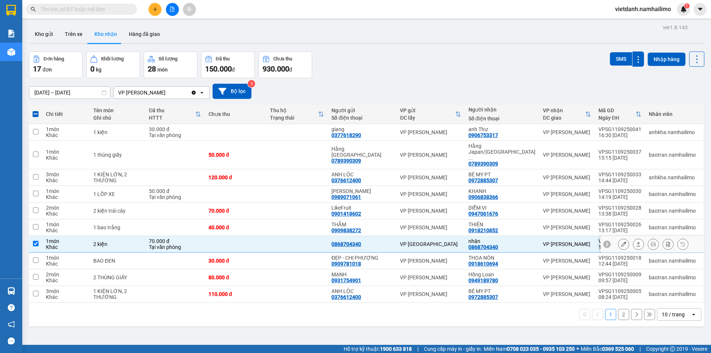
click at [556, 241] on div "VP [PERSON_NAME]" at bounding box center [567, 244] width 48 height 6
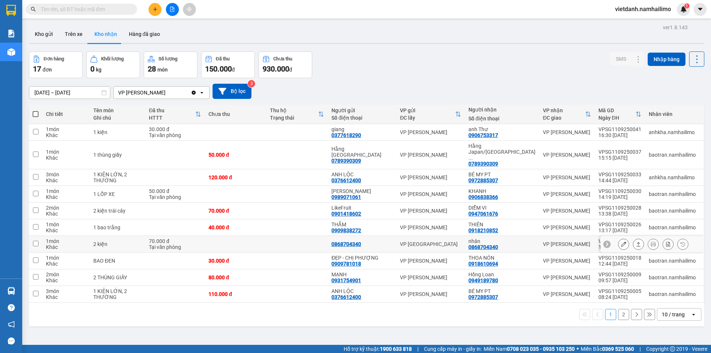
click at [556, 241] on div "VP [PERSON_NAME]" at bounding box center [567, 244] width 48 height 6
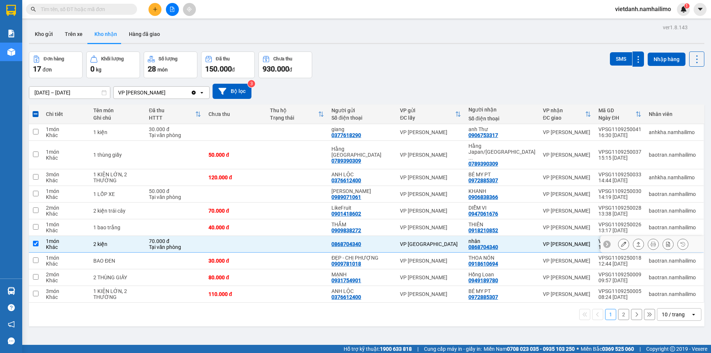
click at [556, 241] on div "VP [PERSON_NAME]" at bounding box center [567, 244] width 48 height 6
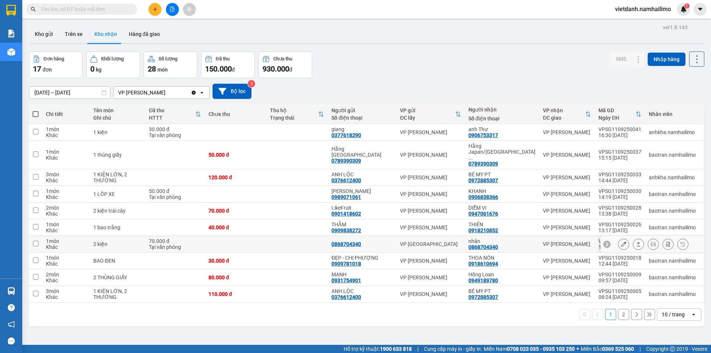
click at [568, 237] on td "VP [PERSON_NAME]" at bounding box center [567, 244] width 56 height 17
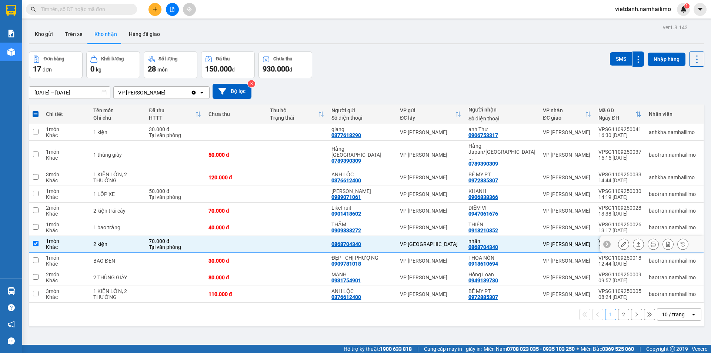
click at [568, 237] on td "VP [PERSON_NAME]" at bounding box center [567, 244] width 56 height 17
checkbox input "false"
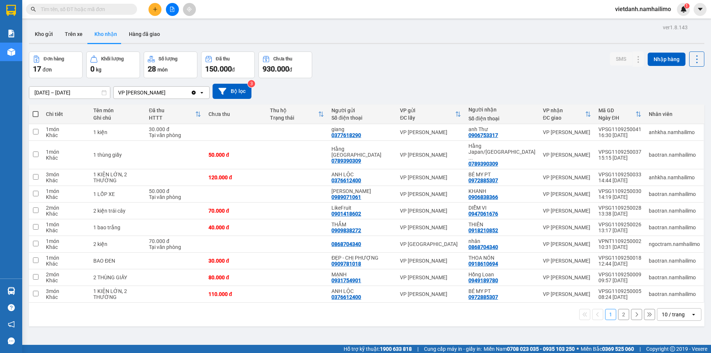
click at [618, 309] on button "2" at bounding box center [623, 314] width 11 height 11
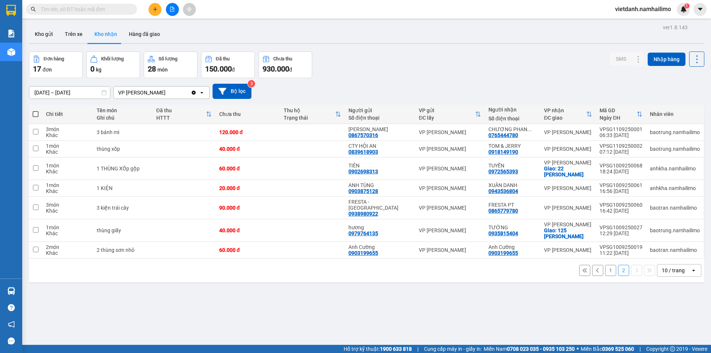
click at [605, 267] on button "1" at bounding box center [610, 270] width 11 height 11
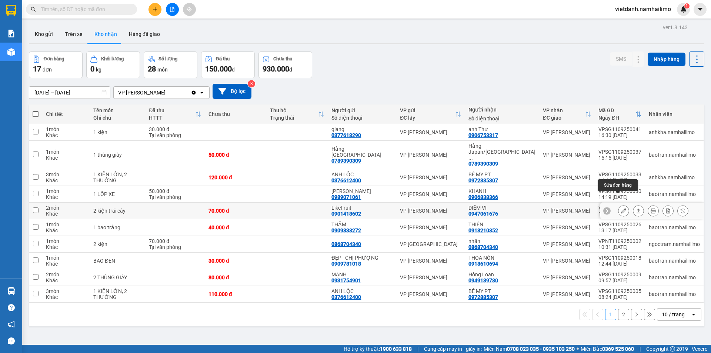
click at [621, 208] on icon at bounding box center [623, 210] width 5 height 5
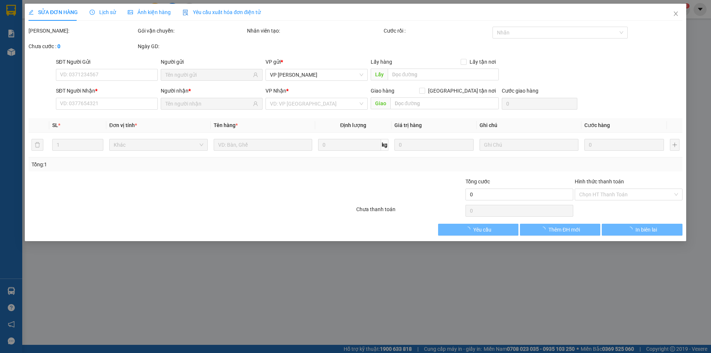
type input "0901418602"
type input "LikeFruit"
type input "0947061676"
type input "DIỄM VI"
type input "70.000"
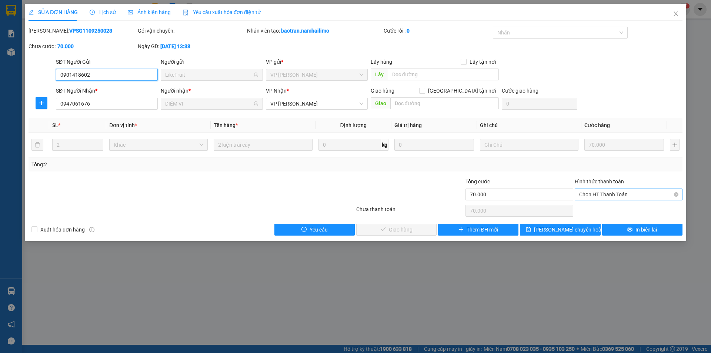
click at [594, 199] on span "Chọn HT Thanh Toán" at bounding box center [628, 194] width 99 height 11
click at [597, 211] on div "Tại văn phòng" at bounding box center [628, 209] width 99 height 8
type input "0"
click at [413, 230] on button "Giao hàng" at bounding box center [396, 230] width 80 height 12
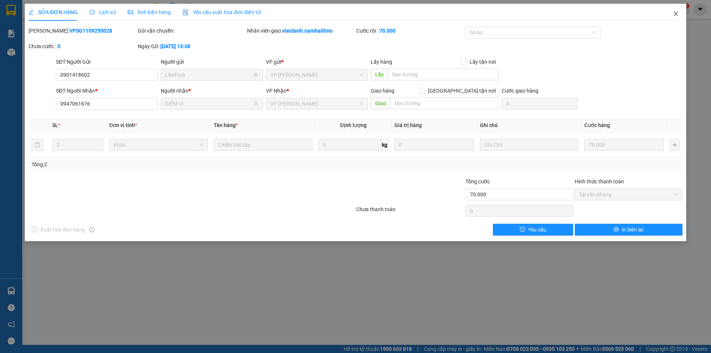
click at [678, 14] on icon "close" at bounding box center [676, 14] width 6 height 6
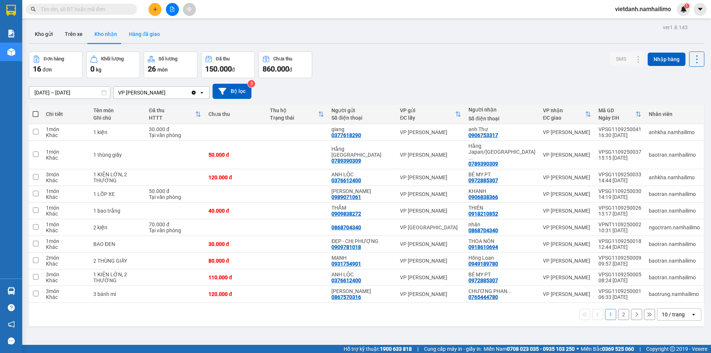
click at [136, 32] on button "Hàng đã giao" at bounding box center [144, 34] width 43 height 18
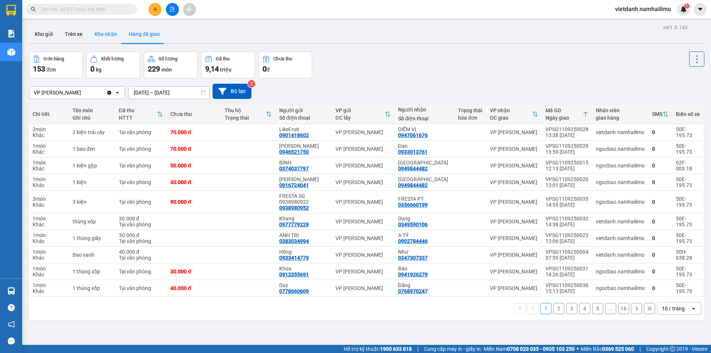
click at [112, 31] on button "Kho nhận" at bounding box center [106, 34] width 34 height 18
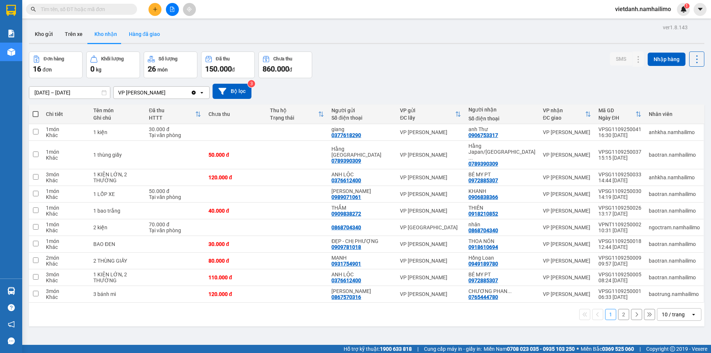
click at [149, 36] on button "Hàng đã giao" at bounding box center [144, 34] width 43 height 18
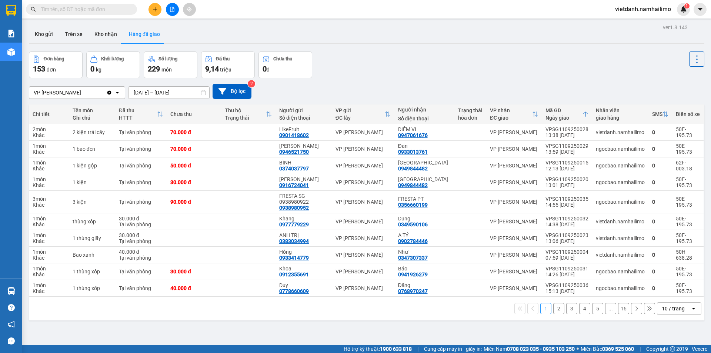
click at [81, 14] on span at bounding box center [81, 9] width 111 height 11
click at [80, 10] on input "text" at bounding box center [84, 9] width 87 height 8
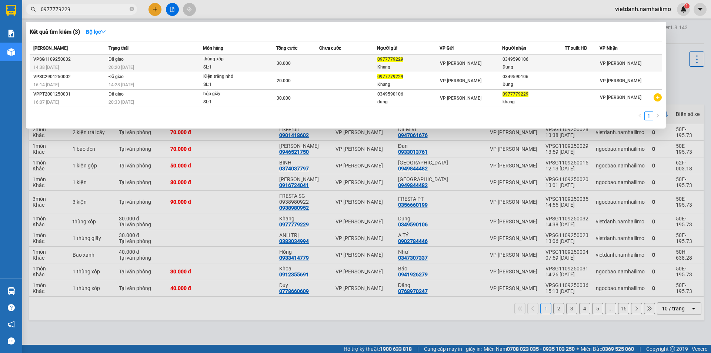
type input "0977779229"
click at [212, 67] on div "SL: 1" at bounding box center [231, 67] width 56 height 8
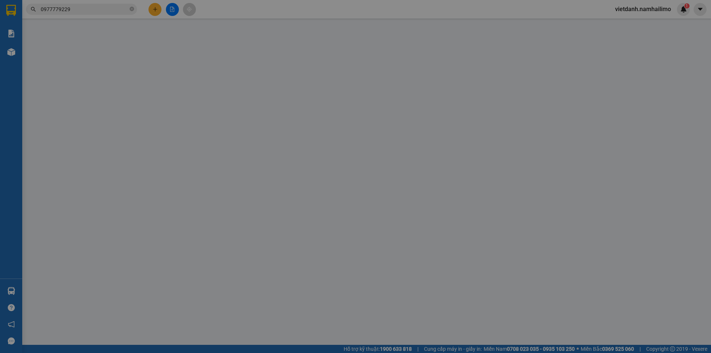
type input "0977779229"
type input "Khang"
type input "0349590106"
type input "Dung"
type input "30.000"
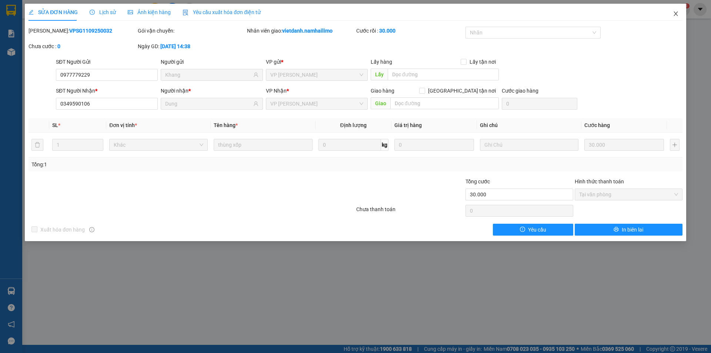
click at [677, 13] on icon "close" at bounding box center [676, 13] width 4 height 4
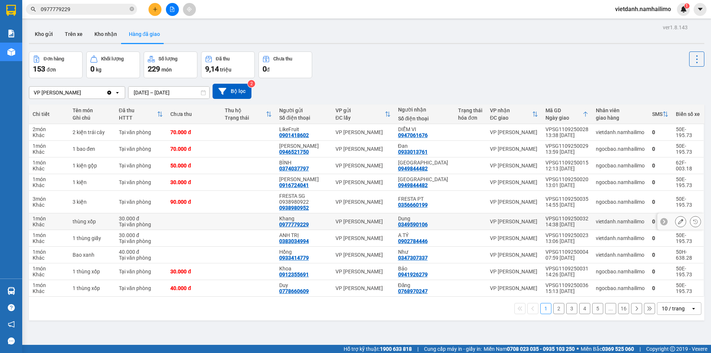
click at [512, 226] on td "VP [PERSON_NAME]" at bounding box center [514, 221] width 56 height 17
click at [152, 9] on button at bounding box center [155, 9] width 13 height 13
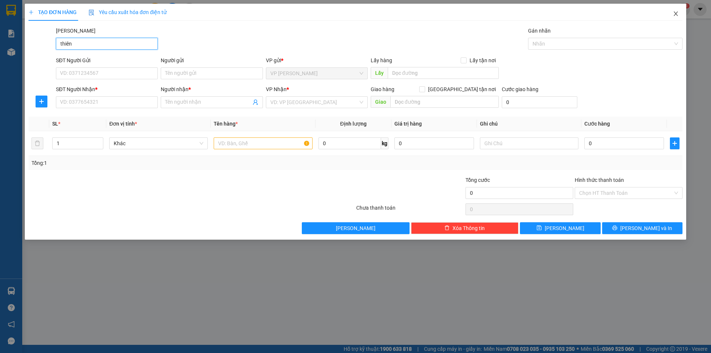
type input "thiên"
click at [676, 13] on icon "close" at bounding box center [676, 14] width 6 height 6
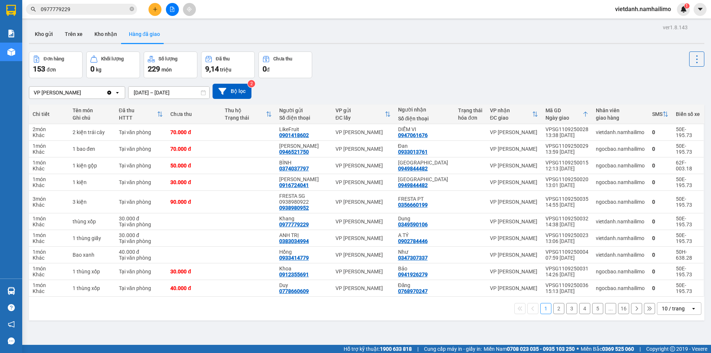
click at [101, 10] on input "0977779229" at bounding box center [84, 9] width 87 height 8
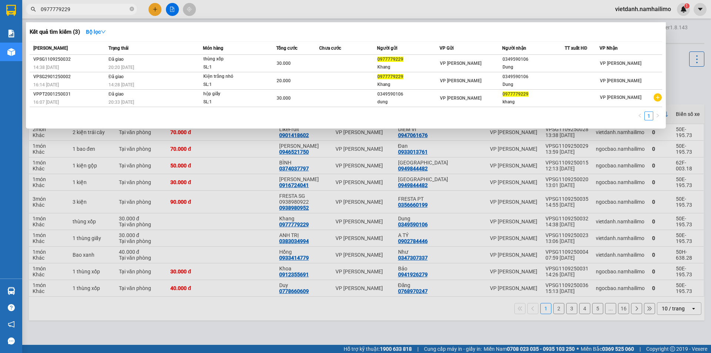
drag, startPoint x: 72, startPoint y: 10, endPoint x: 29, endPoint y: 10, distance: 43.7
click at [29, 10] on span "0977779229" at bounding box center [81, 9] width 111 height 11
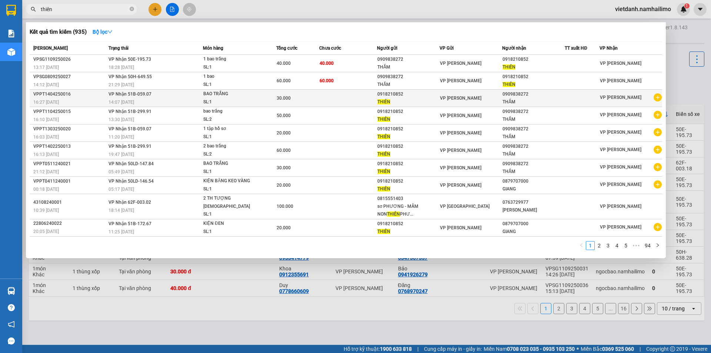
type input "thiên"
click at [660, 97] on icon "plus-circle" at bounding box center [658, 97] width 8 height 8
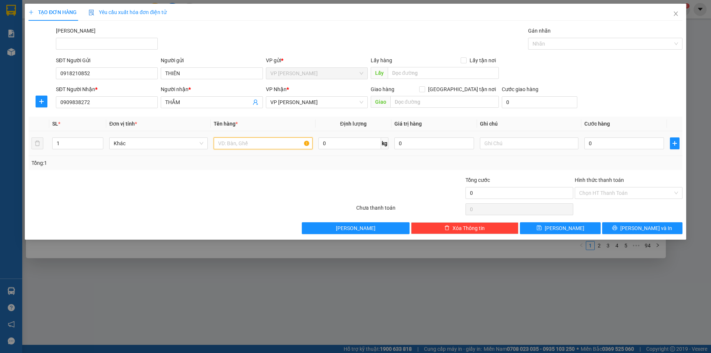
click at [239, 143] on input "text" at bounding box center [263, 143] width 99 height 12
type input "bao vé số"
click at [620, 143] on input "0" at bounding box center [625, 143] width 80 height 12
type input "4"
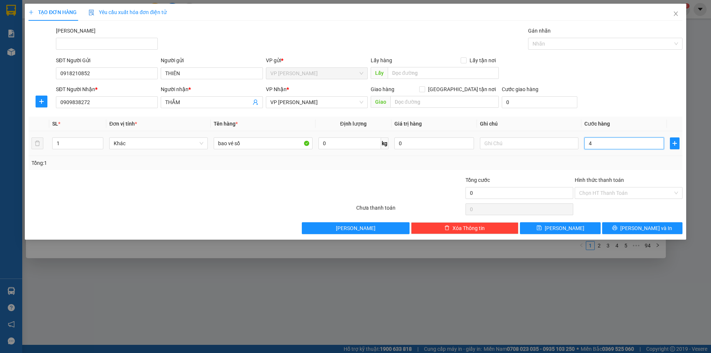
type input "4"
type input "40"
type input "40.000"
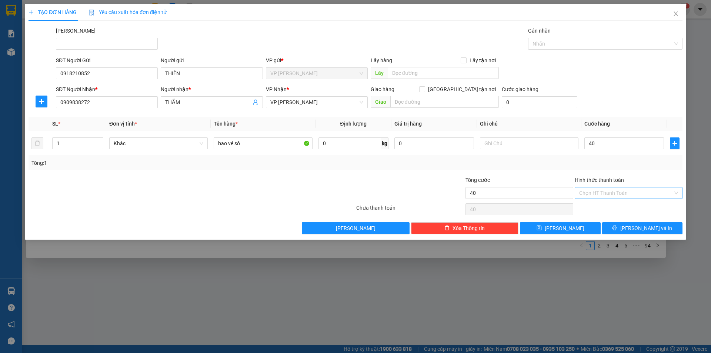
type input "40.000"
click at [618, 193] on input "Hình thức thanh toán" at bounding box center [626, 192] width 94 height 11
click at [604, 210] on div "Tại văn phòng" at bounding box center [628, 208] width 99 height 8
type input "0"
click at [645, 227] on span "[PERSON_NAME] và In" at bounding box center [646, 228] width 52 height 8
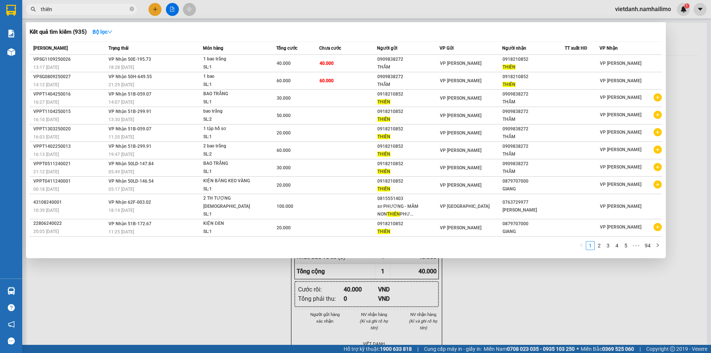
click at [687, 55] on div at bounding box center [355, 176] width 711 height 353
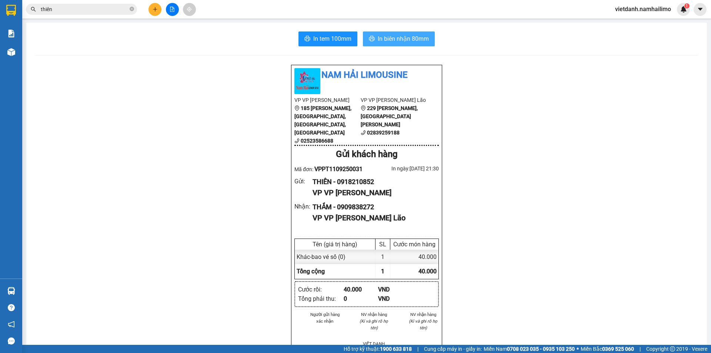
click at [378, 39] on span "In biên nhận 80mm" at bounding box center [403, 38] width 51 height 9
click at [324, 36] on span "In tem 100mm" at bounding box center [332, 38] width 38 height 9
